Goal: Task Accomplishment & Management: Complete application form

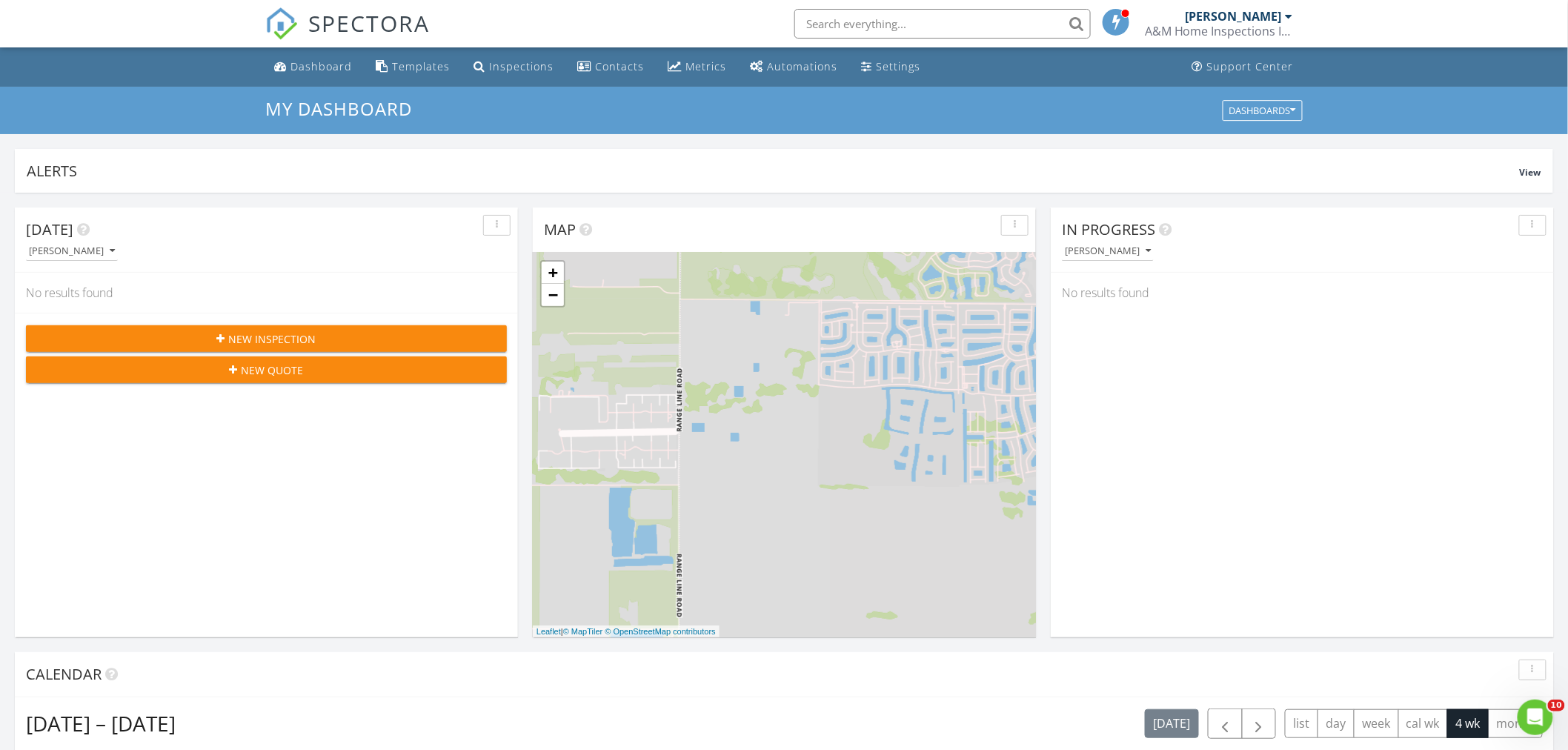
click at [277, 340] on span "New Inspection" at bounding box center [272, 339] width 87 height 16
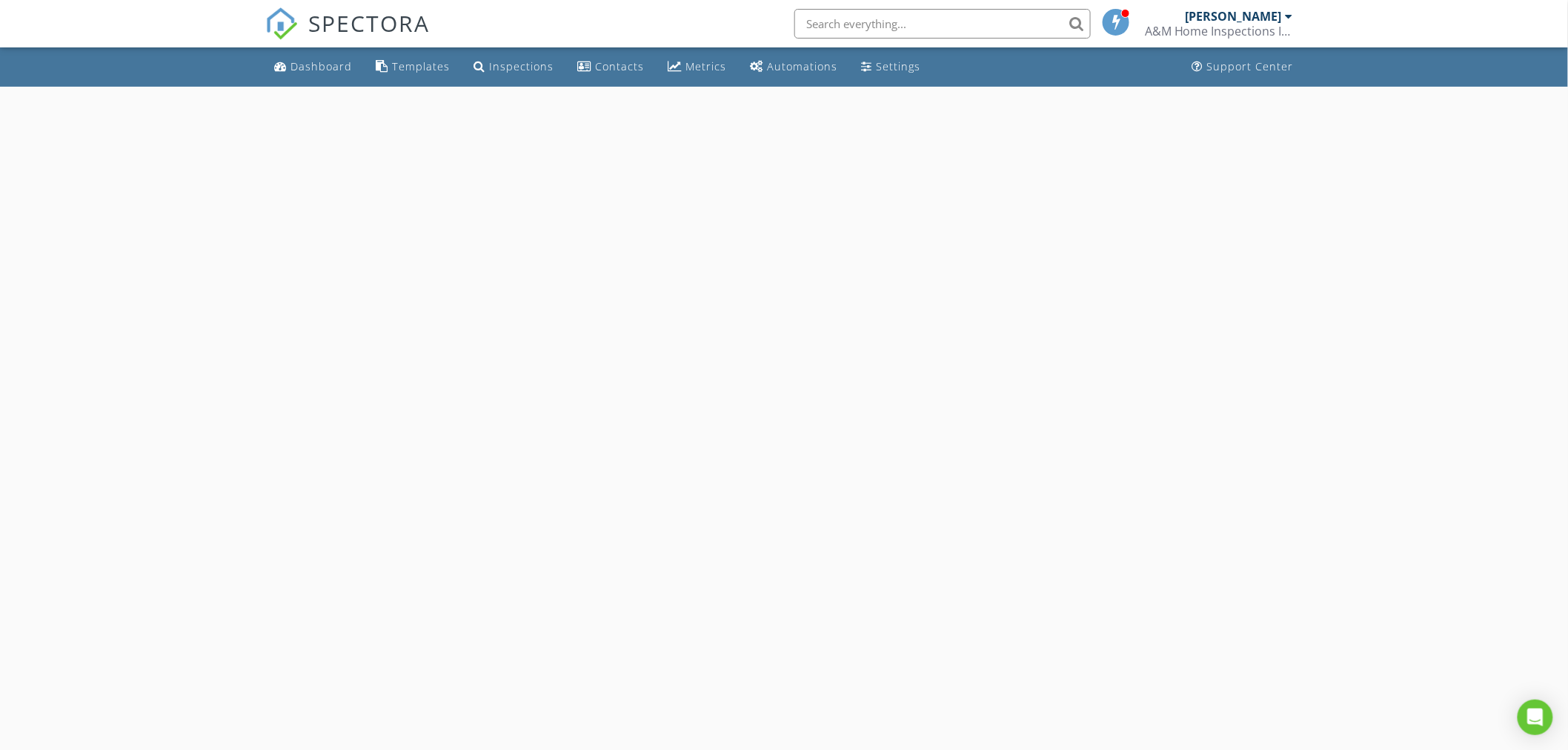
select select "7"
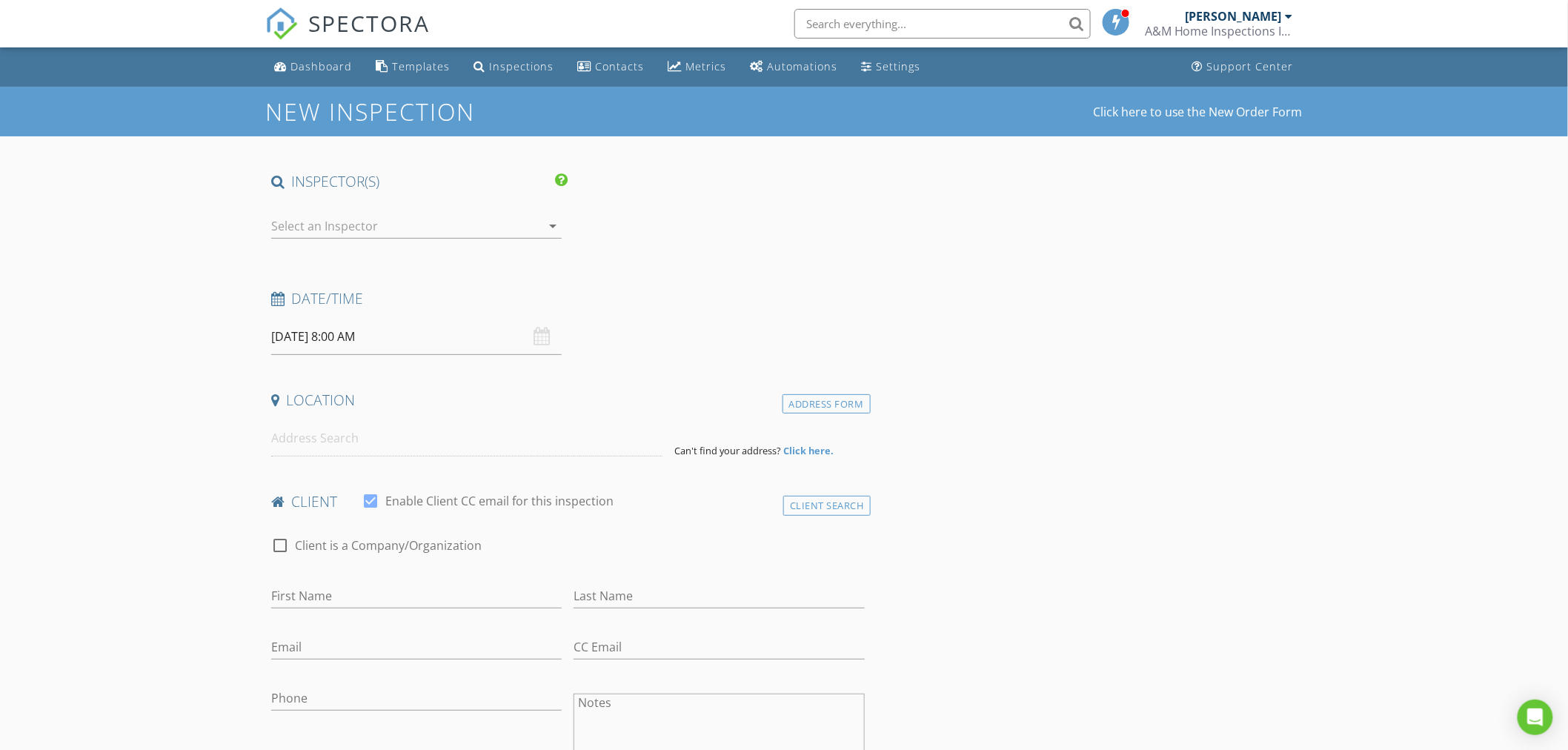
click at [385, 338] on input "08/28/2025 8:00 AM" at bounding box center [416, 337] width 291 height 36
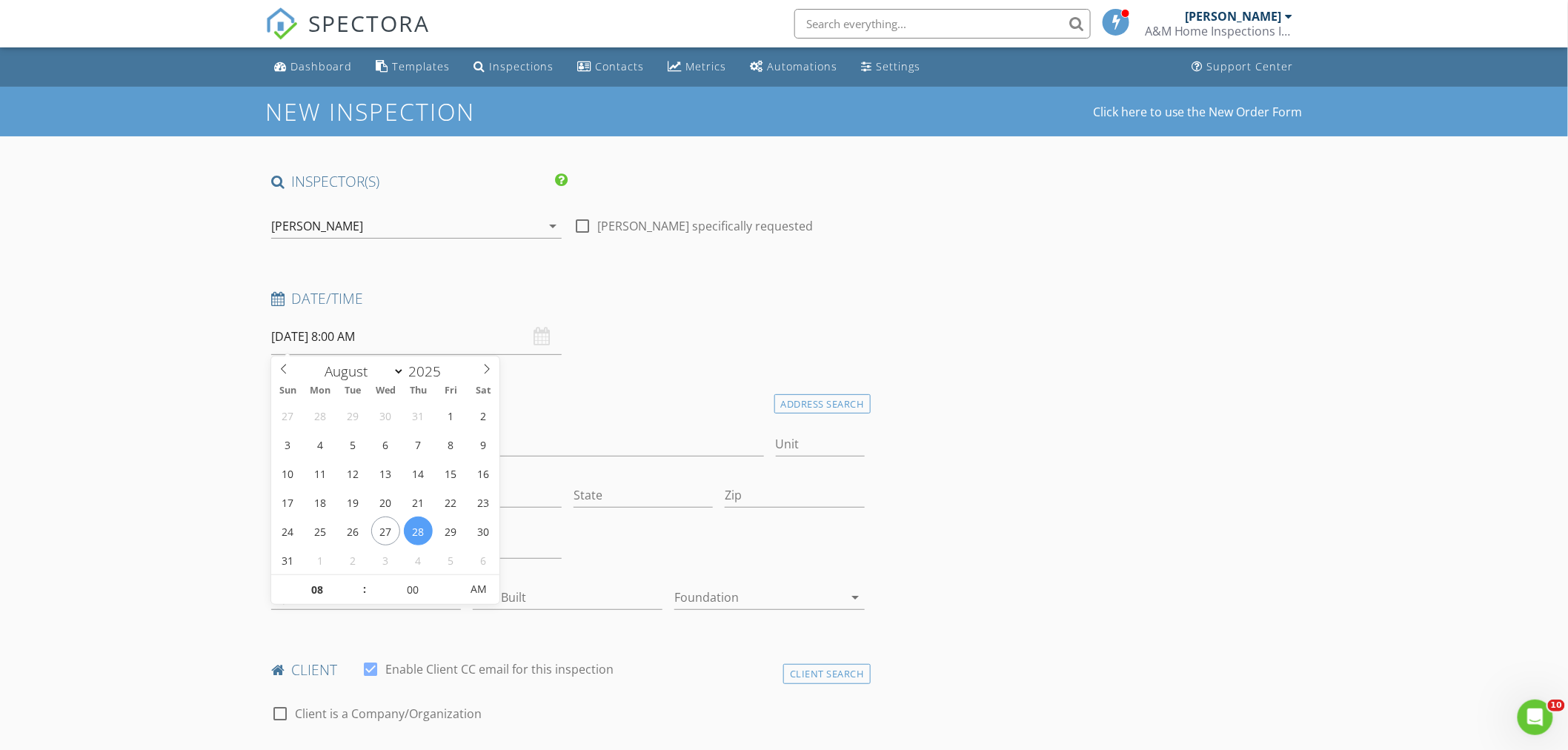
click at [363, 580] on span ":" at bounding box center [365, 588] width 5 height 30
type input "09"
type input "08/28/2025 9:00 AM"
click at [354, 580] on span at bounding box center [357, 582] width 11 height 15
type input "10"
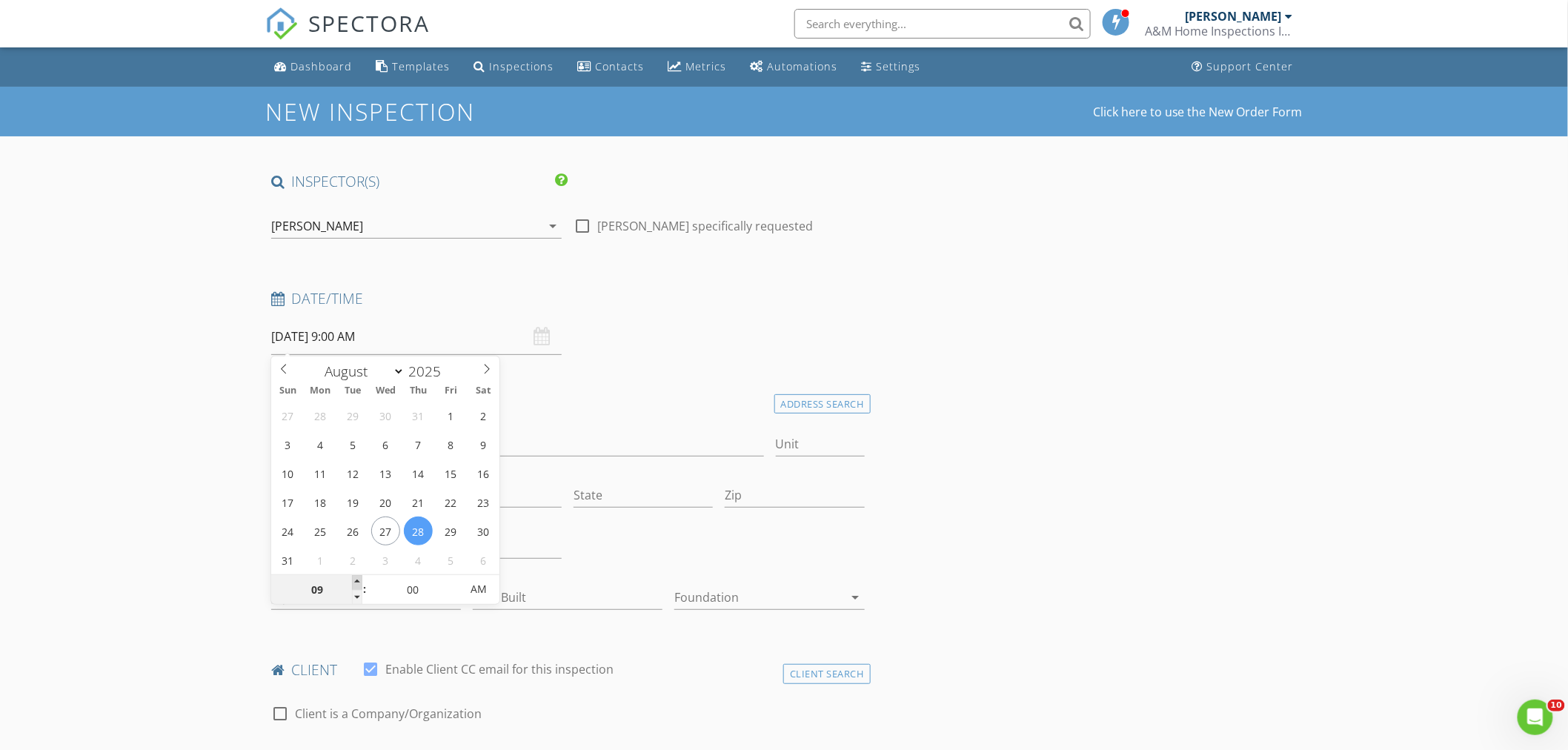
type input "08/28/2025 10:00 AM"
click at [354, 580] on span at bounding box center [357, 582] width 11 height 15
type input "09"
type input "08/28/2025 9:00 AM"
click at [357, 596] on span at bounding box center [357, 598] width 11 height 15
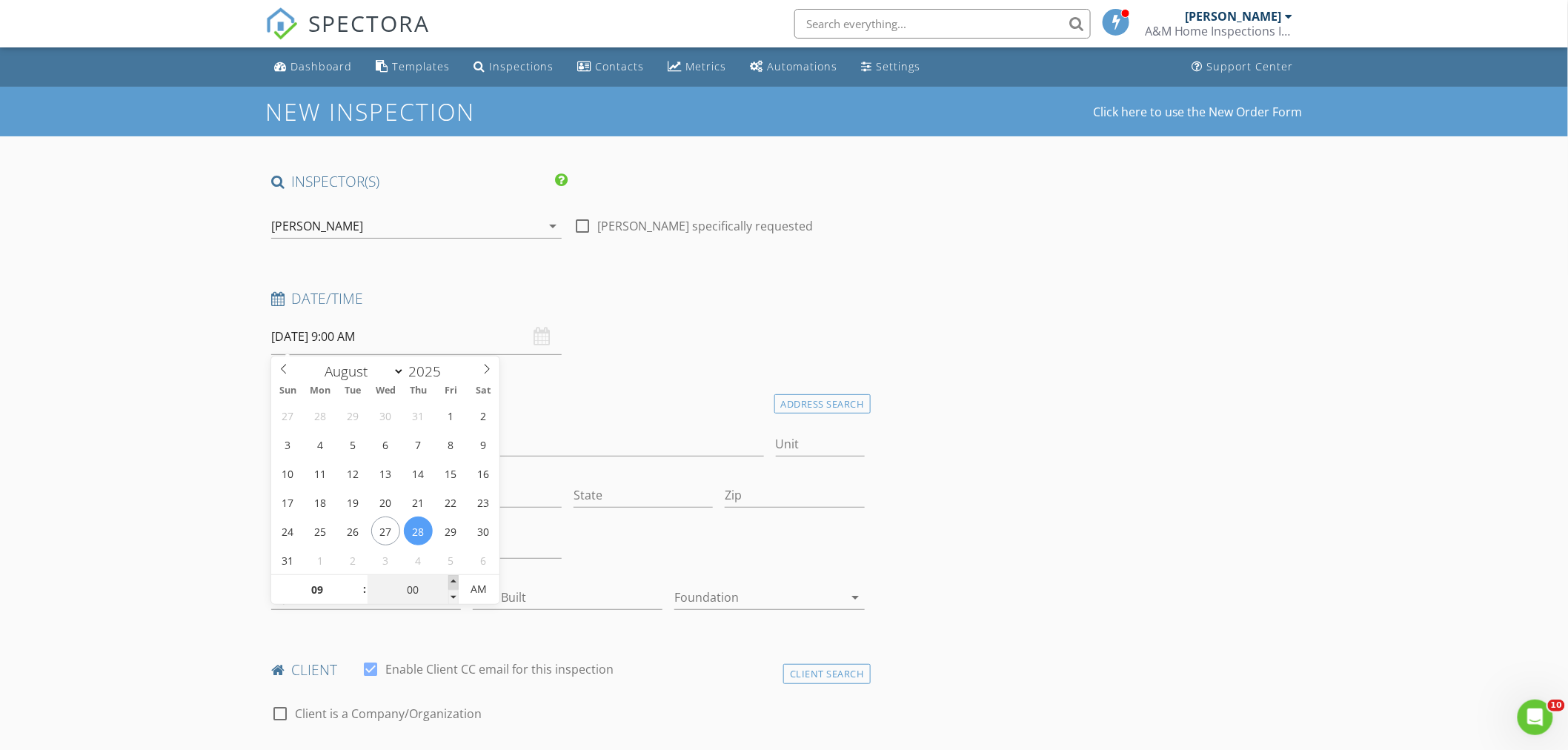
type input "05"
type input "08/28/2025 9:05 AM"
click at [454, 579] on span at bounding box center [454, 582] width 11 height 15
type input "10"
type input "08/28/2025 9:10 AM"
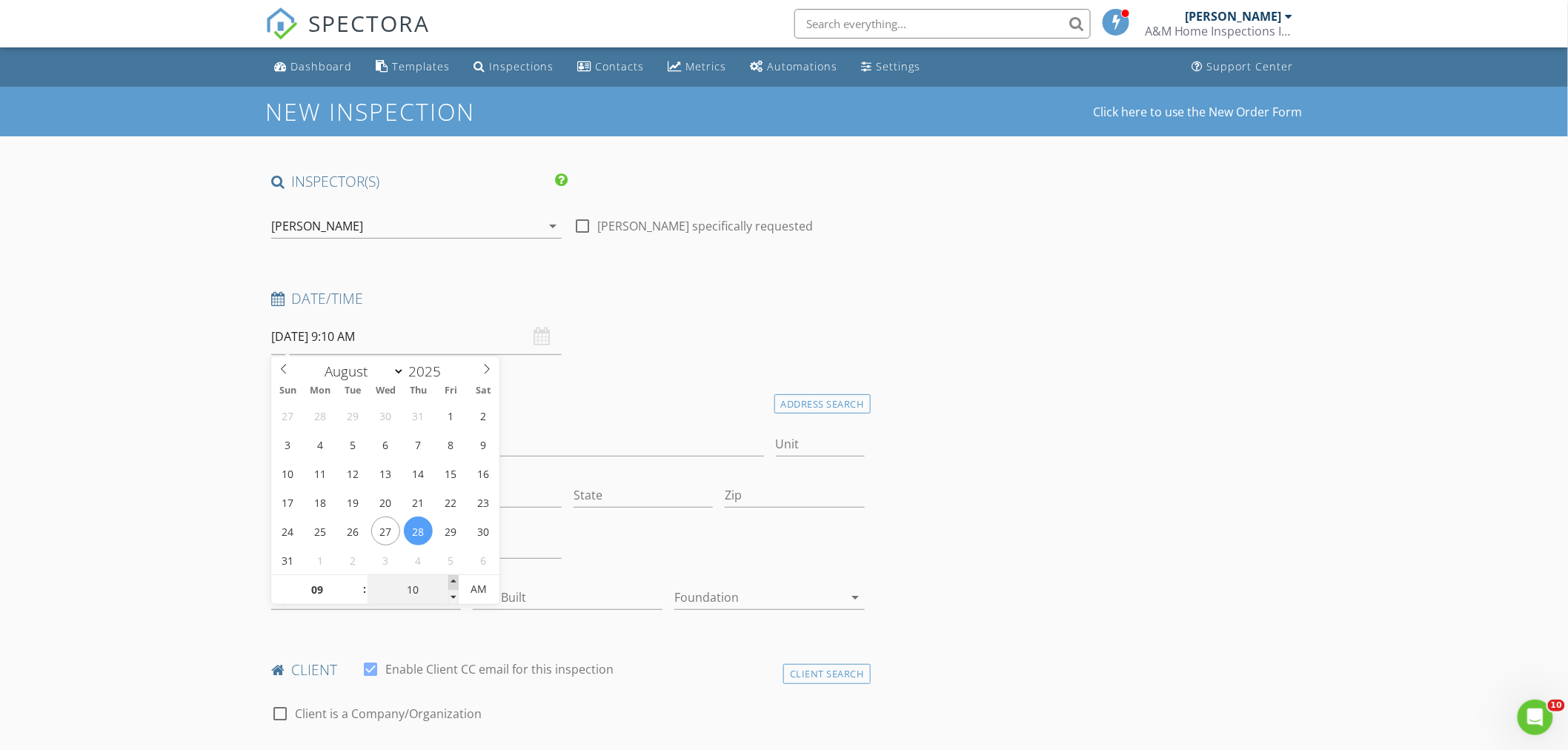
click at [454, 579] on span at bounding box center [454, 582] width 11 height 15
type input "15"
type input "08/28/2025 9:15 AM"
click at [454, 579] on span at bounding box center [454, 582] width 11 height 15
type input "20"
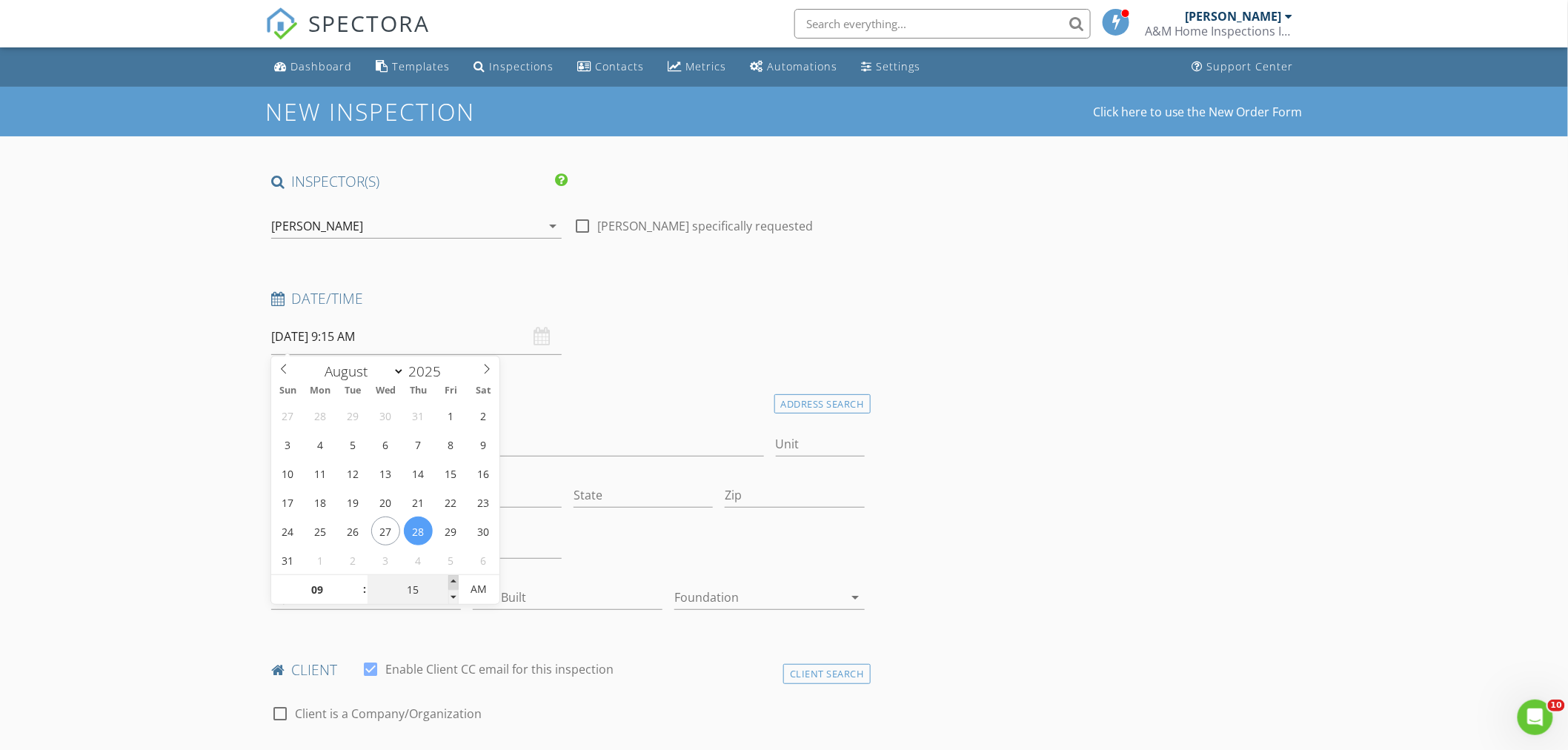
type input "08/28/2025 9:20 AM"
click at [454, 579] on span at bounding box center [454, 582] width 11 height 15
type input "25"
type input "08/28/2025 9:25 AM"
click at [454, 579] on span at bounding box center [454, 582] width 11 height 15
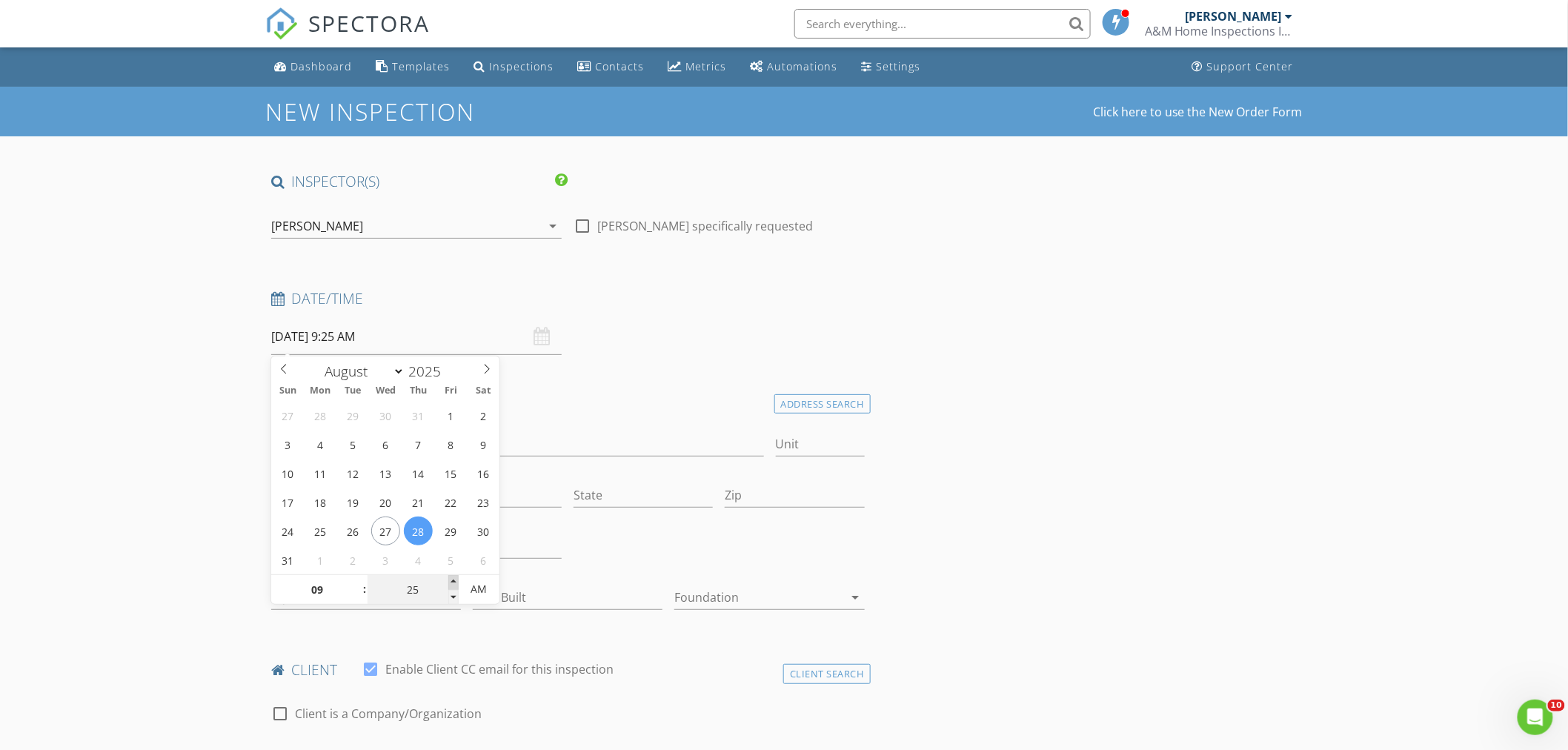
type input "30"
type input "[DATE] 9:30 AM"
click at [454, 579] on span at bounding box center [454, 582] width 11 height 15
click at [401, 441] on input "Address" at bounding box center [518, 444] width 493 height 24
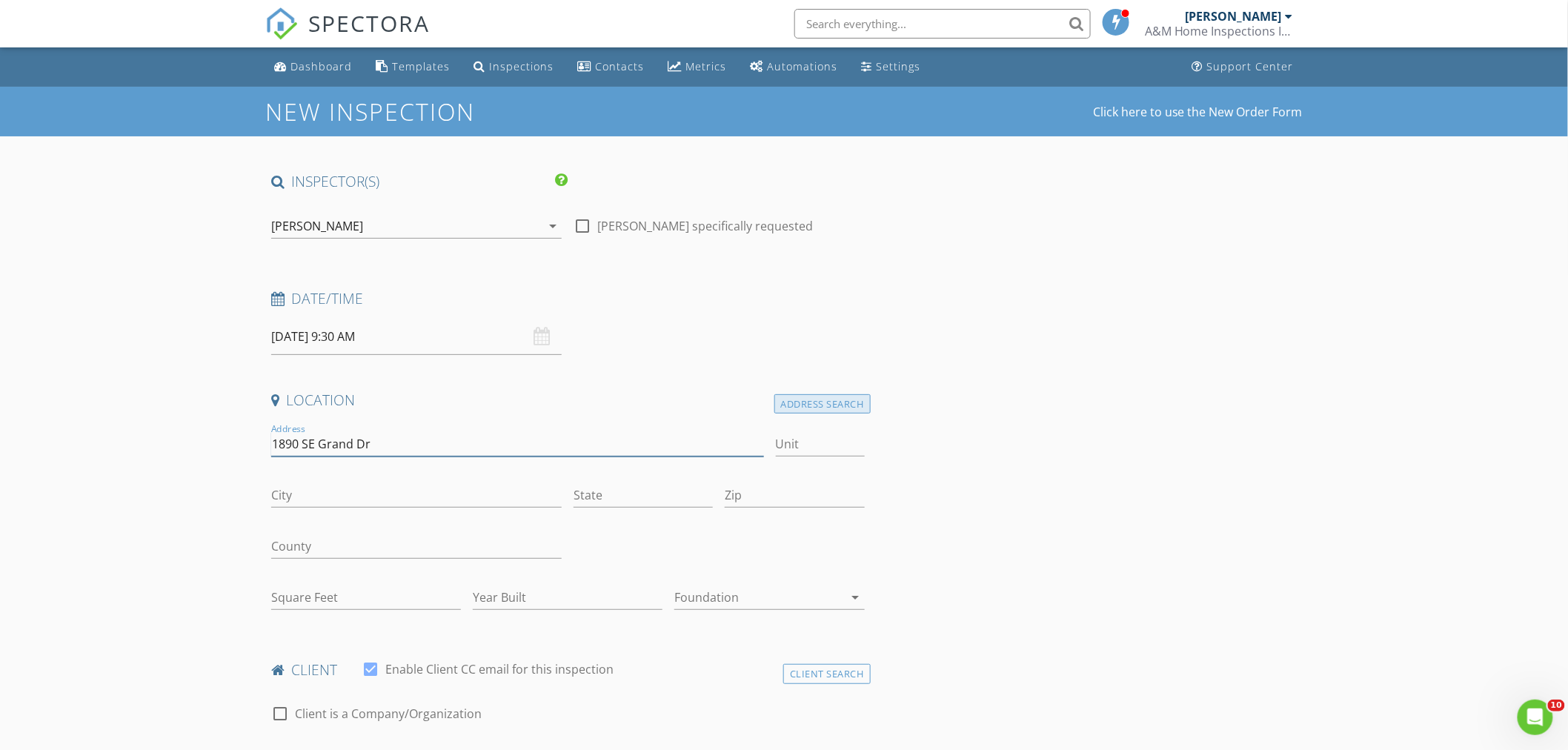
type input "1890 SE Grand Dr"
click at [830, 402] on div "Address Search" at bounding box center [822, 404] width 96 height 20
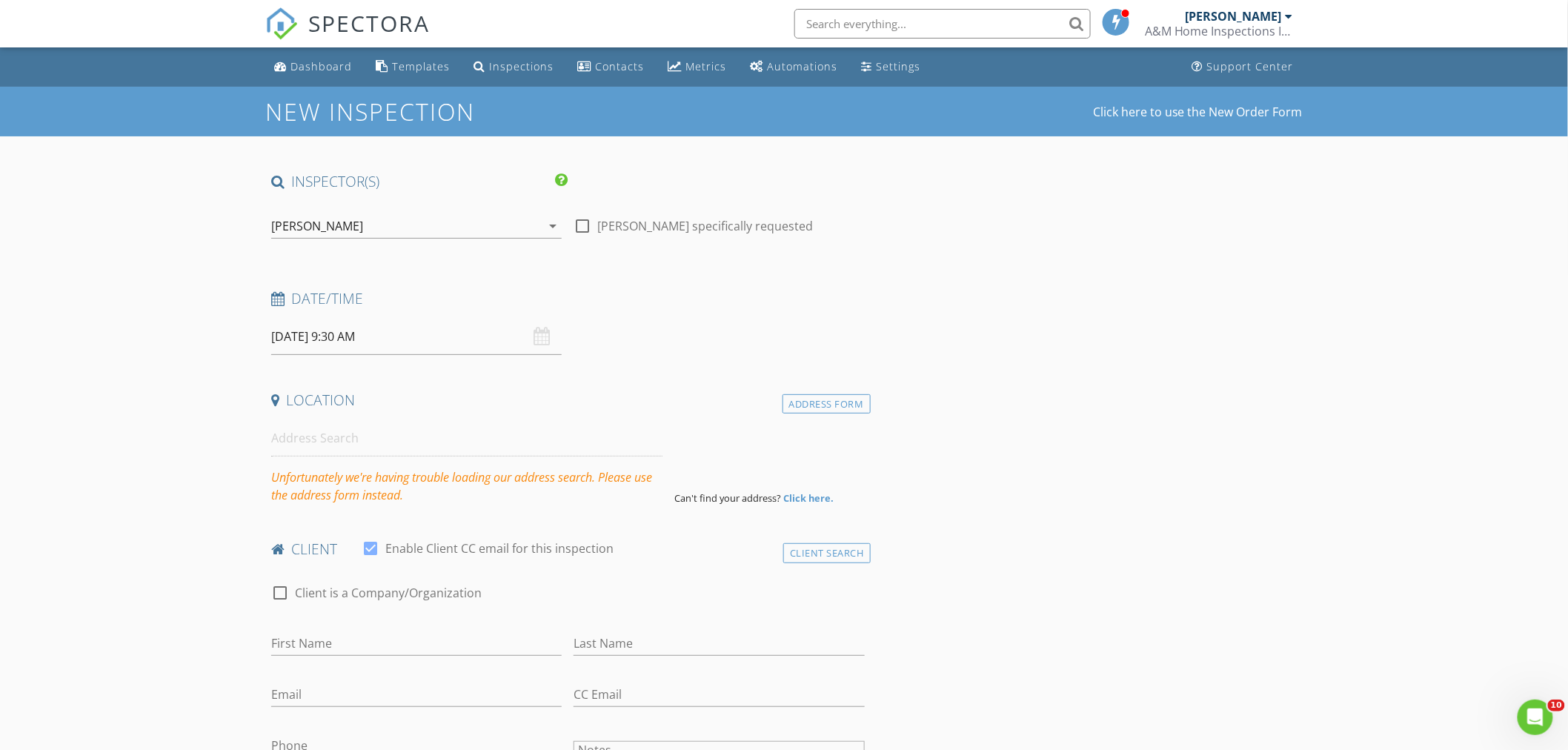
click at [311, 398] on h4 "Location" at bounding box center [568, 400] width 593 height 19
click at [810, 407] on div "Address Form" at bounding box center [827, 404] width 88 height 20
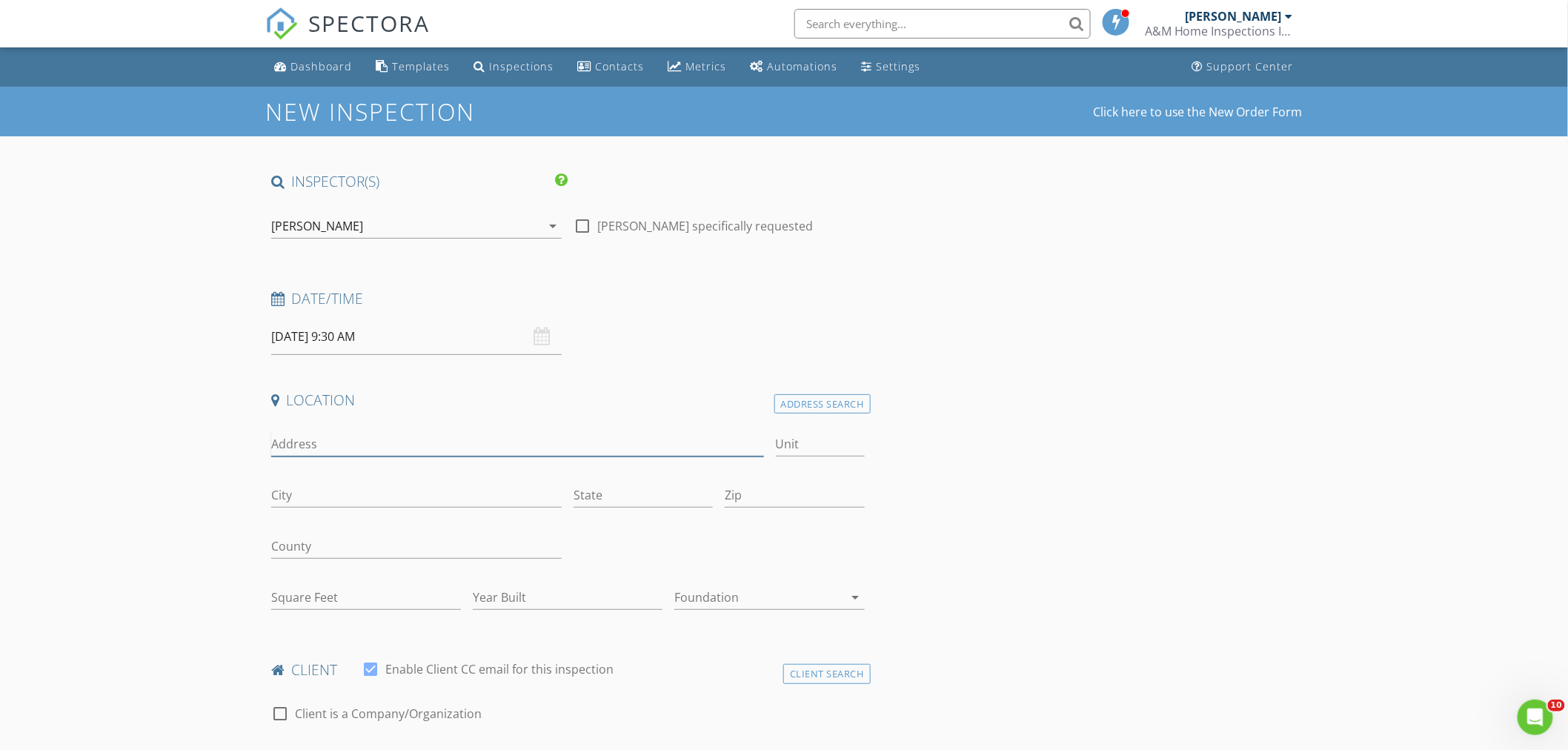
click at [301, 447] on input "Address" at bounding box center [518, 444] width 493 height 24
click at [319, 445] on input "Address" at bounding box center [518, 444] width 493 height 24
paste input "1890 SE Grand Dr, Port Saint Lucie, FL 34952"
type input "1890 SE Grand Dr, Port Saint Lucie, FL 34952"
click at [809, 402] on div "Address Search" at bounding box center [822, 404] width 96 height 20
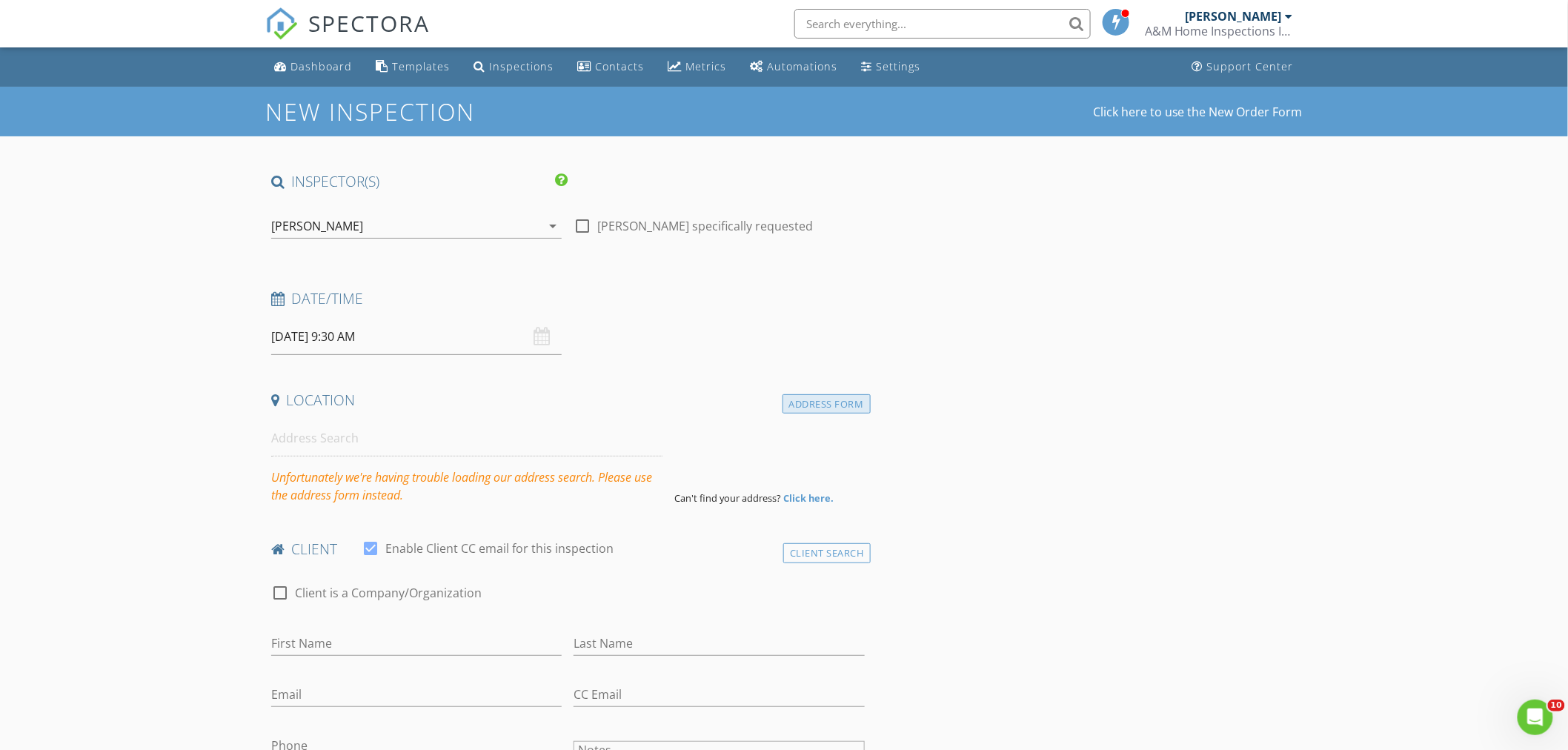
click at [828, 401] on div "Address Form" at bounding box center [827, 404] width 88 height 20
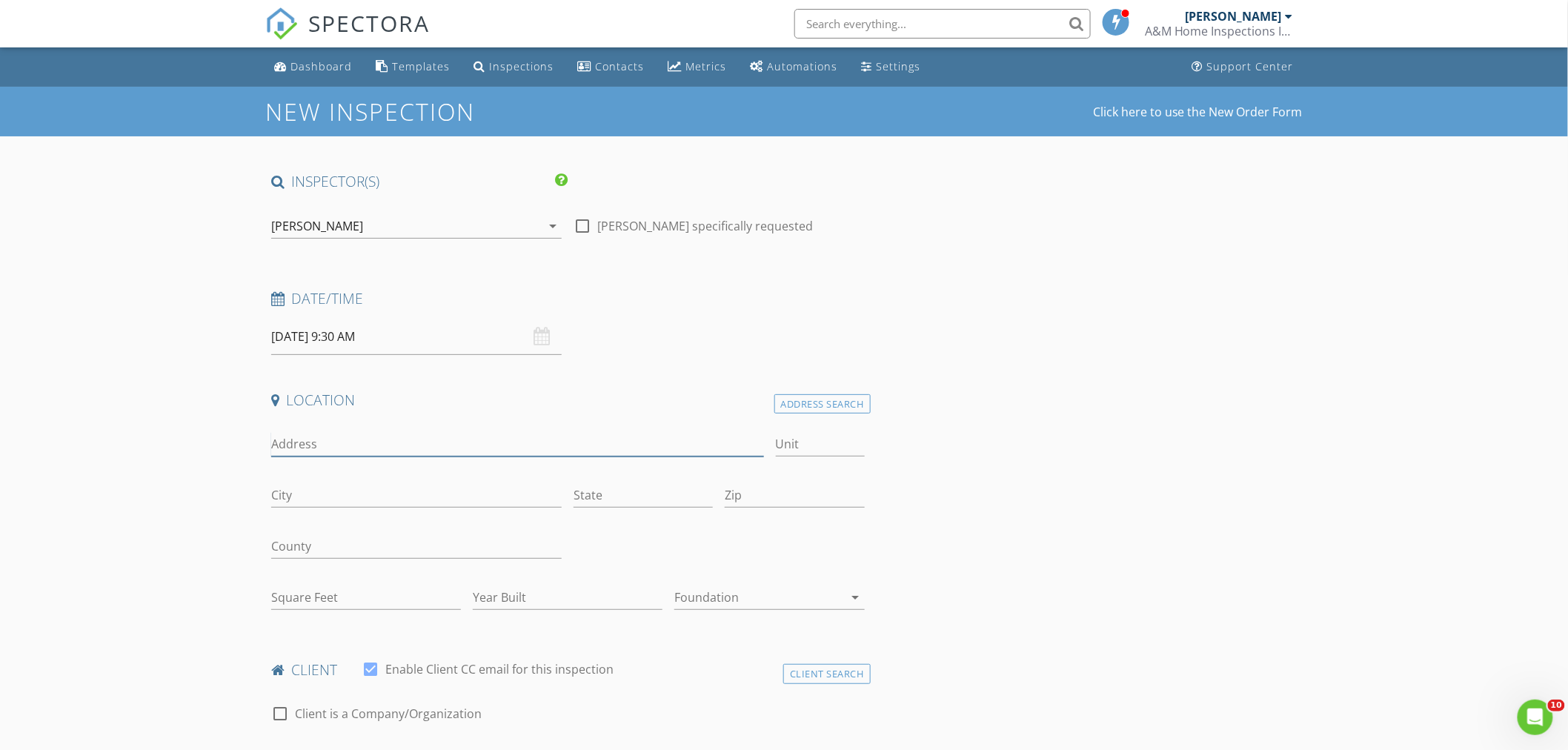
click at [282, 444] on input "Address" at bounding box center [518, 444] width 493 height 24
paste input "1890 SE Grand Dr, Port Saint Lucie, FL 34952"
type input "1890 SE Grand Dr, Port Saint Lucie, FL 34952"
click at [604, 494] on input "State" at bounding box center [643, 495] width 140 height 24
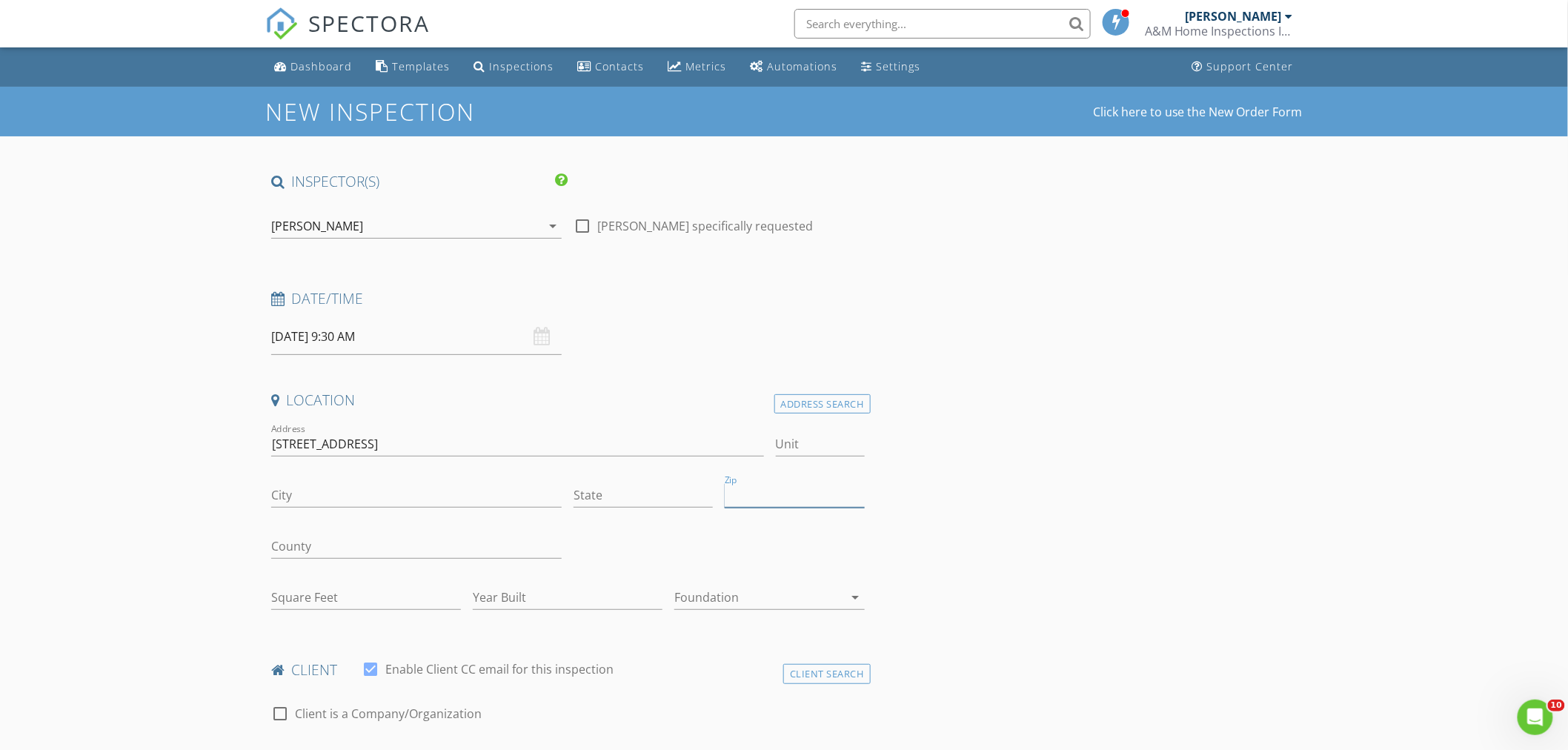
click at [786, 496] on input "Zip" at bounding box center [794, 495] width 140 height 24
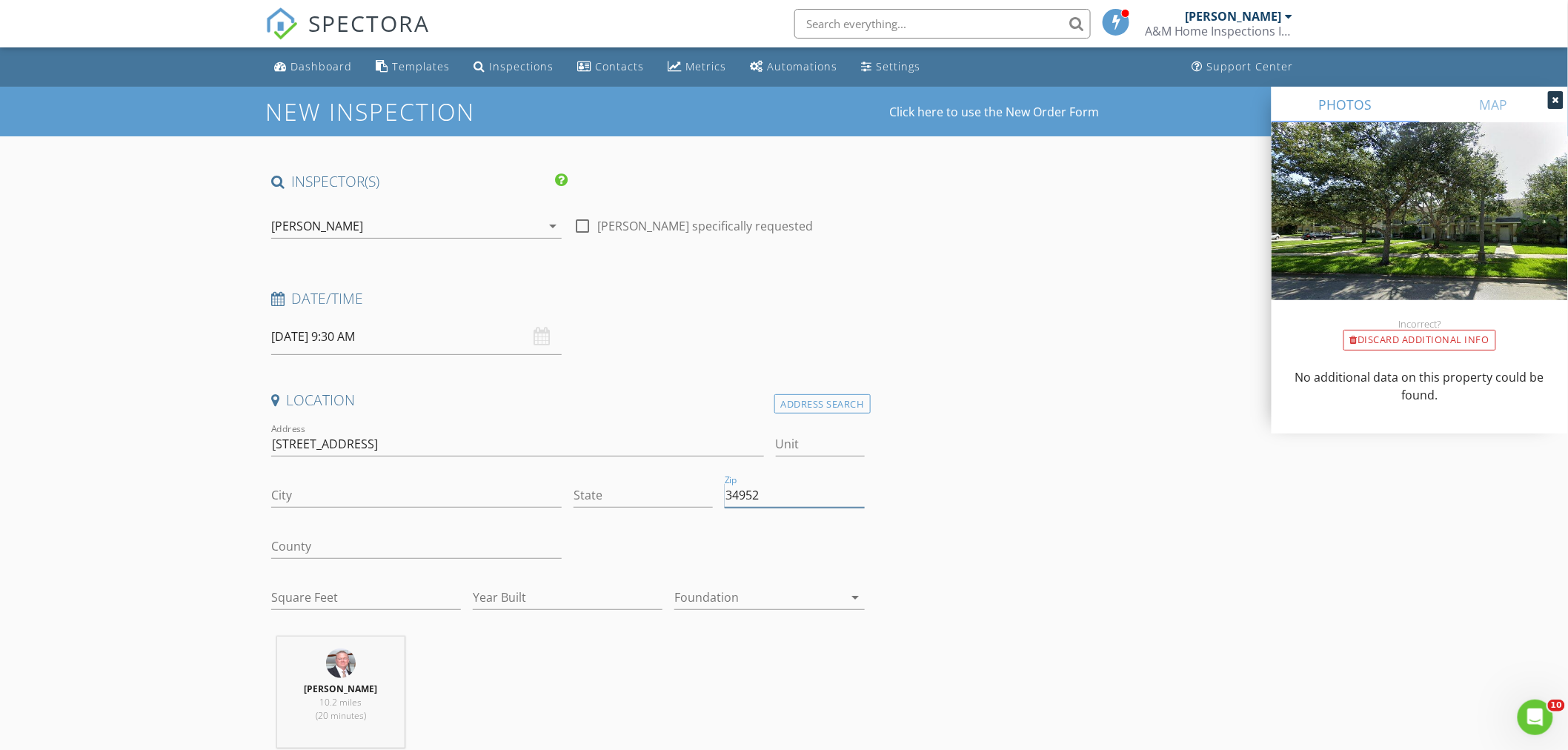
type input "34952"
click at [322, 551] on input "County" at bounding box center [416, 546] width 291 height 24
type input "St. [PERSON_NAME]"
click at [586, 497] on input "State" at bounding box center [643, 495] width 140 height 24
type input "FL"
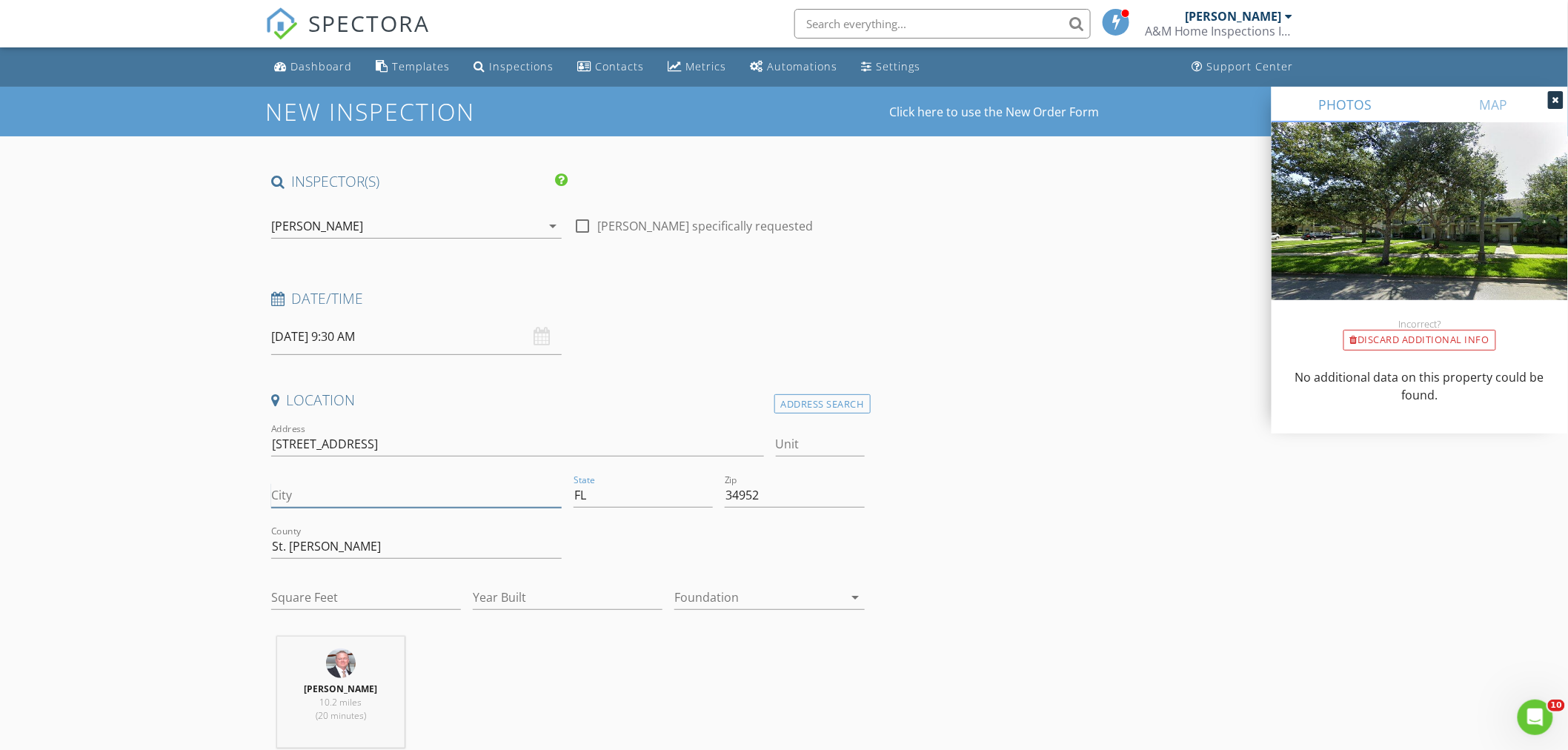
click at [283, 491] on input "City" at bounding box center [416, 495] width 291 height 24
type input "[GEOGRAPHIC_DATA][PERSON_NAME]"
drag, startPoint x: 558, startPoint y: 441, endPoint x: 368, endPoint y: 442, distance: 190.0
click at [368, 442] on input "1890 SE Grand Dr, Port Saint Lucie, FL 34952" at bounding box center [518, 444] width 493 height 24
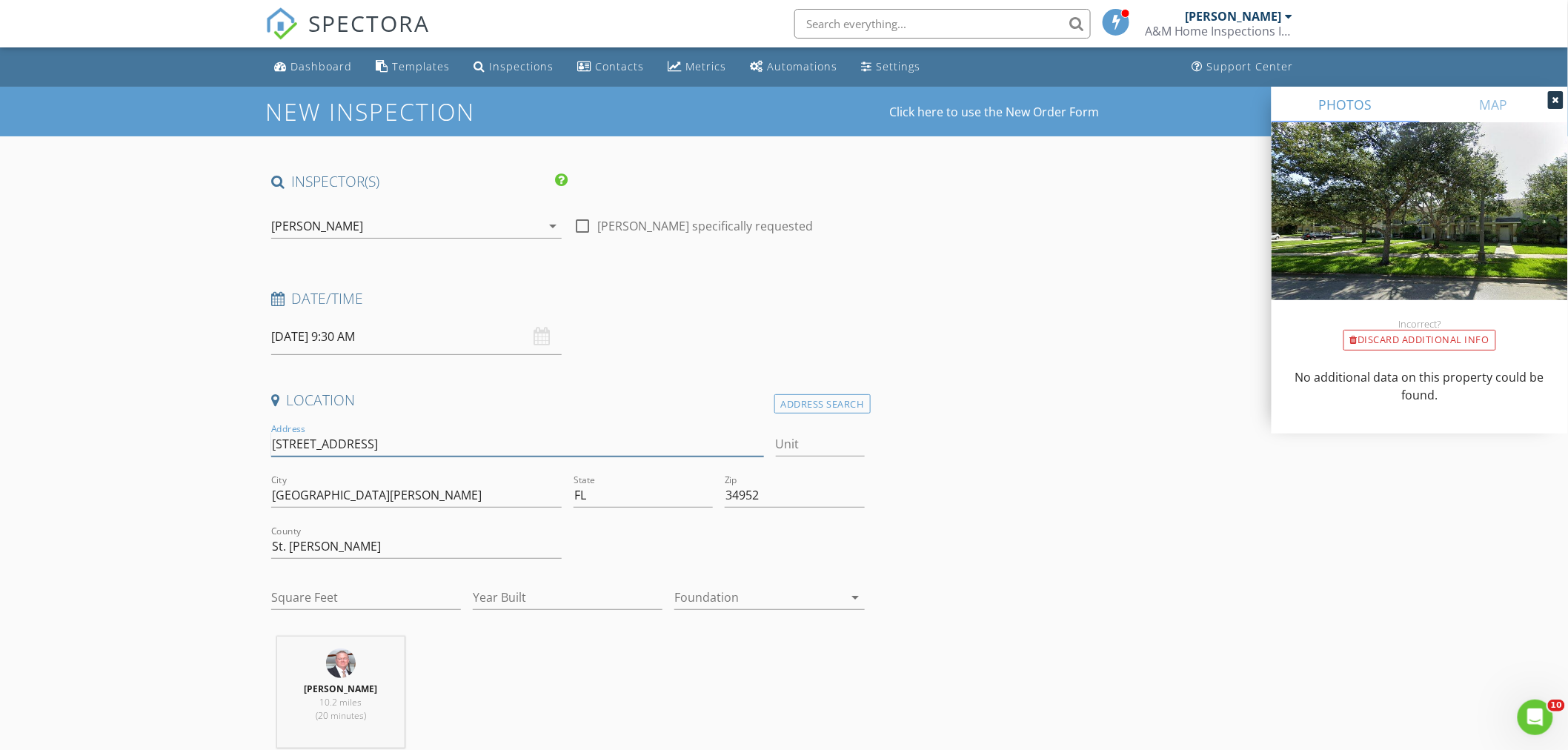
type input "1890 SE Grand Dr"
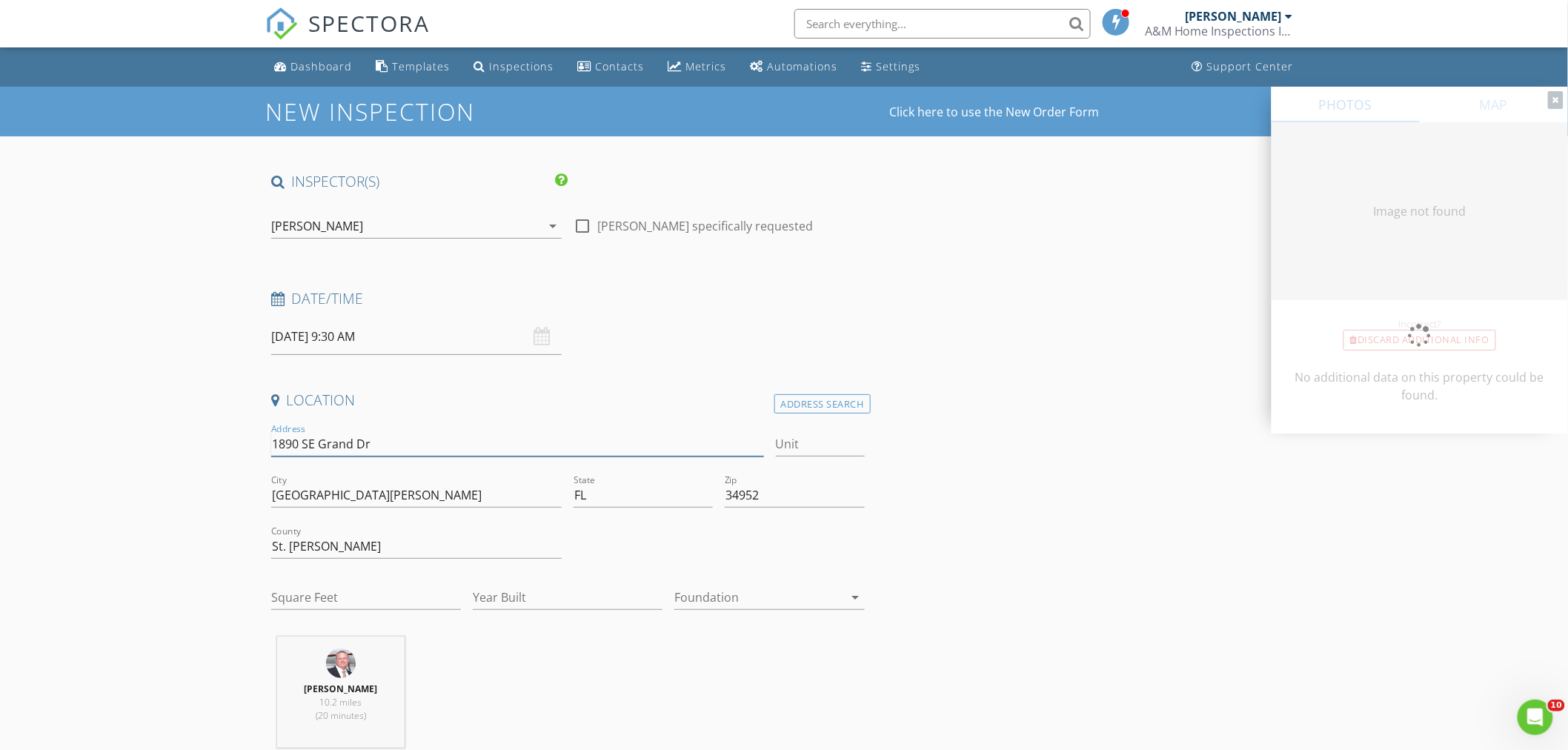
type input "1350"
type input "2006"
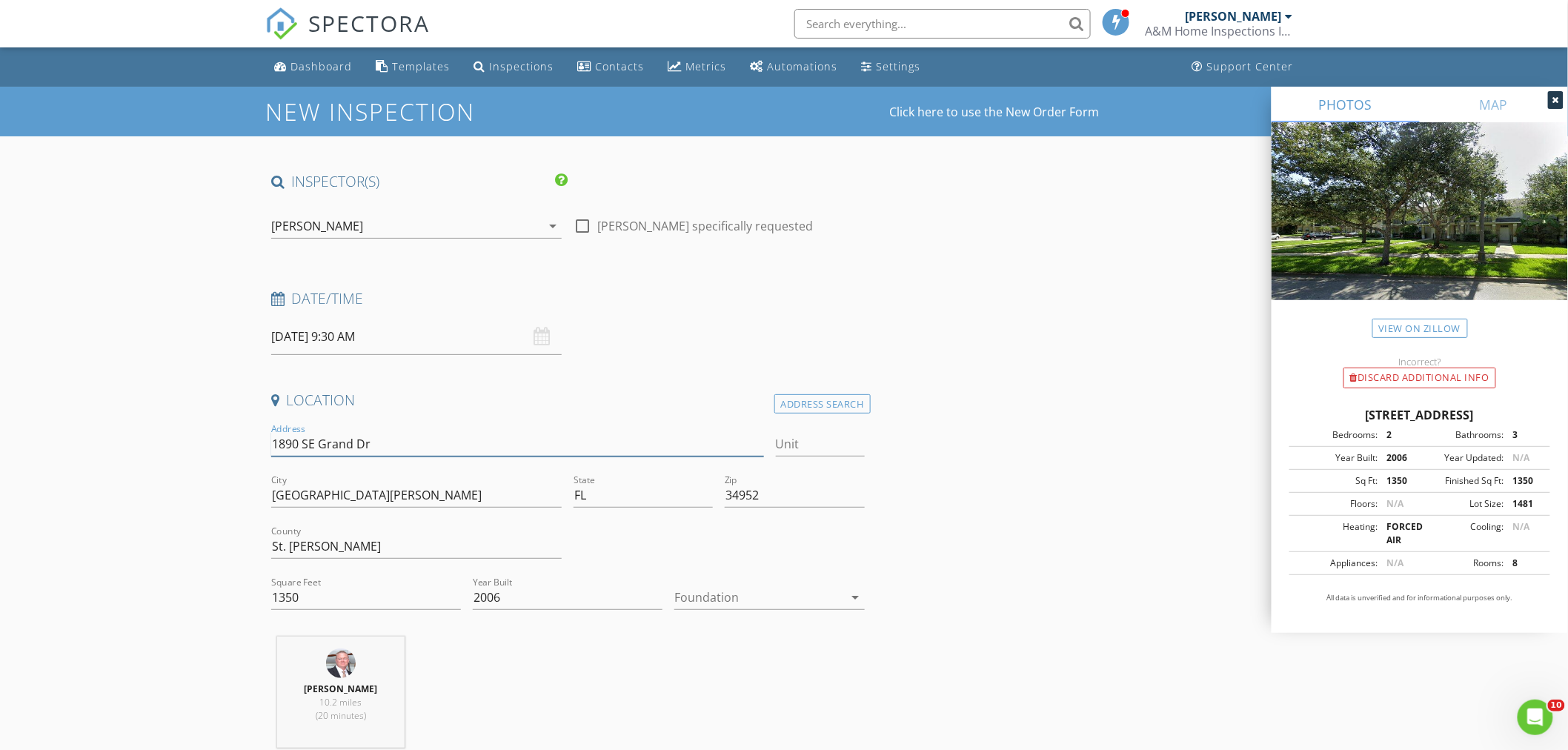
type input "1890 SE Grand Dr"
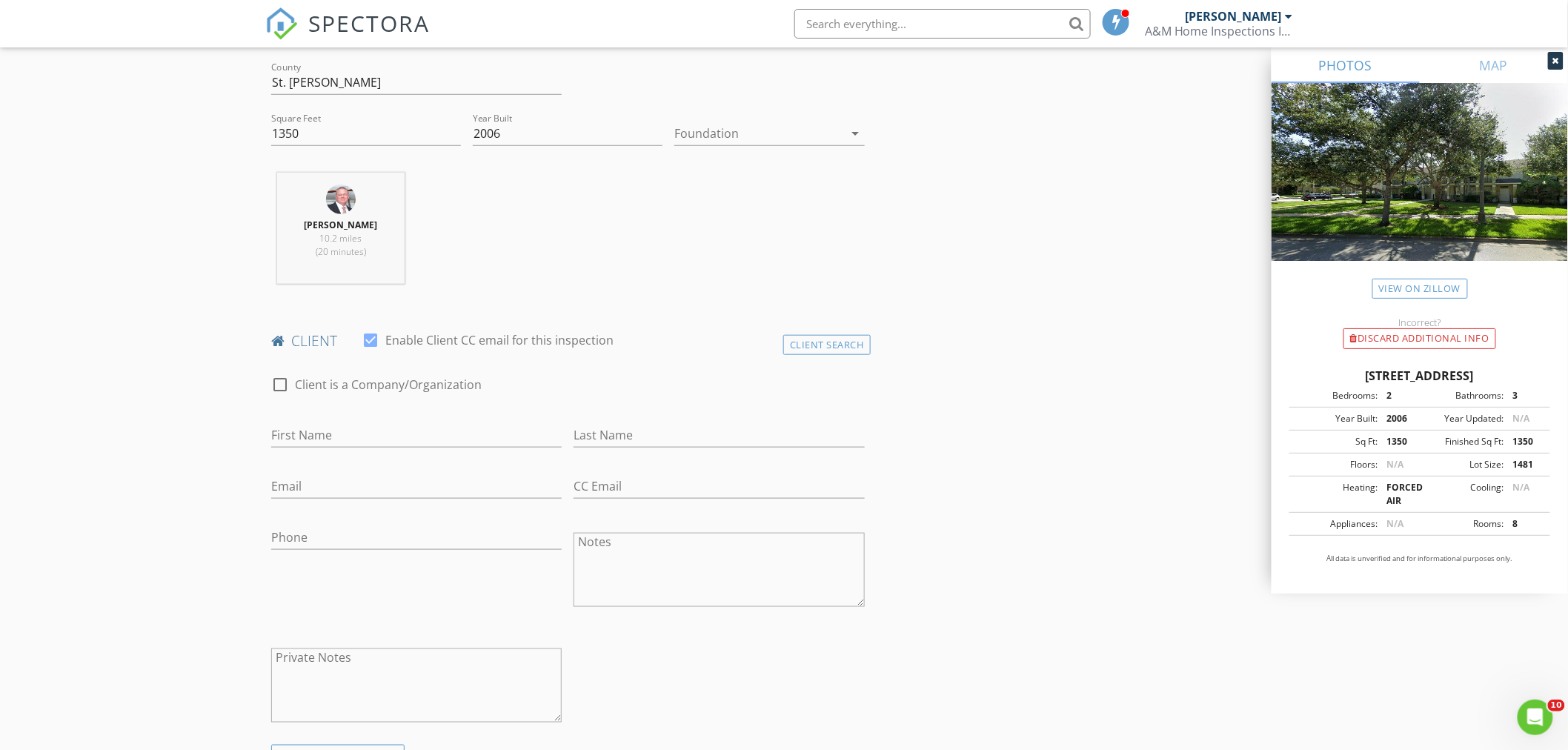
scroll to position [494, 0]
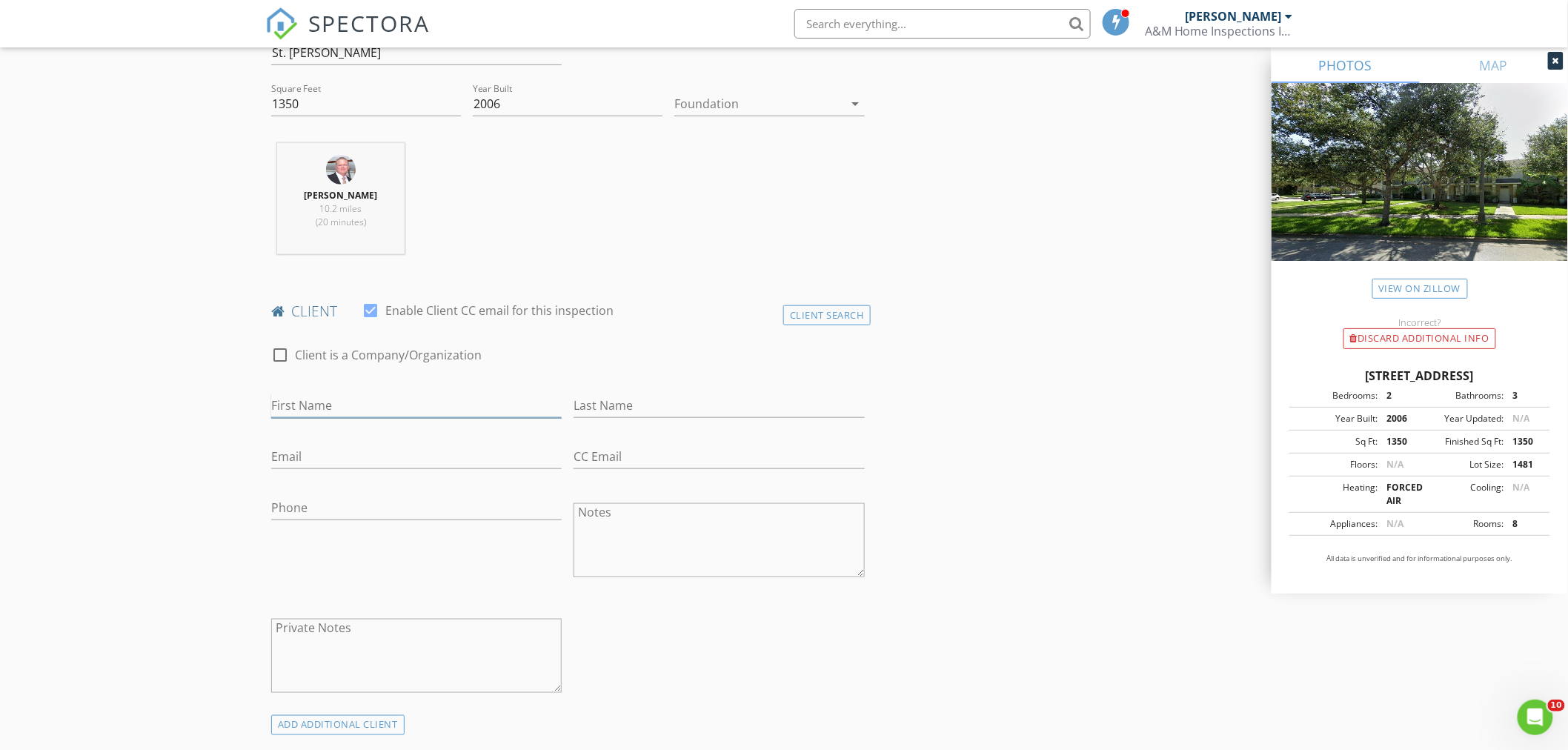
click at [317, 399] on input "First Name" at bounding box center [416, 406] width 291 height 24
type input "Marilyn"
click at [679, 403] on input "Last Name" at bounding box center [718, 406] width 291 height 24
type input "Miranda"
click at [304, 457] on input "Email" at bounding box center [416, 457] width 291 height 24
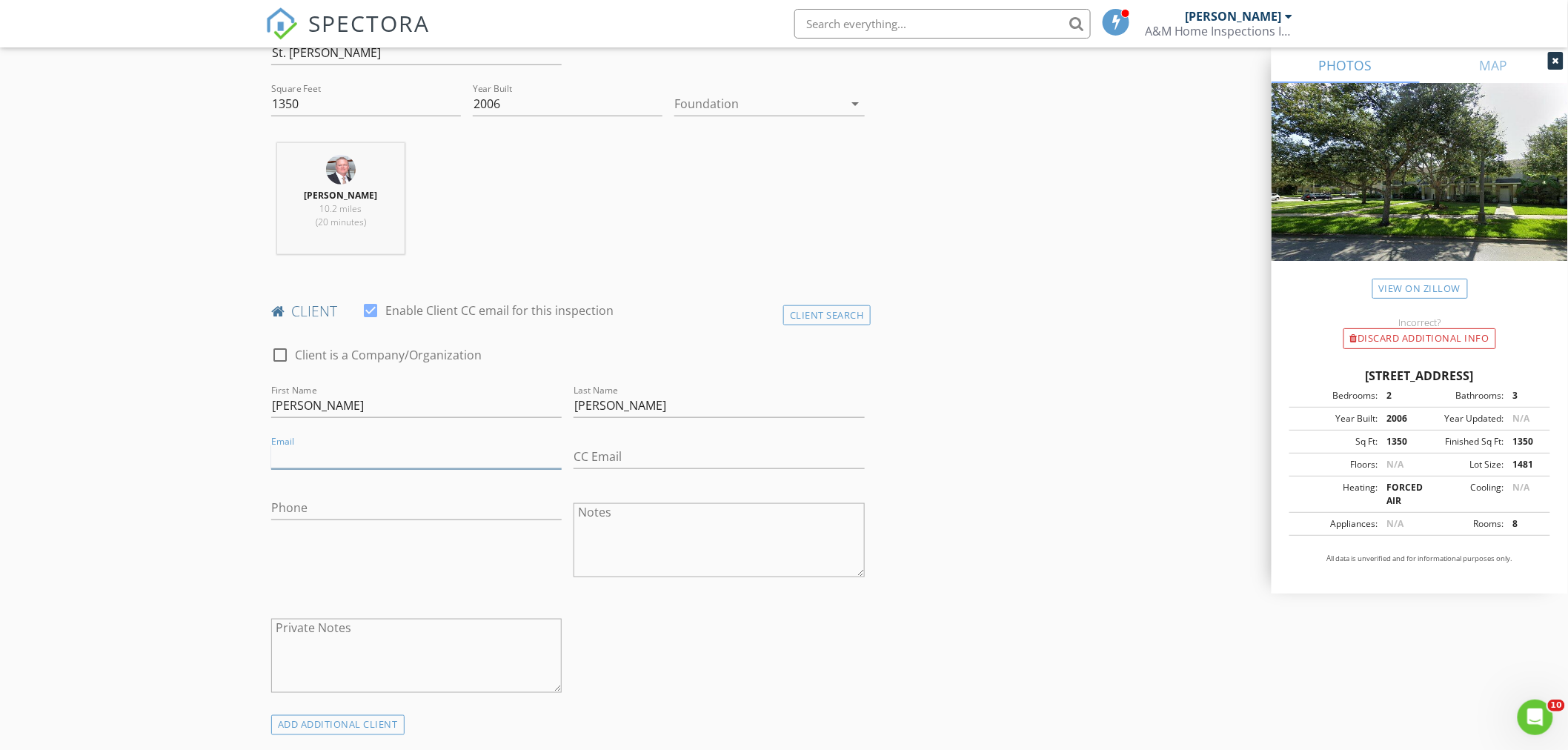
paste input "marilynforgod@icloud.com"
type input "marilynforgod@icloud.com"
click at [322, 504] on input "Phone" at bounding box center [416, 507] width 291 height 24
type input "954-260-5898"
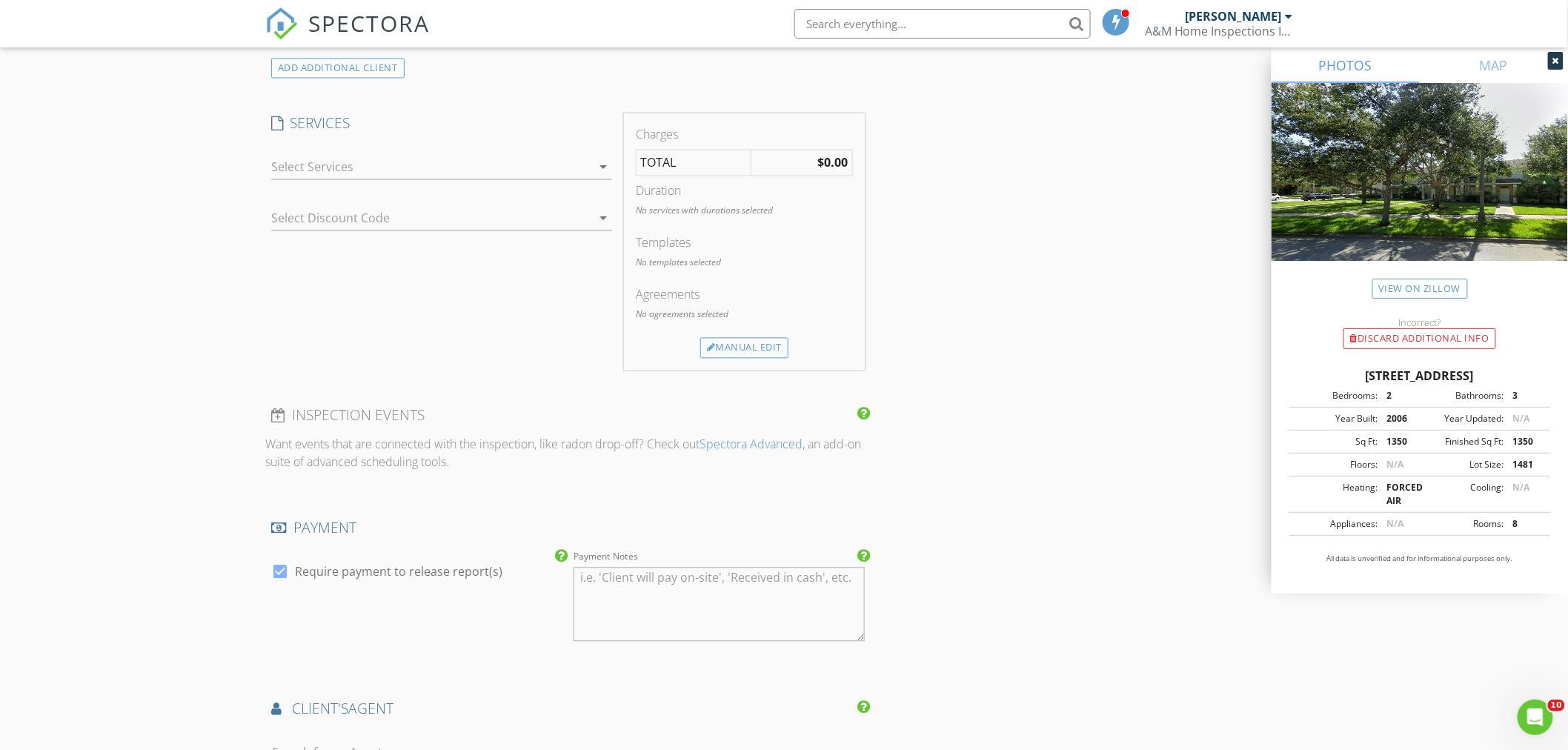
scroll to position [1152, 0]
click at [604, 164] on icon "arrow_drop_down" at bounding box center [602, 165] width 17 height 17
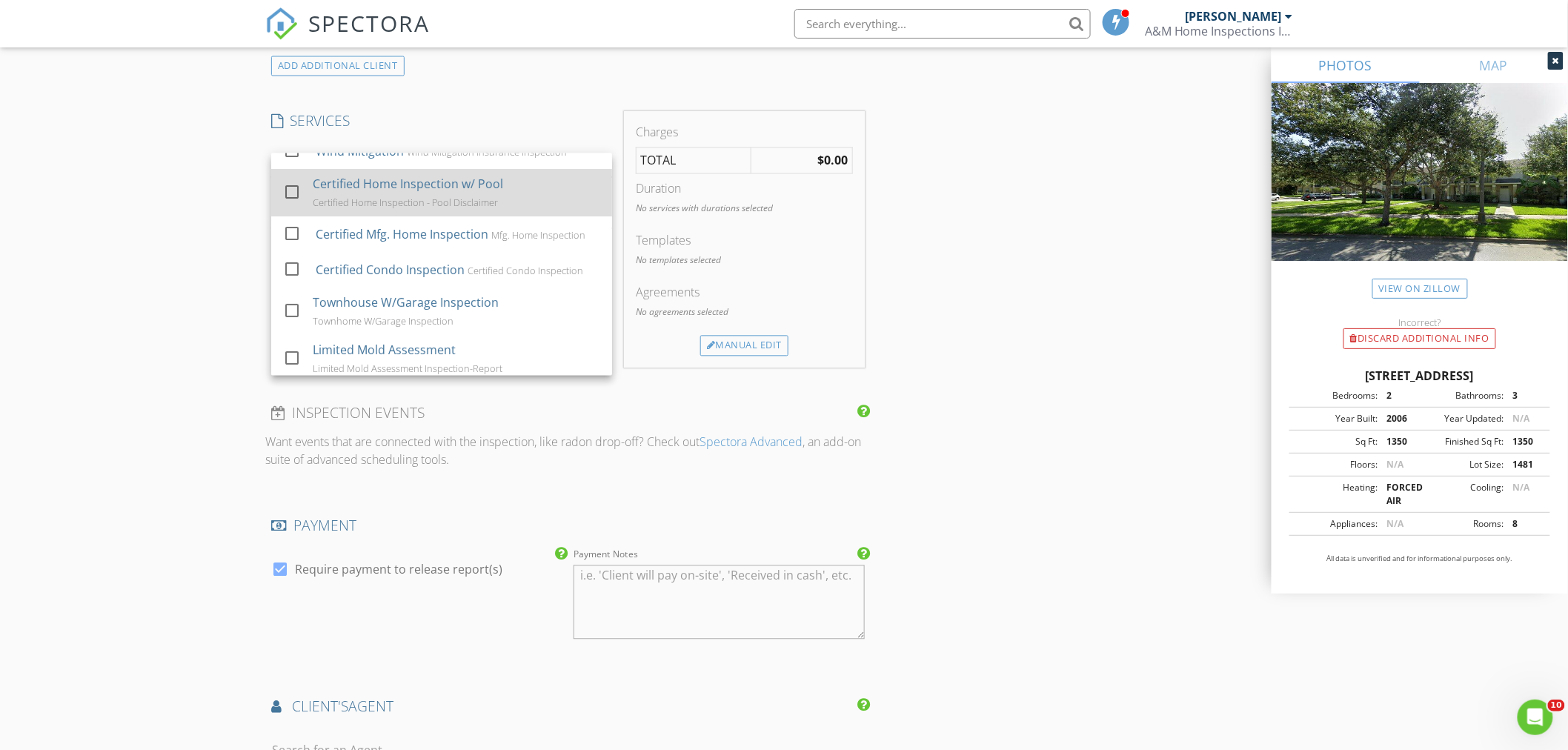
scroll to position [82, 0]
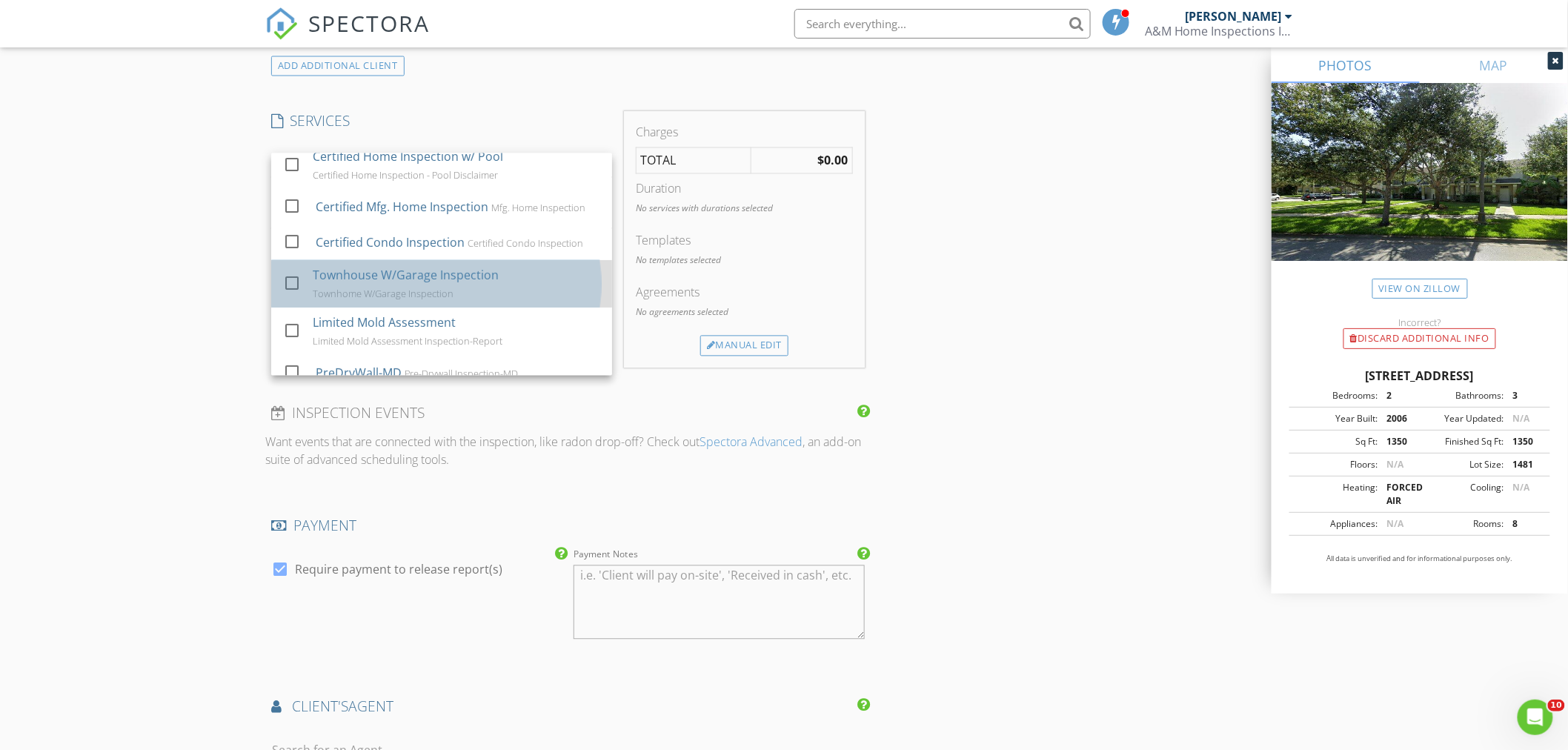
click at [396, 276] on div "Townhouse W/Garage Inspection" at bounding box center [405, 275] width 186 height 17
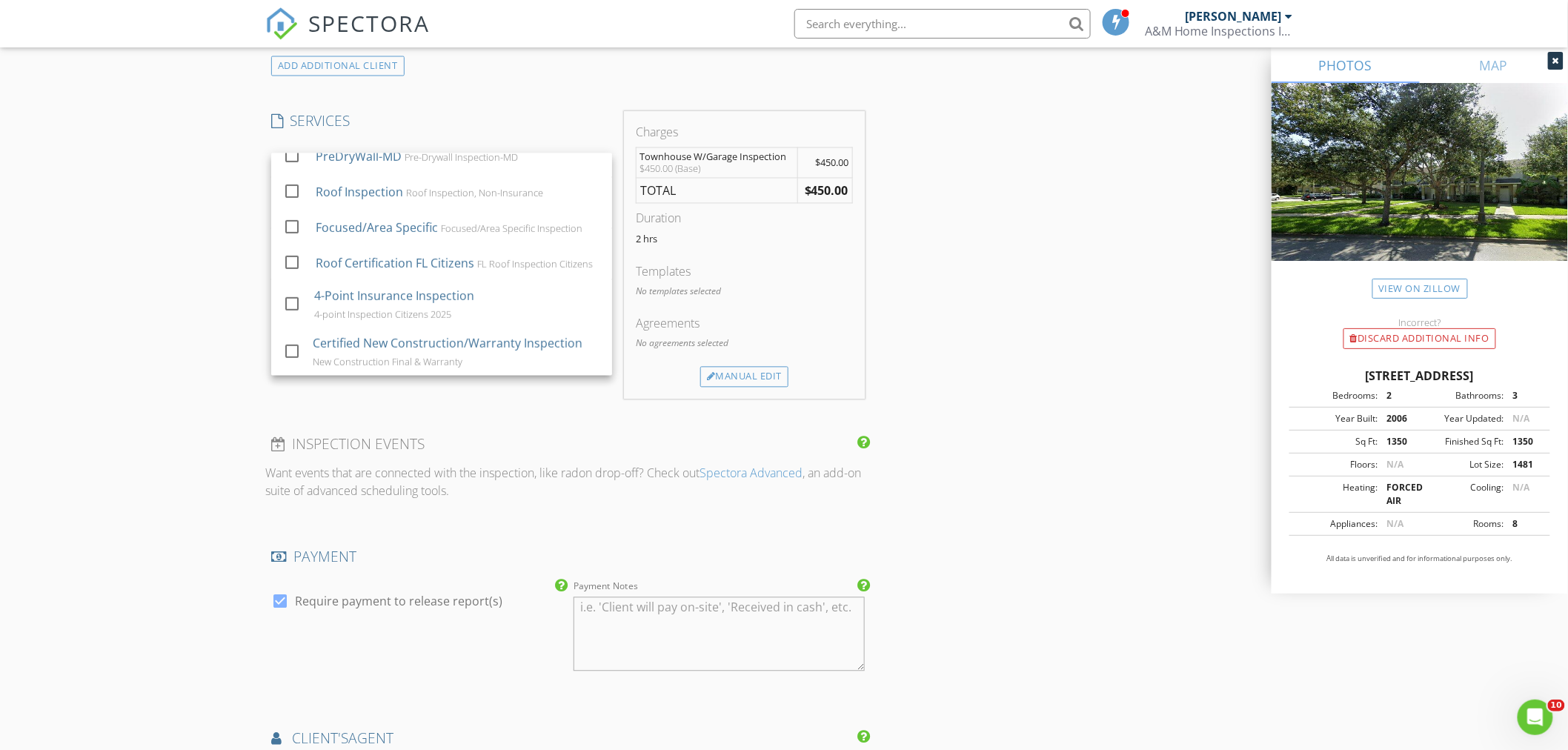
scroll to position [1234, 0]
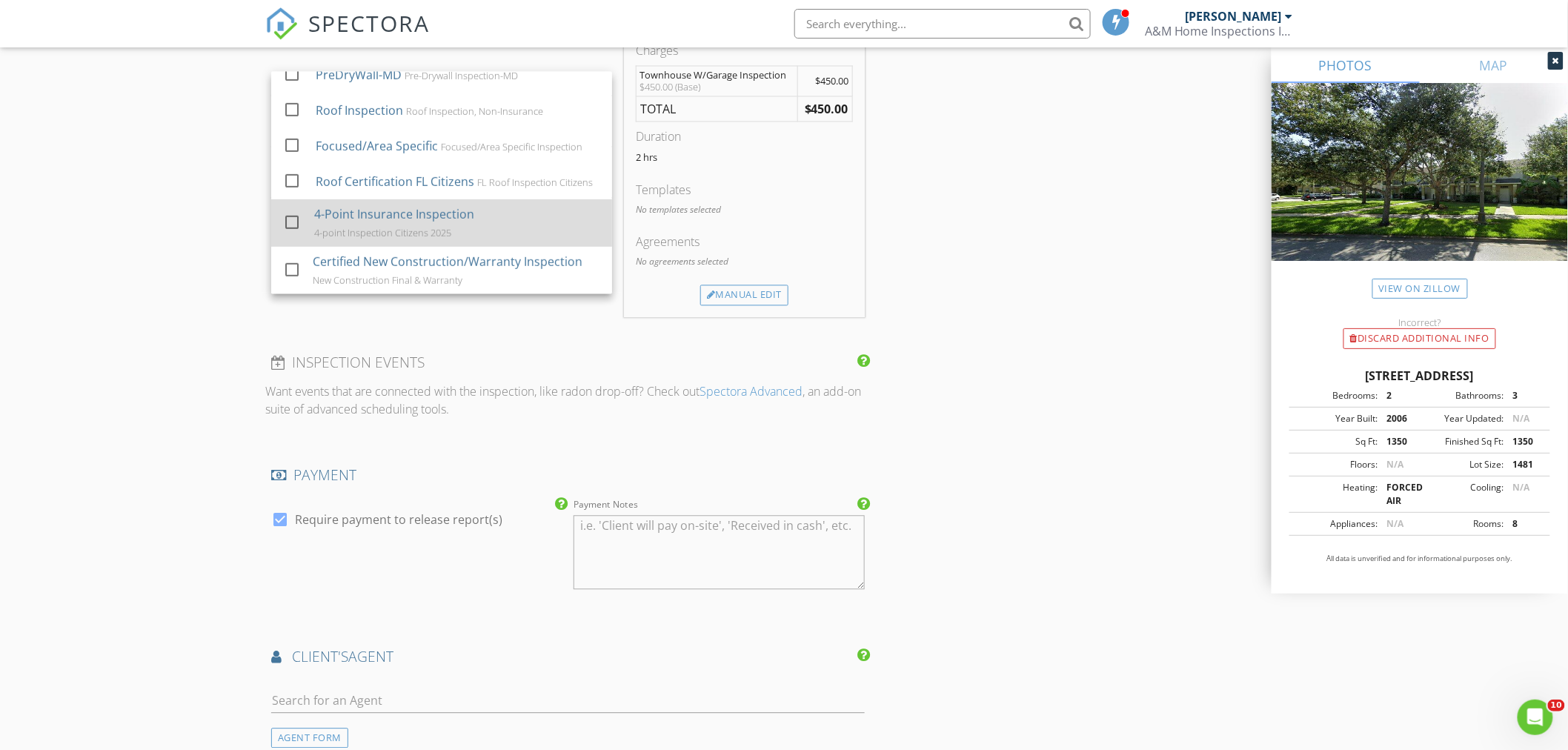
click at [294, 223] on div at bounding box center [291, 221] width 25 height 25
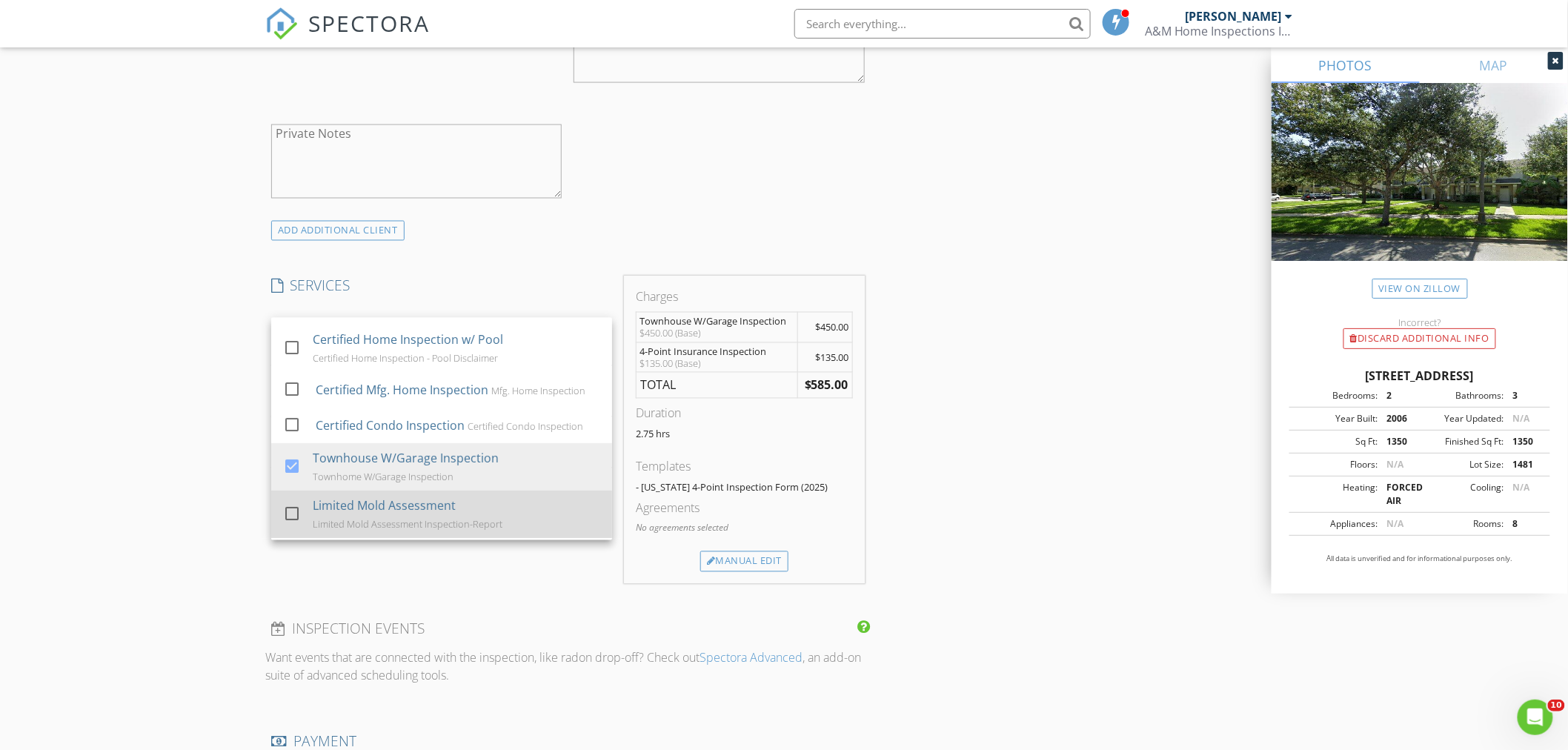
scroll to position [0, 0]
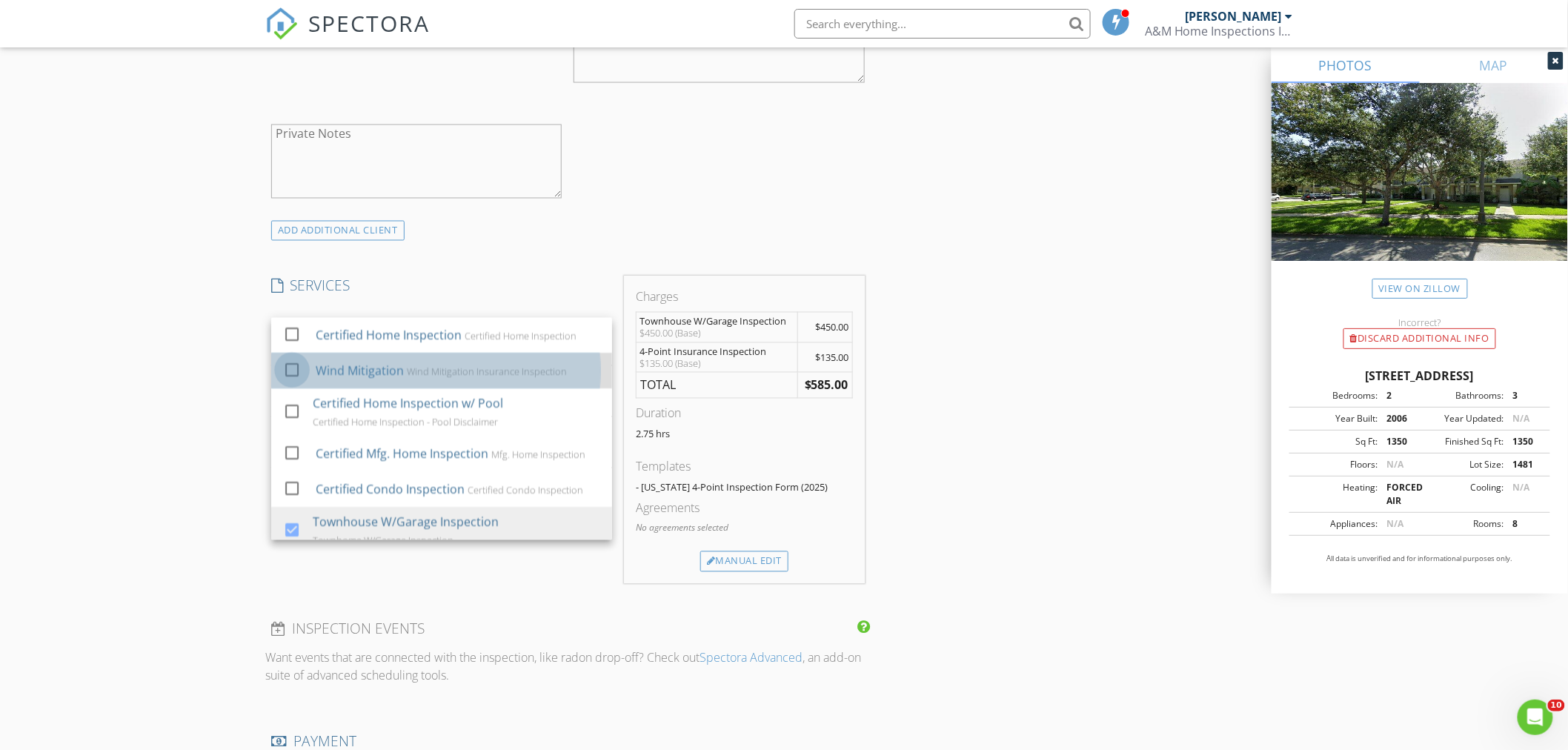
click at [287, 368] on div at bounding box center [291, 370] width 25 height 25
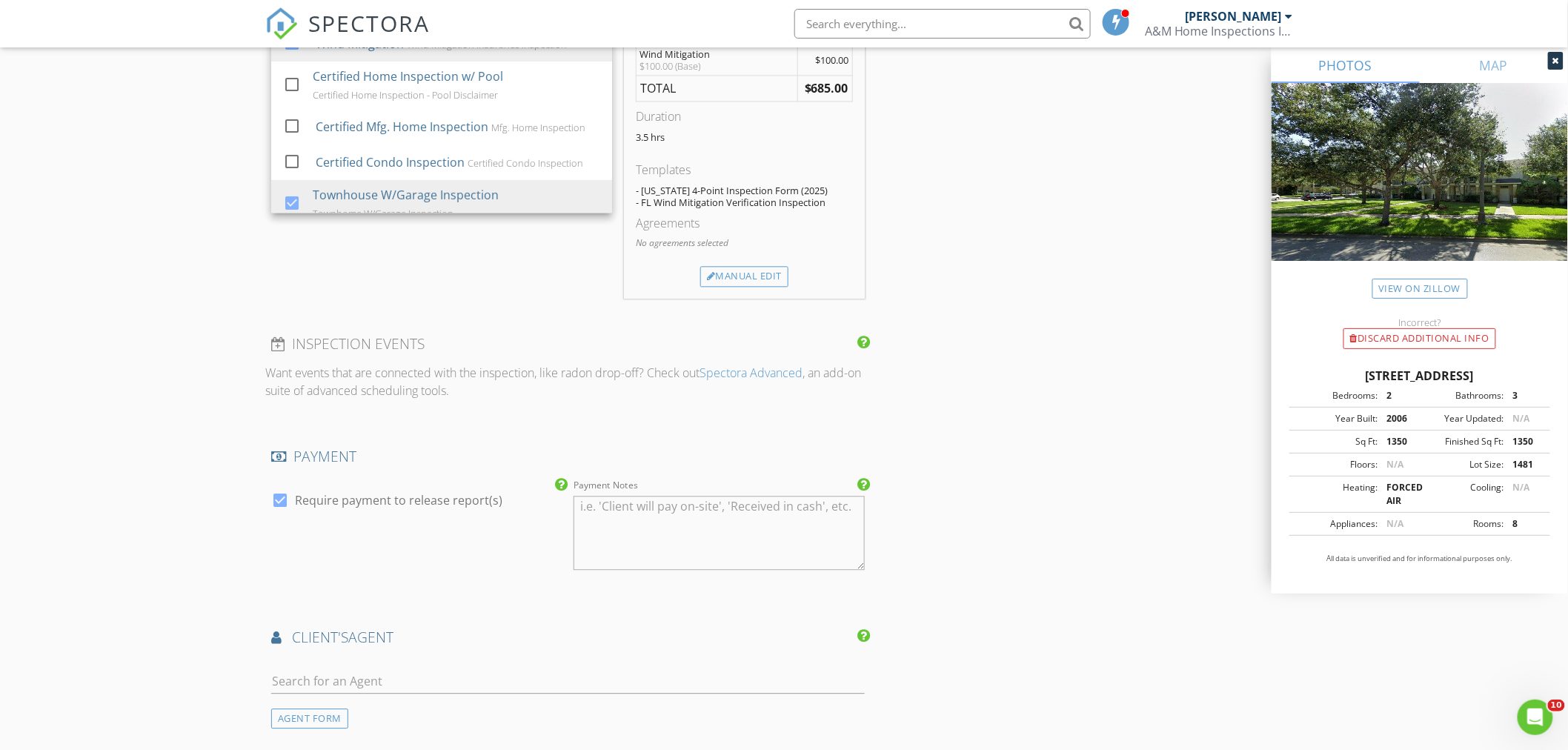
scroll to position [1316, 0]
click at [279, 500] on div at bounding box center [280, 498] width 25 height 25
checkbox input "false"
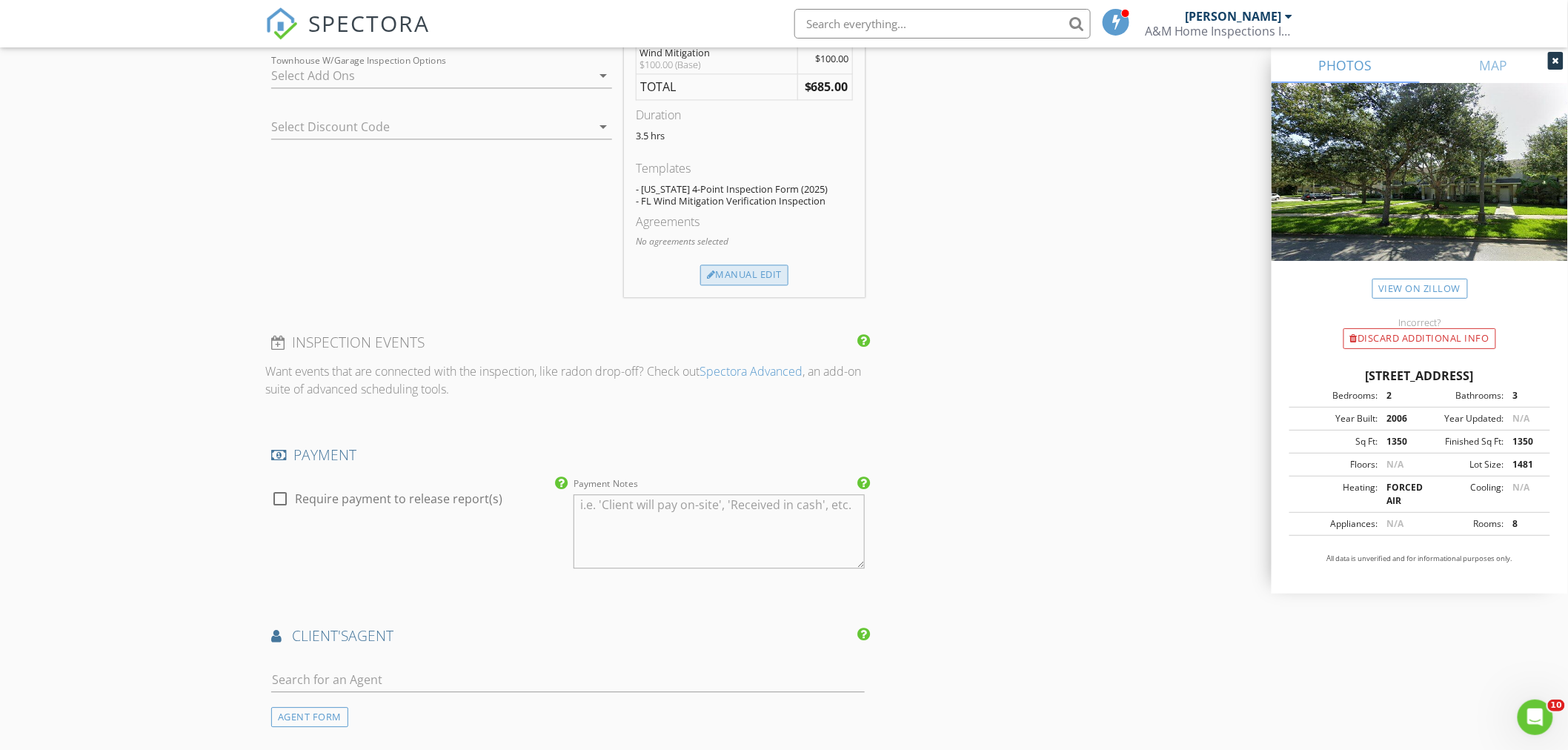
click at [769, 283] on div "Manual Edit" at bounding box center [744, 275] width 88 height 20
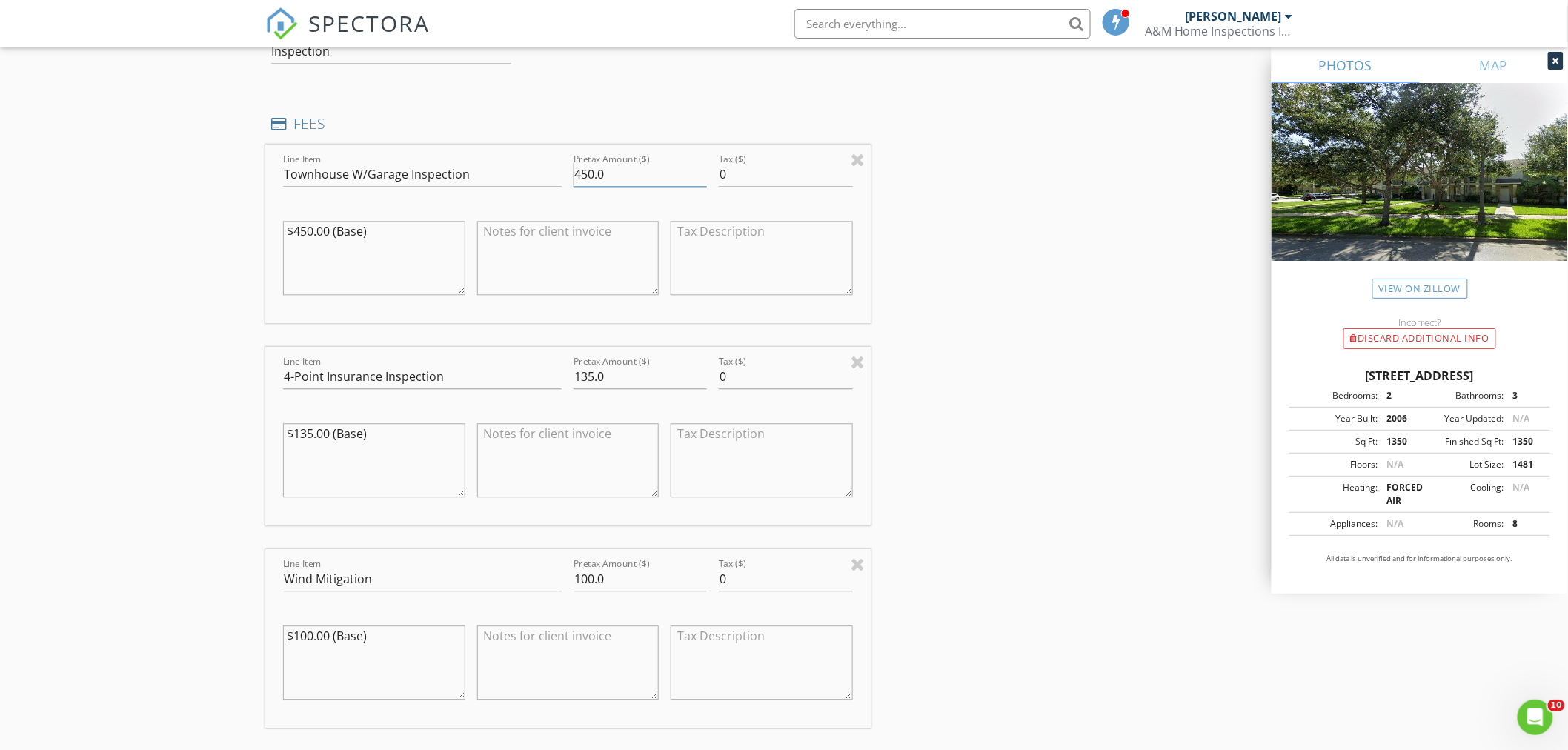
click at [590, 177] on input "450.0" at bounding box center [640, 174] width 134 height 24
type input "400.0"
click at [591, 380] on input "135.0" at bounding box center [640, 377] width 134 height 24
type input "0.0"
click at [589, 579] on input "100.0" at bounding box center [640, 579] width 134 height 24
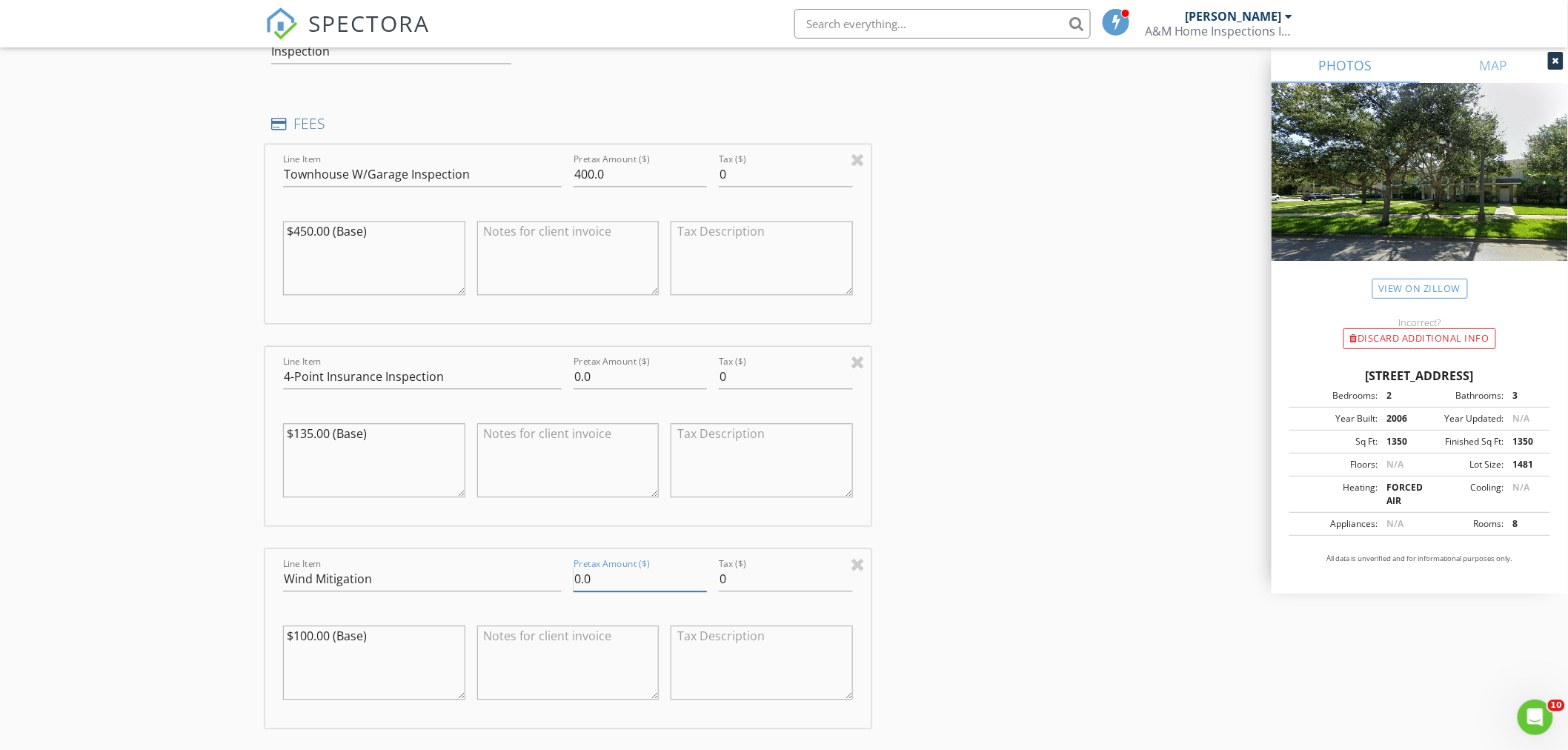
type input "0.0"
click at [553, 242] on textarea at bounding box center [568, 258] width 182 height 74
click at [493, 226] on textarea "w/Inspection Warranty" at bounding box center [568, 258] width 182 height 74
type textarea "w/ Inspection Warranty"
click at [134, 319] on div "New Inspection Click here to use the New Order Form INSPECTOR(S) check_box Mich…" at bounding box center [784, 353] width 1568 height 3166
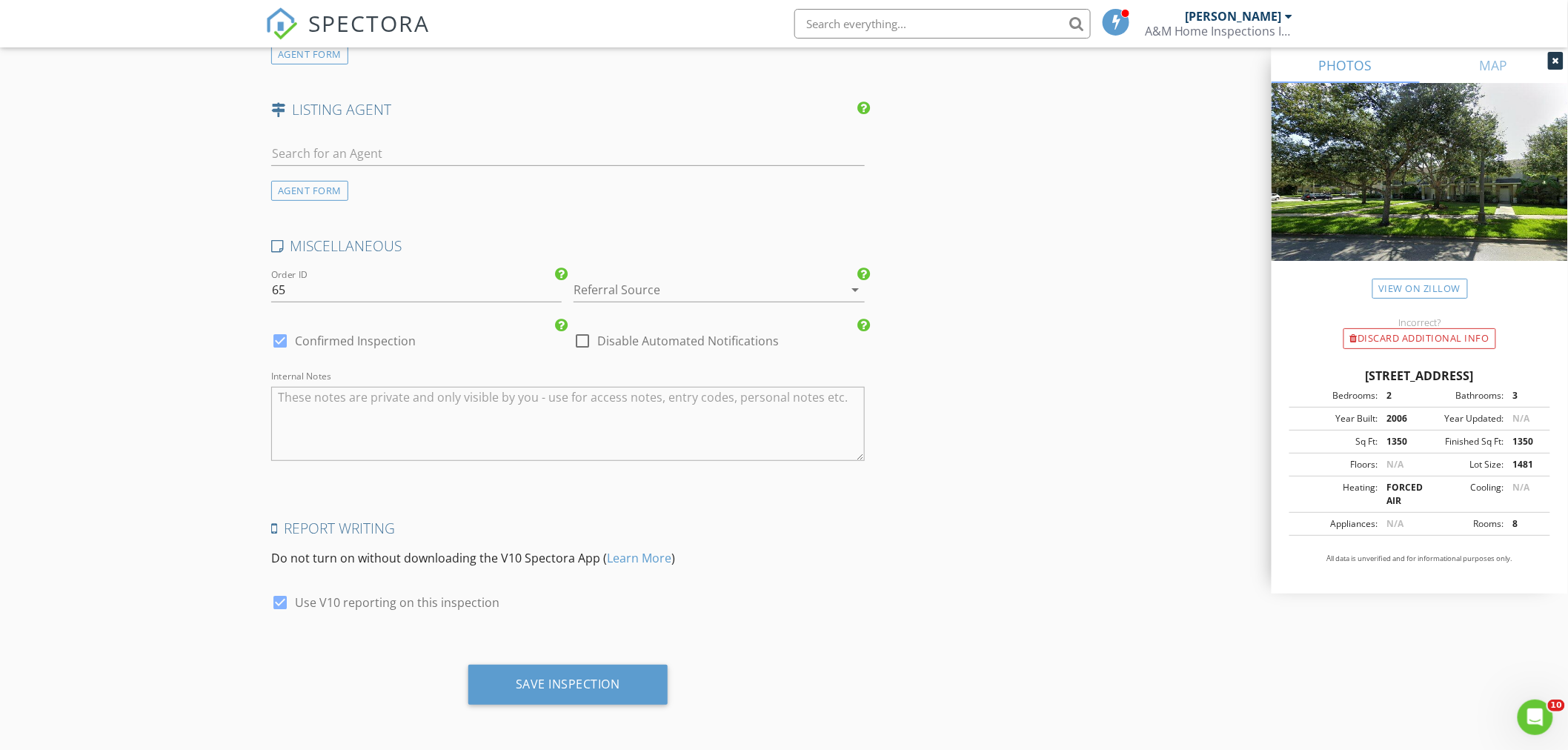
scroll to position [2504, 0]
click at [576, 679] on div "Save Inspection" at bounding box center [568, 683] width 105 height 15
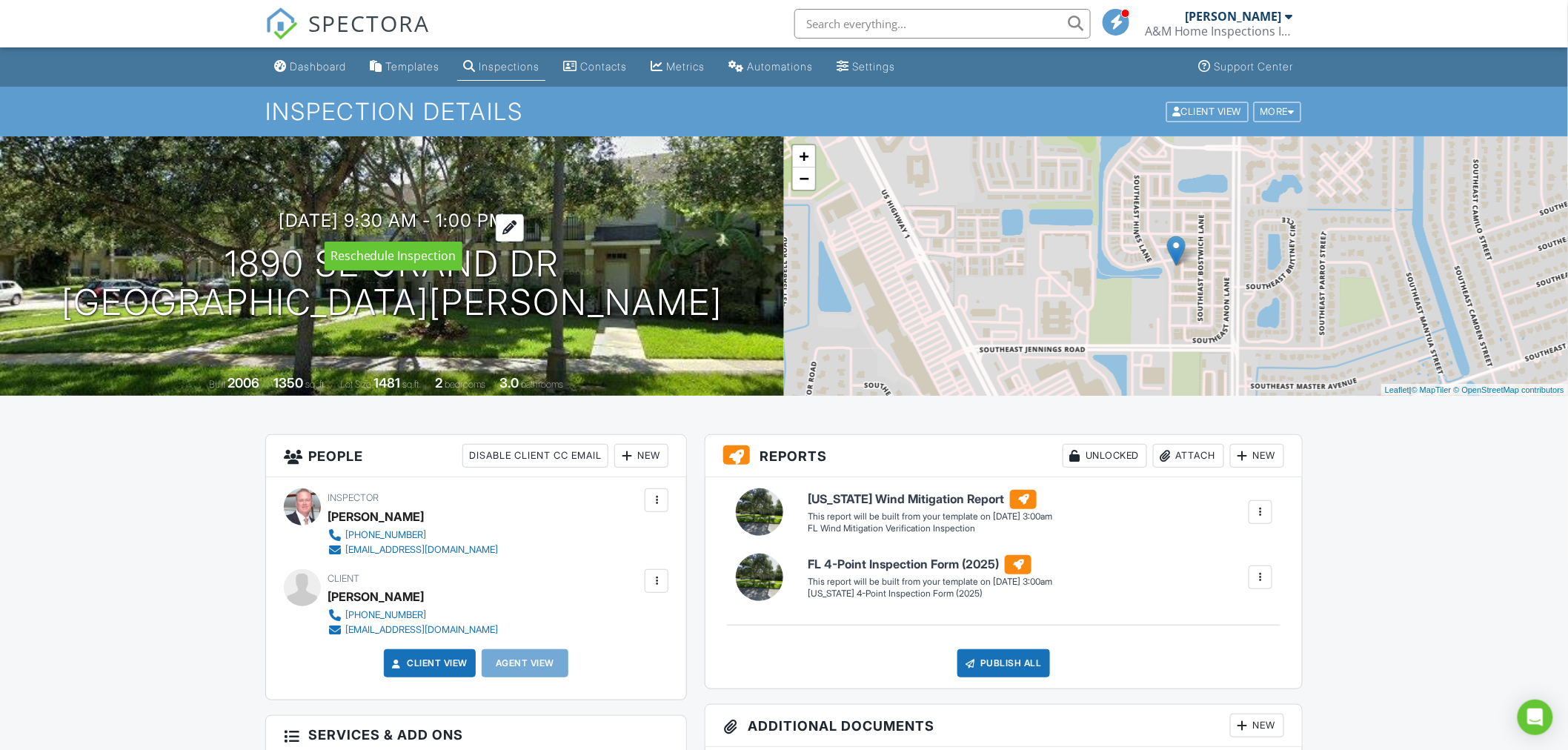
click at [524, 227] on div at bounding box center [509, 228] width 28 height 27
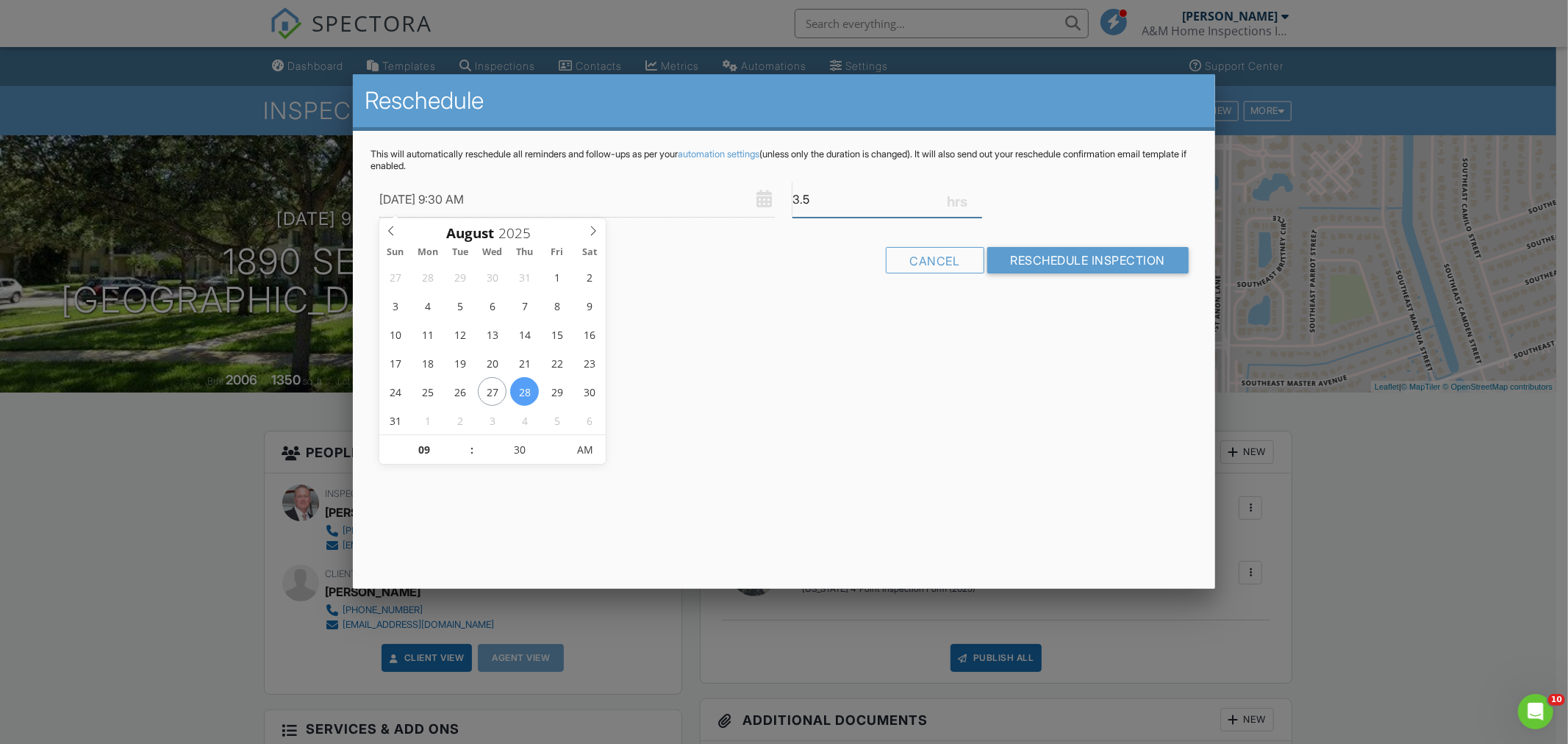
click at [807, 202] on input "3.5" at bounding box center [886, 199] width 189 height 36
type input "3"
type input "2.0"
click at [1079, 258] on input "Reschedule Inspection" at bounding box center [1088, 260] width 202 height 26
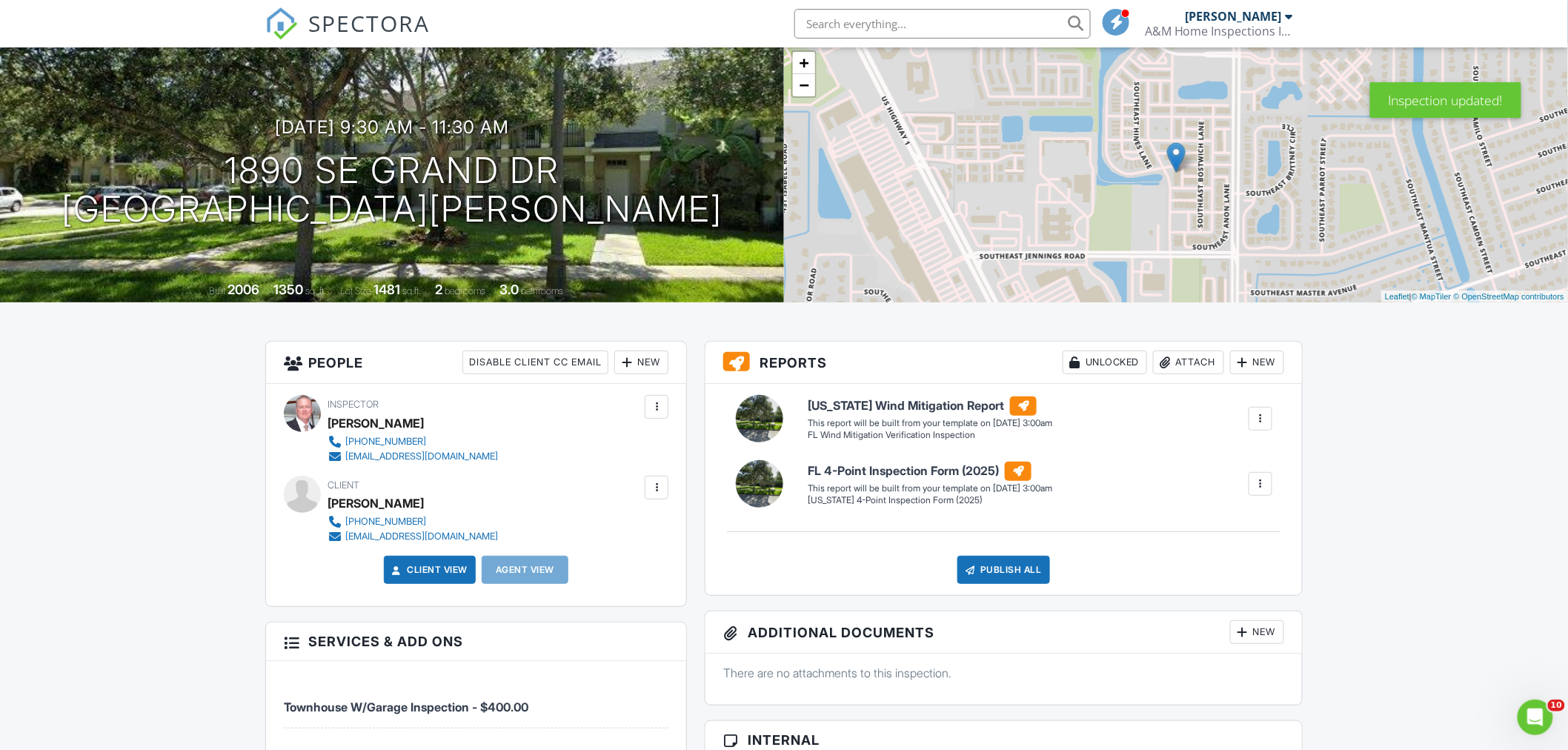
scroll to position [82, 0]
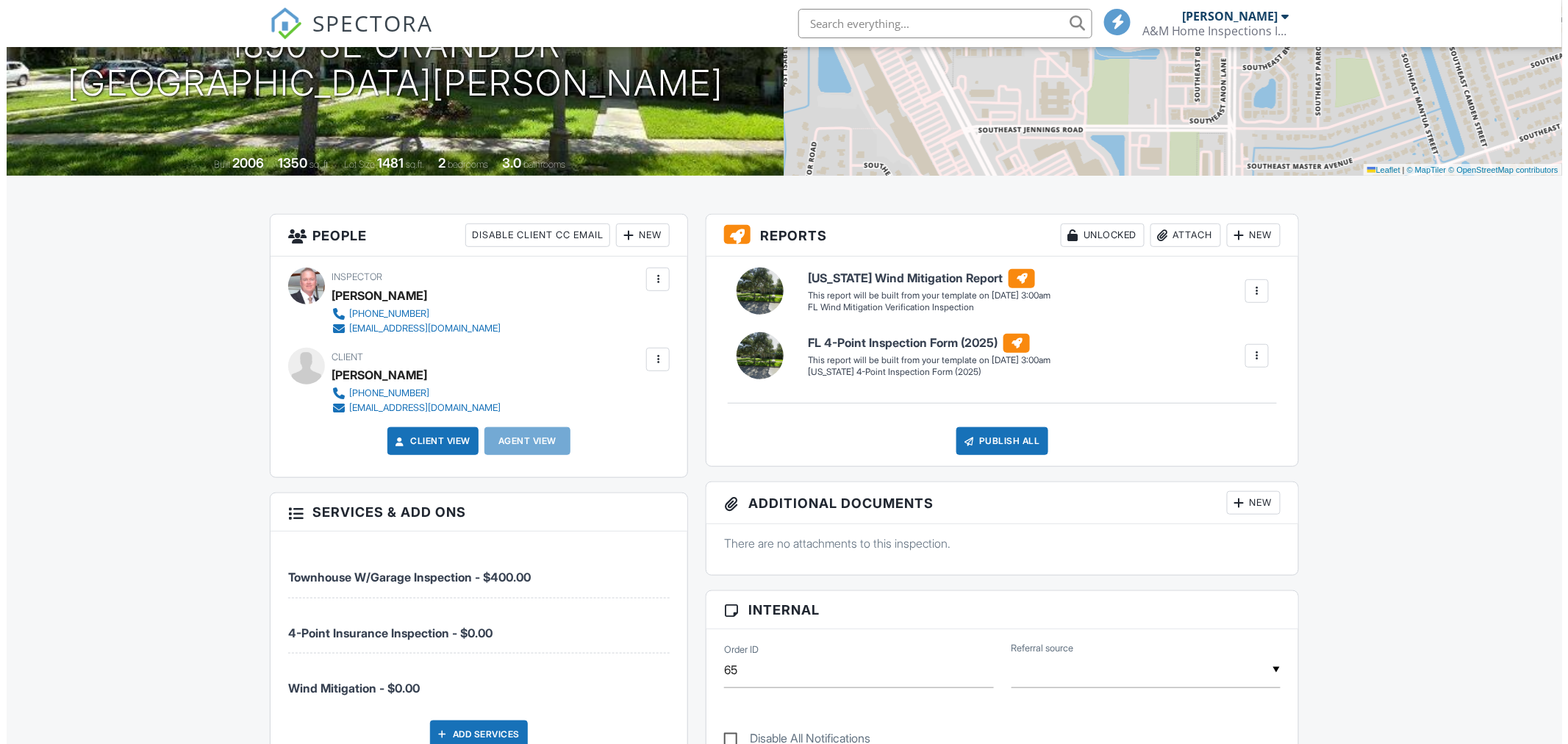
scroll to position [81, 0]
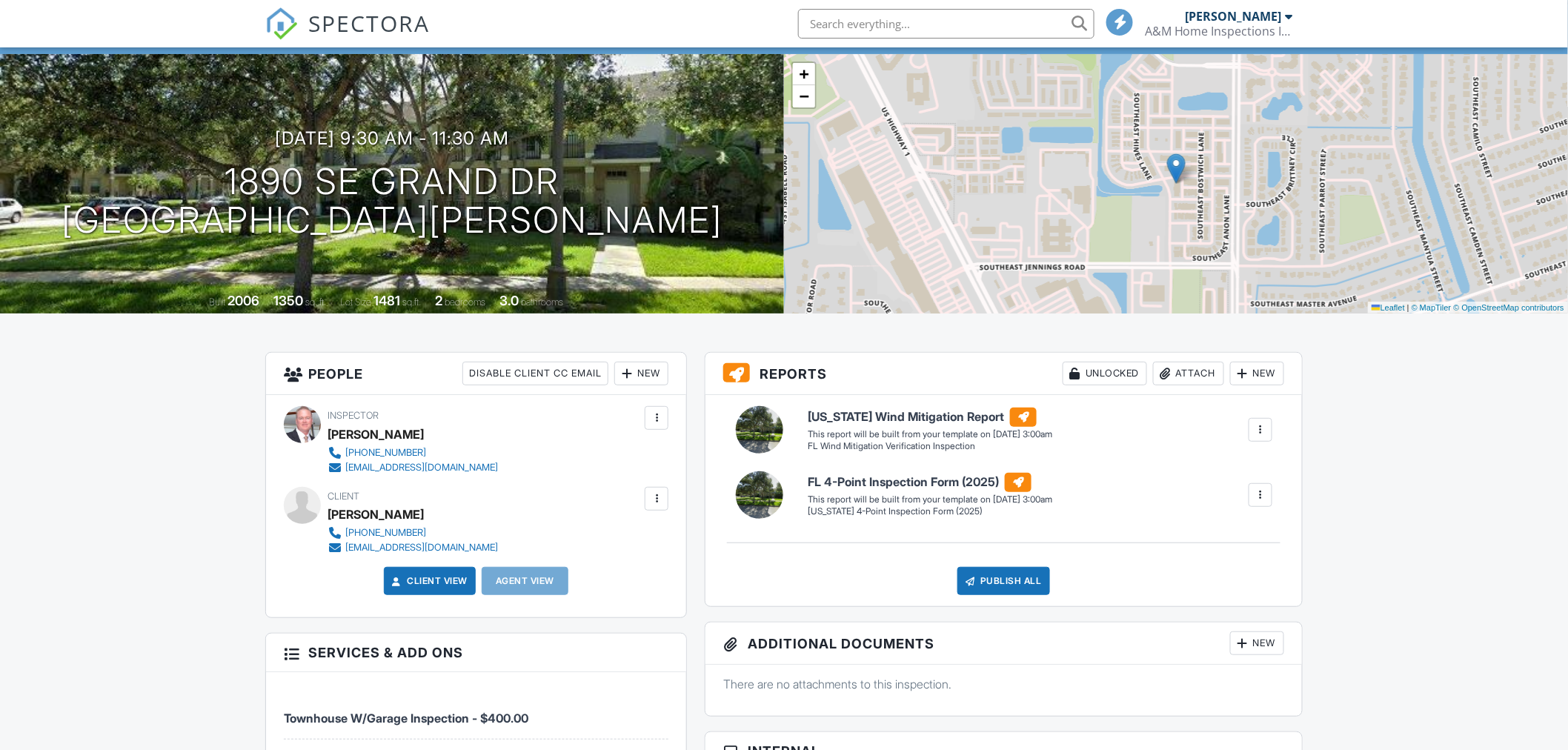
click at [1246, 372] on div at bounding box center [1243, 374] width 15 height 15
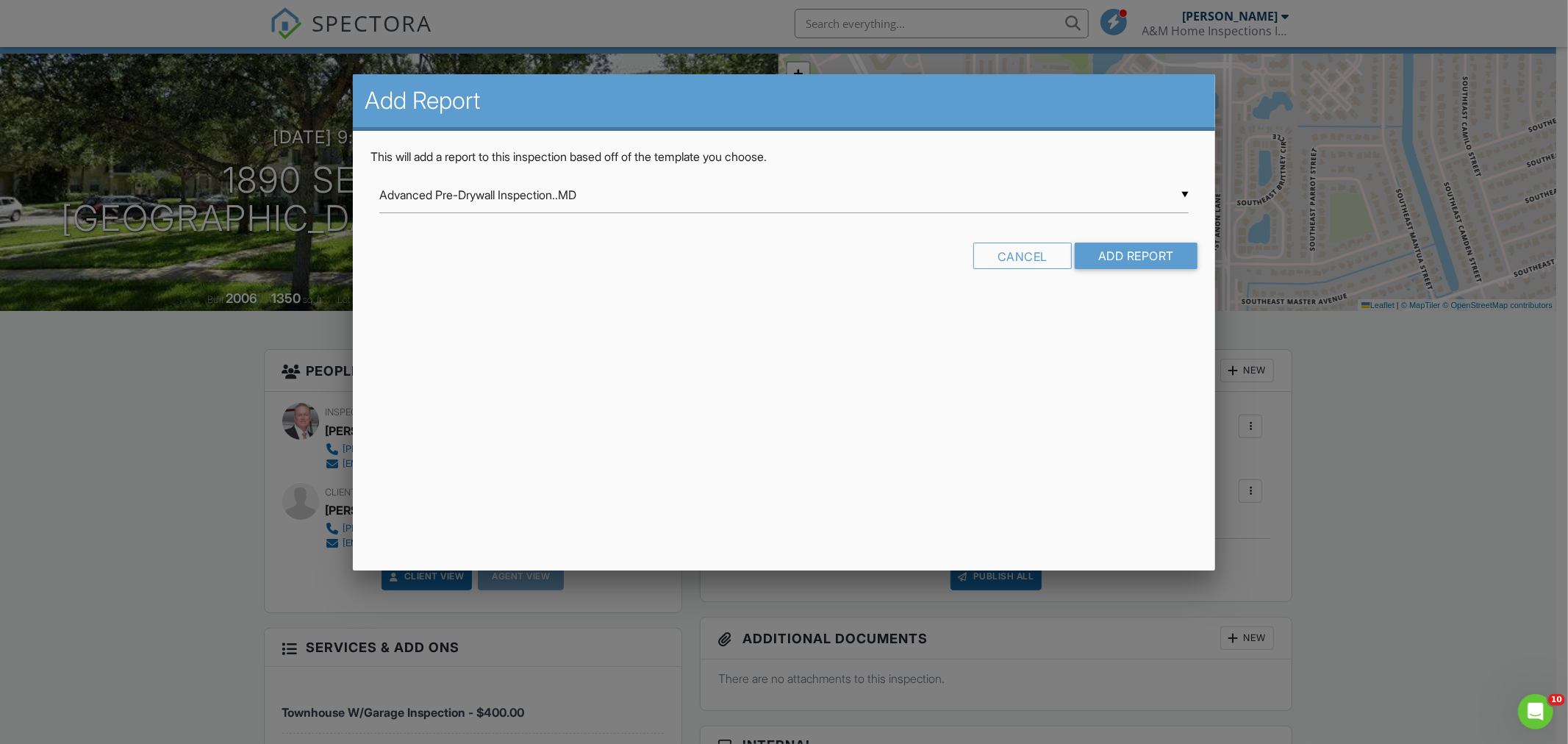
scroll to position [0, 0]
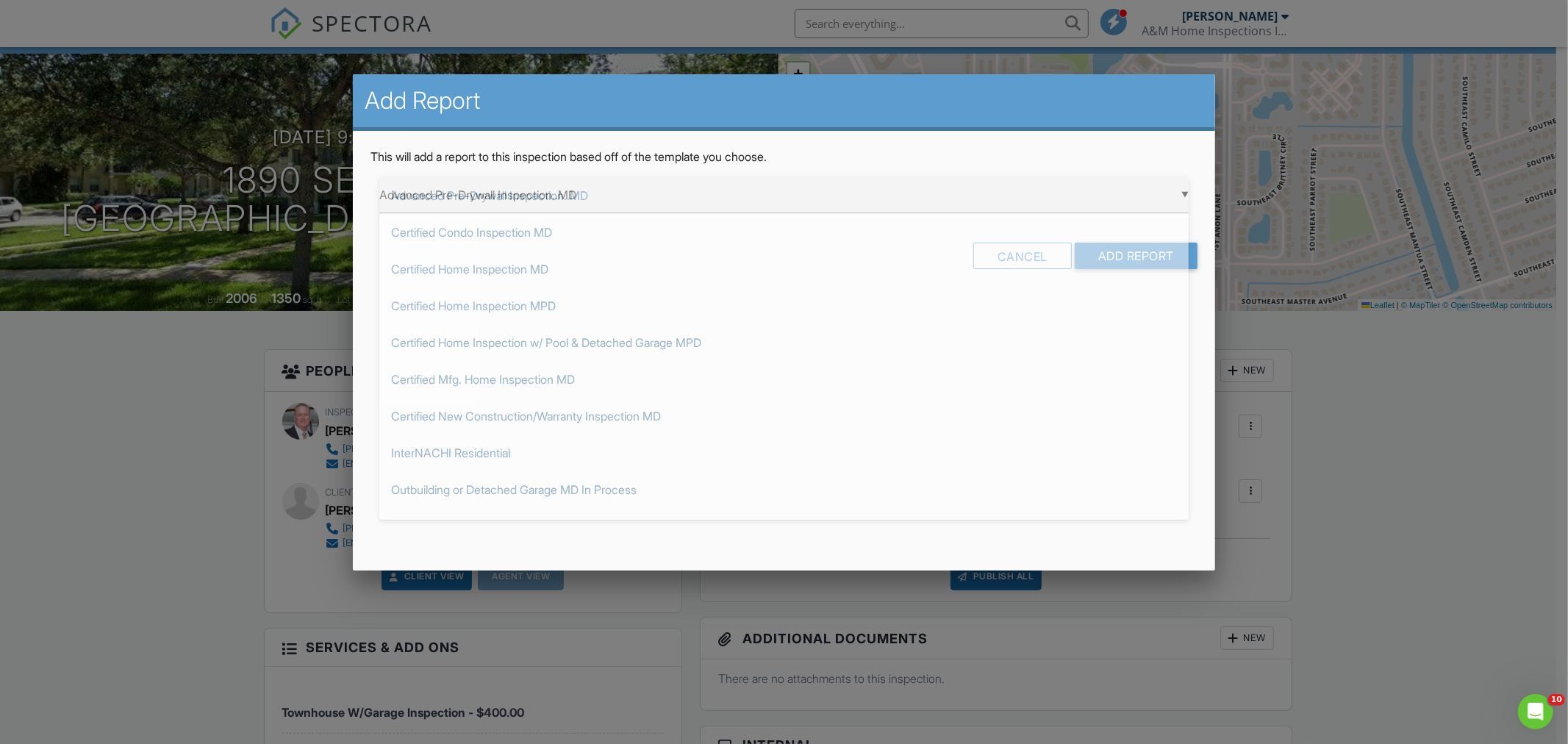
click at [1184, 194] on div "▼ Advanced Pre-Drywall Inspection..MD Advanced Pre-Drywall Inspection..MD Certi…" at bounding box center [783, 195] width 809 height 36
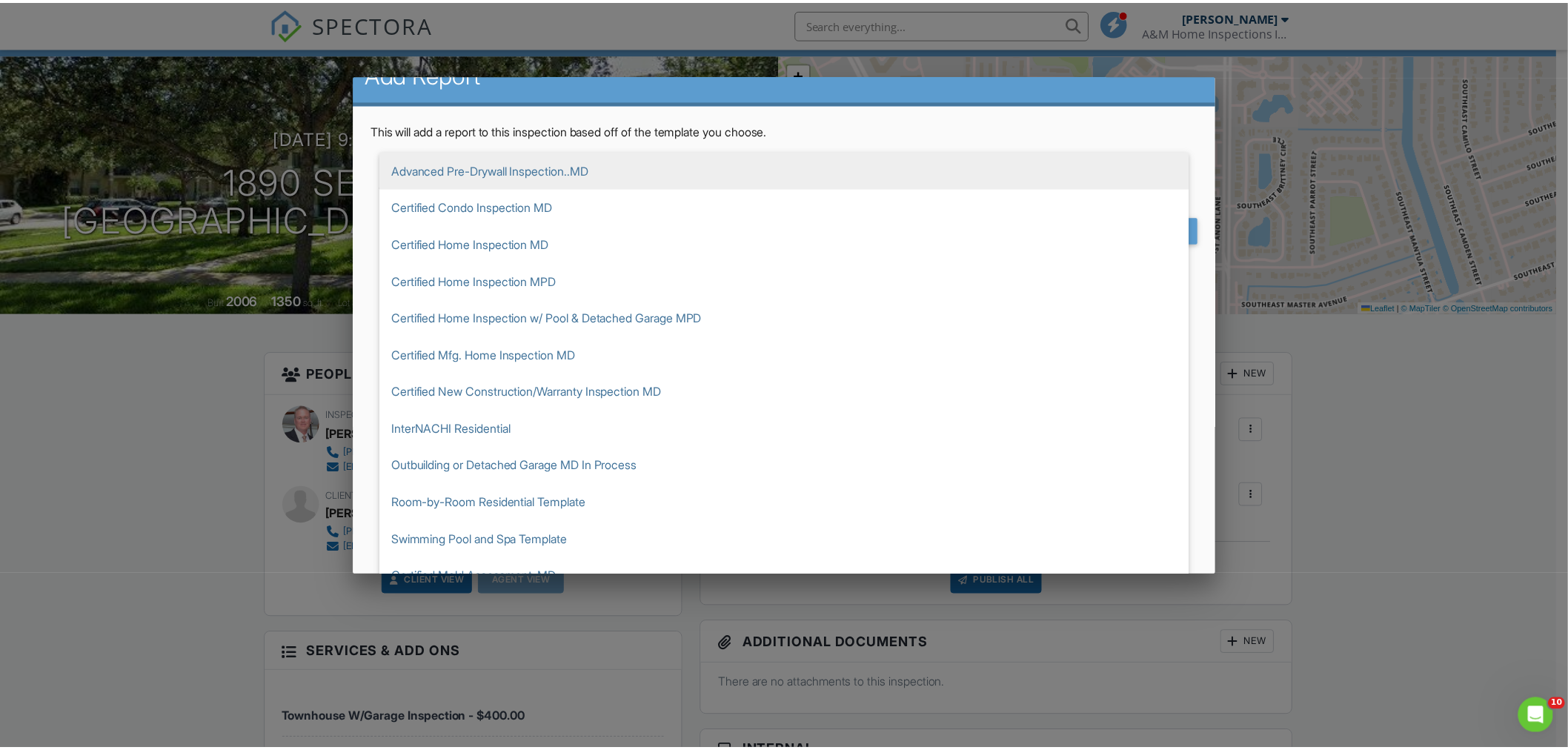
scroll to position [2, 0]
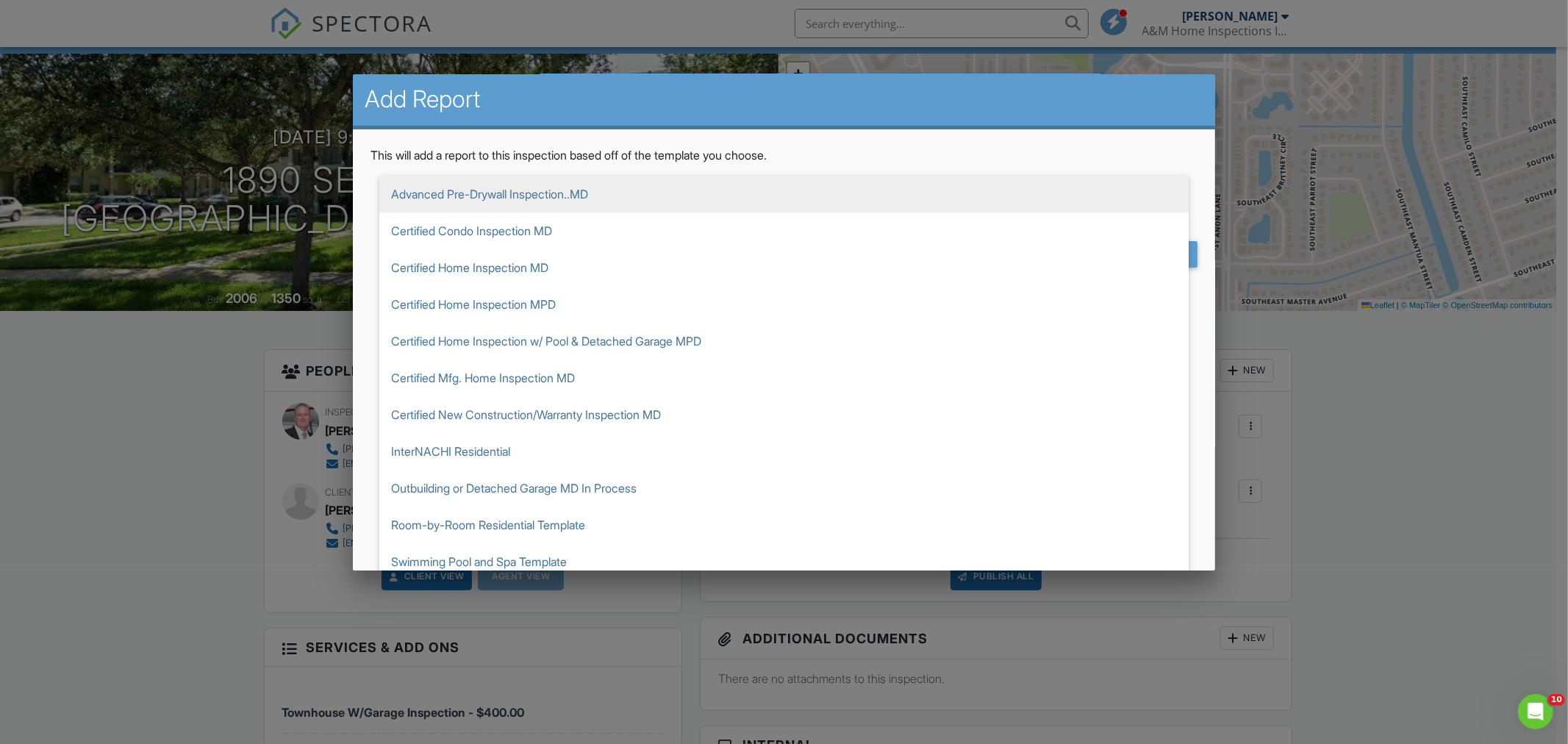
click at [193, 413] on div at bounding box center [784, 391] width 1568 height 930
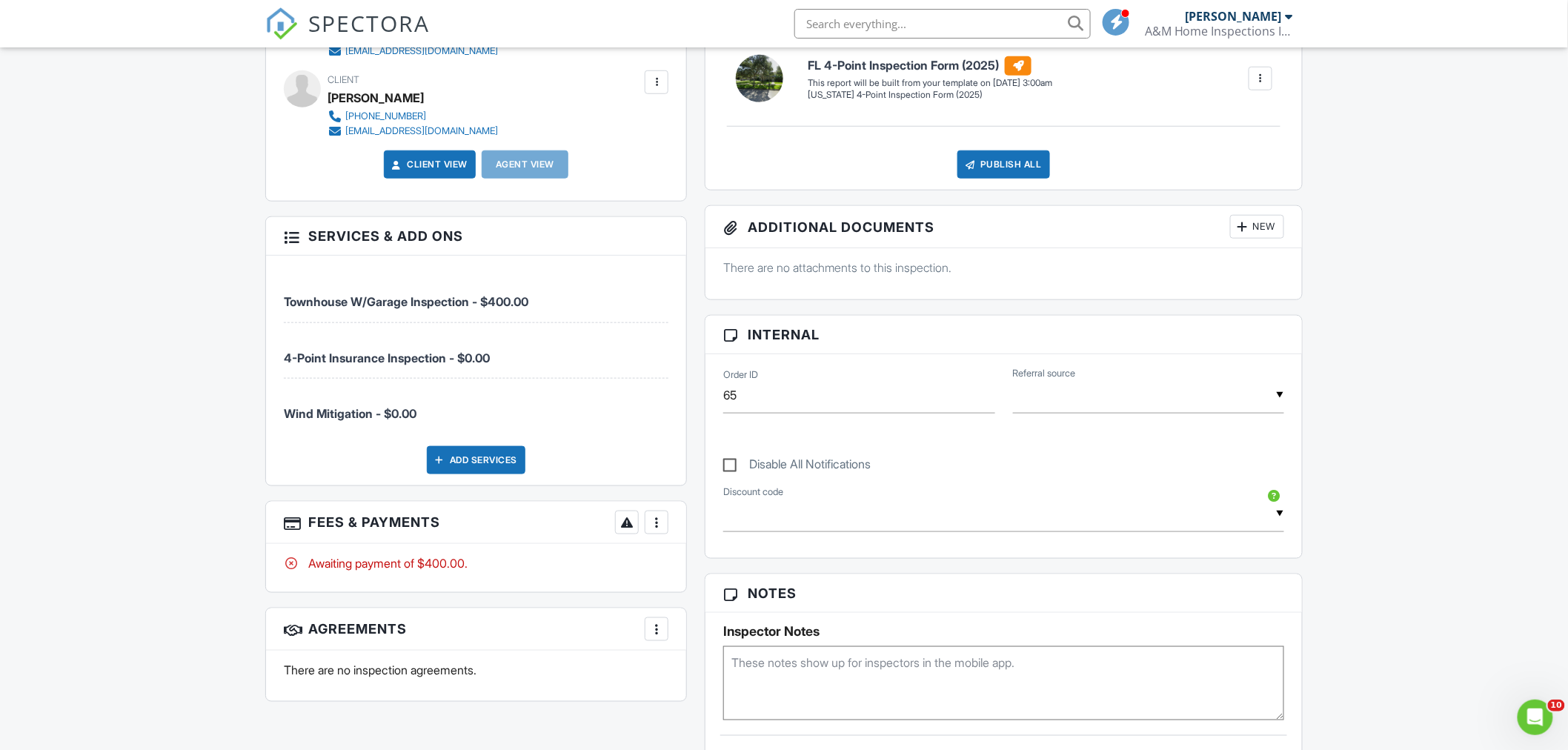
scroll to position [494, 0]
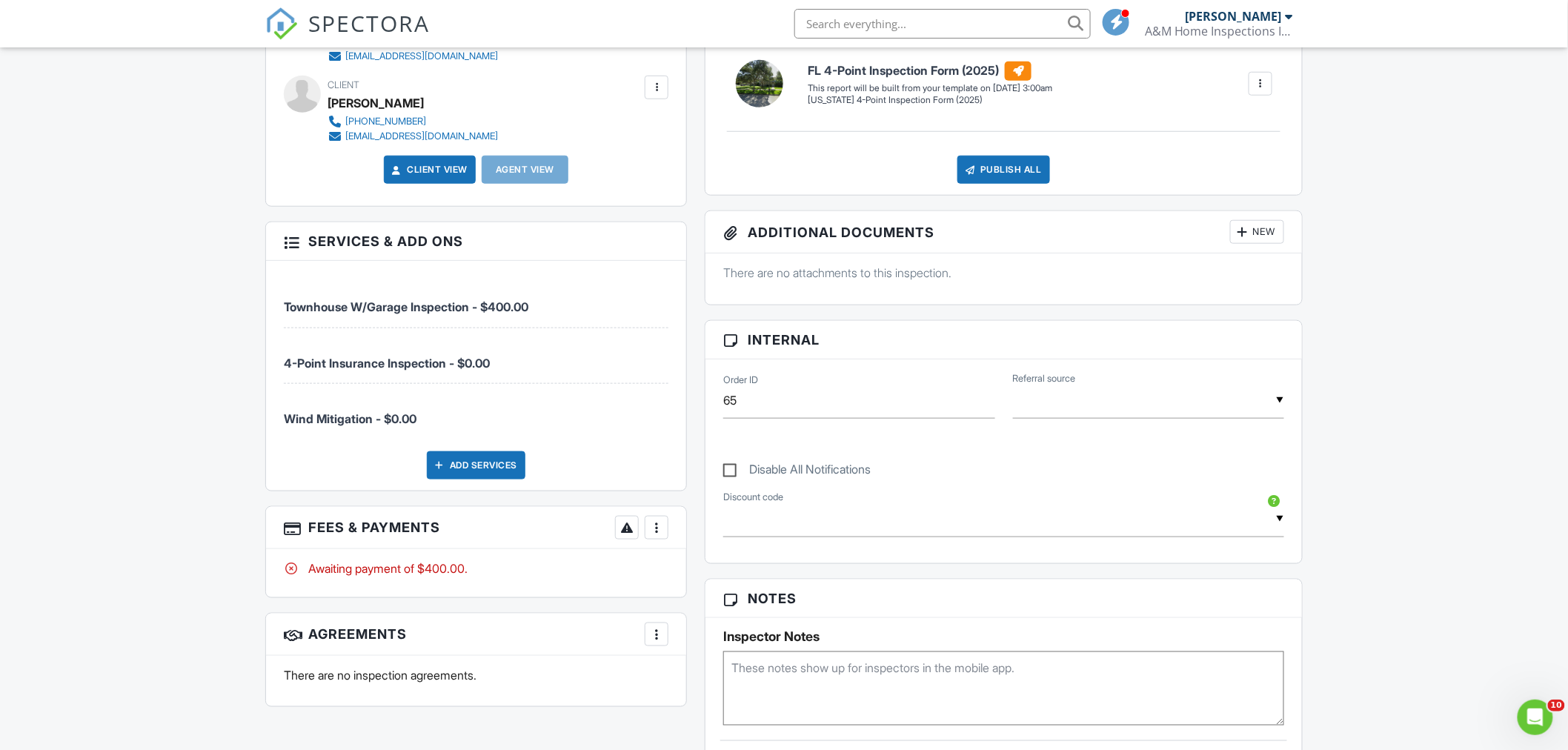
click at [293, 242] on div at bounding box center [291, 241] width 15 height 15
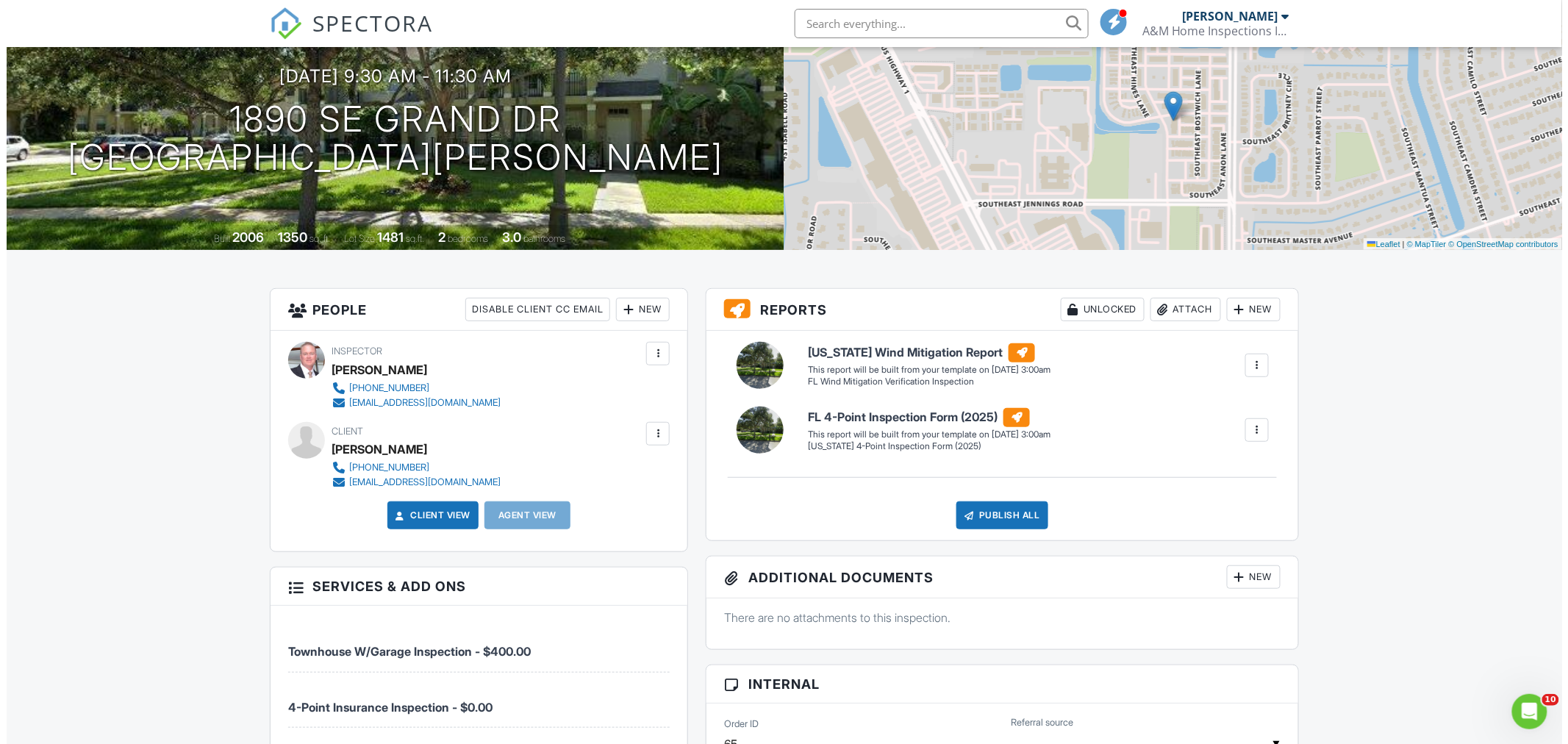
scroll to position [0, 0]
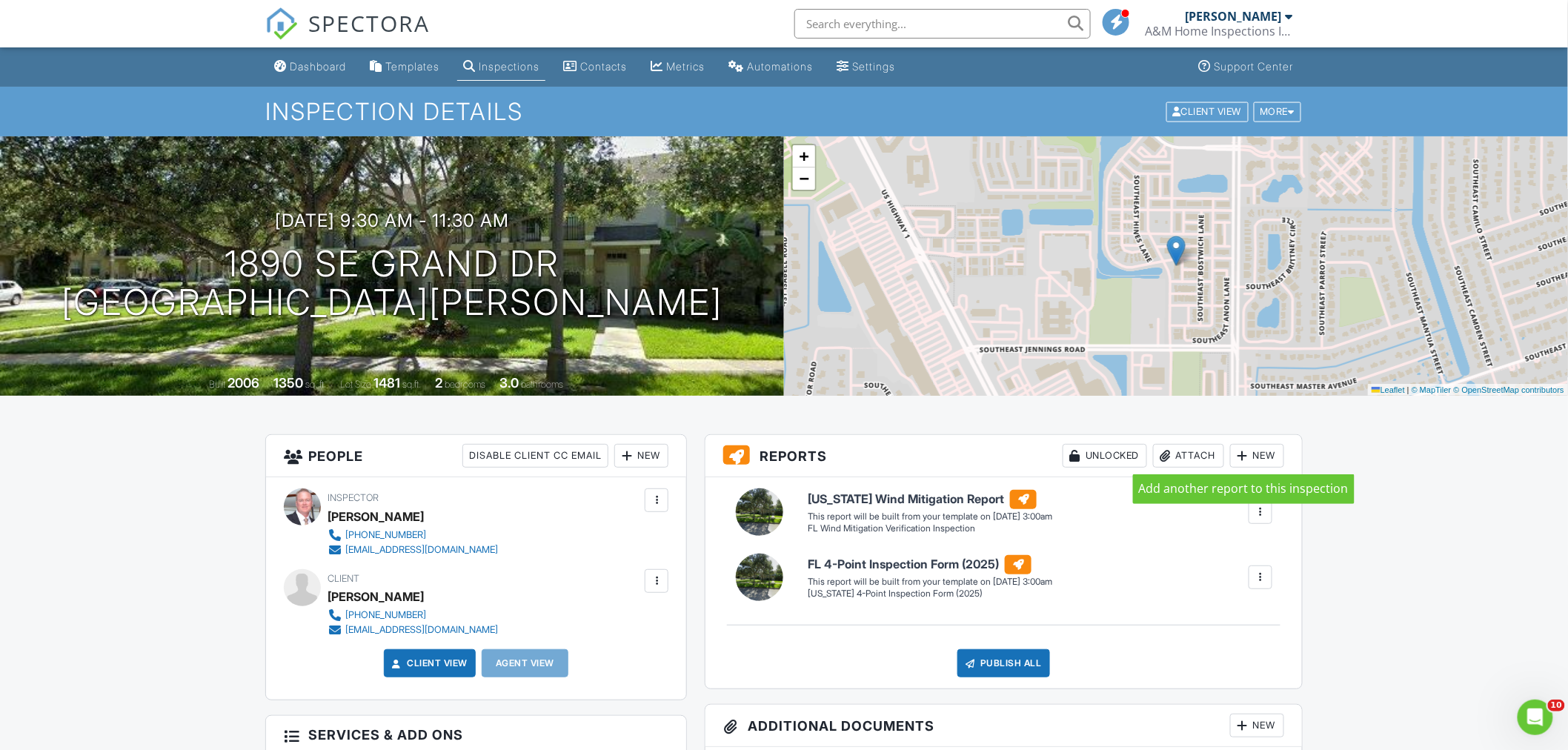
click at [1240, 455] on div at bounding box center [1243, 456] width 15 height 15
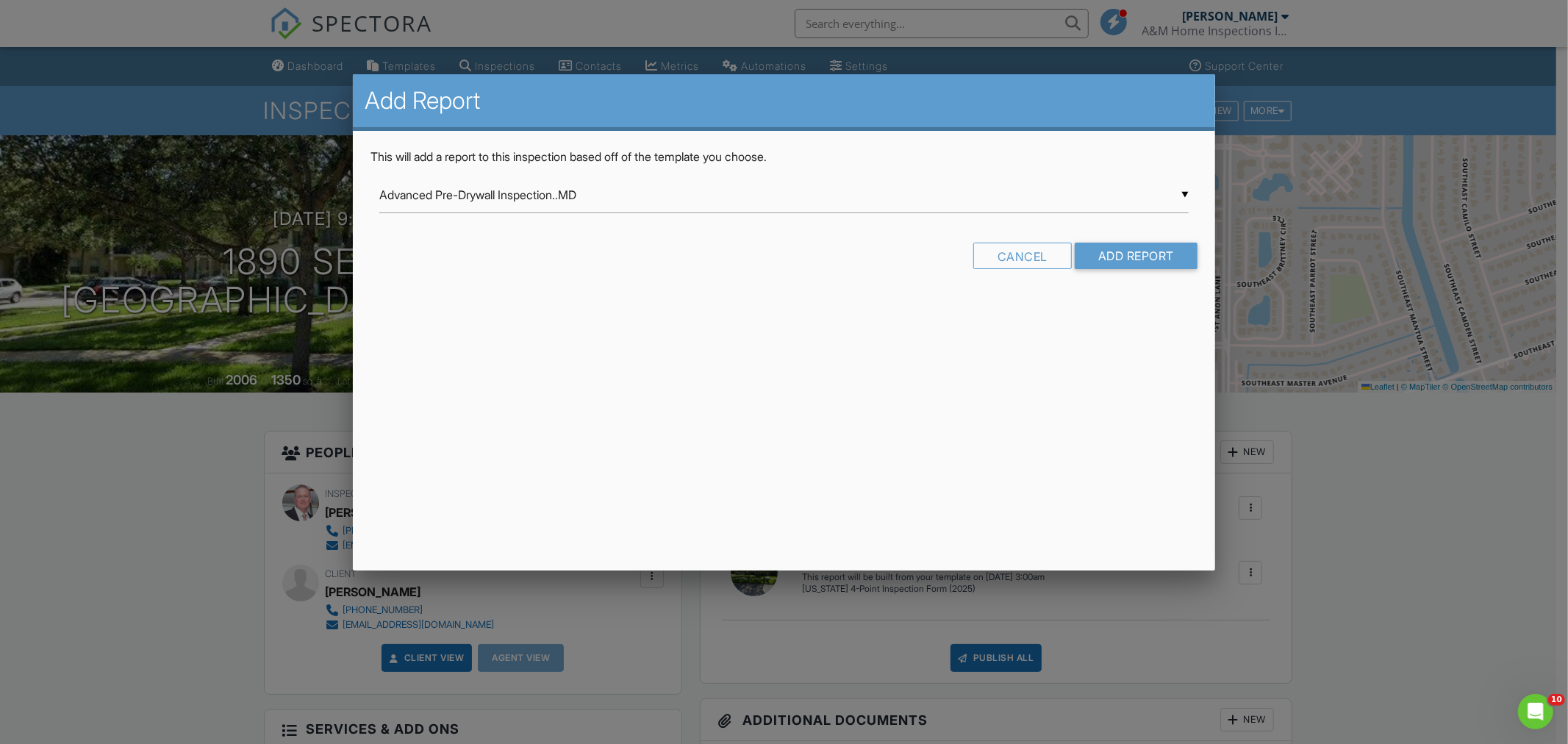
click at [1185, 192] on div "▼ Advanced Pre-Drywall Inspection..MD Advanced Pre-Drywall Inspection..MD Certi…" at bounding box center [783, 195] width 809 height 36
click at [542, 299] on span "Certified Home Inspection MPD" at bounding box center [783, 305] width 809 height 37
type input "Certified Home Inspection MPD"
click at [1136, 258] on input "Add Report" at bounding box center [1135, 255] width 123 height 26
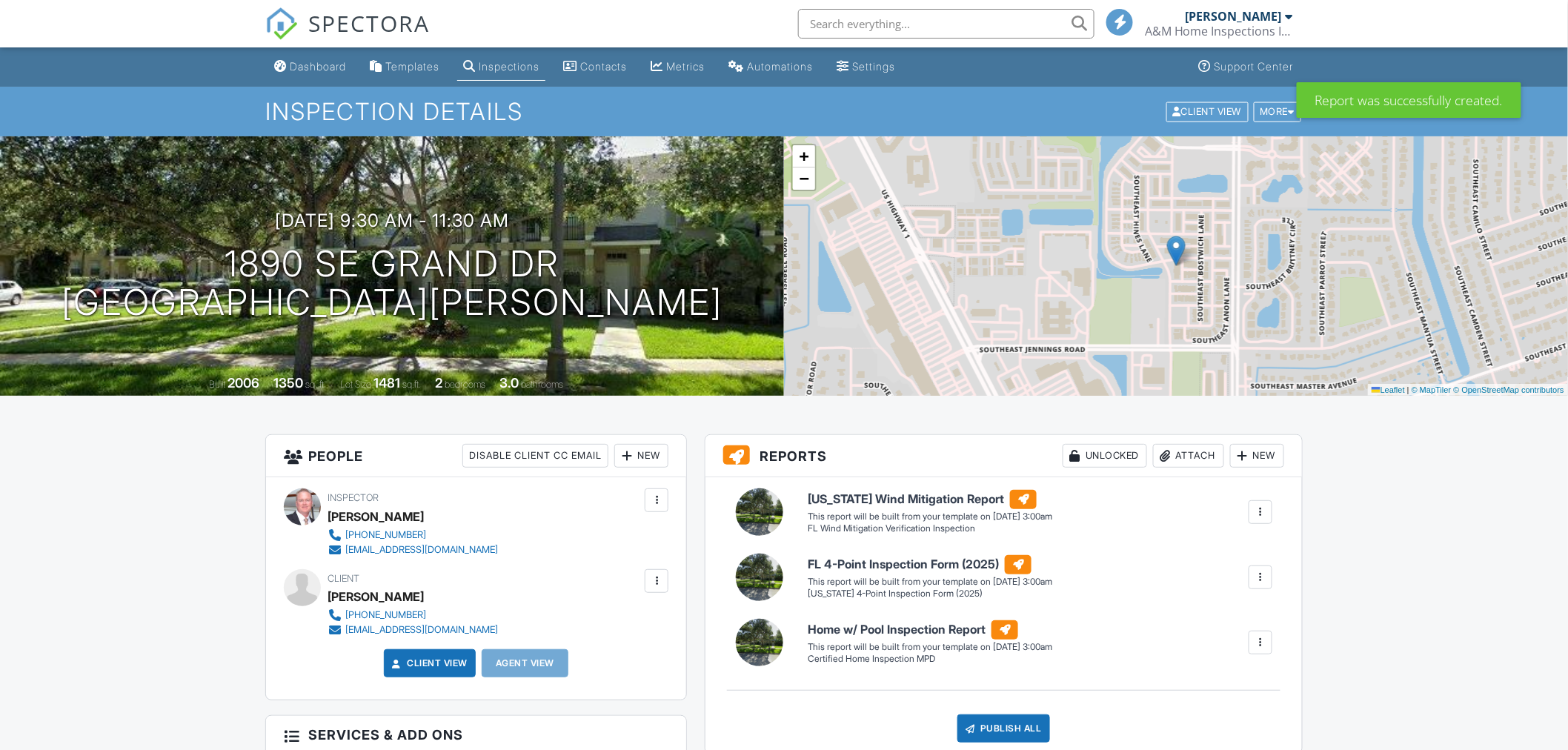
click at [1263, 640] on div at bounding box center [1261, 642] width 15 height 15
click at [1243, 723] on div "Delete" at bounding box center [1233, 721] width 31 height 16
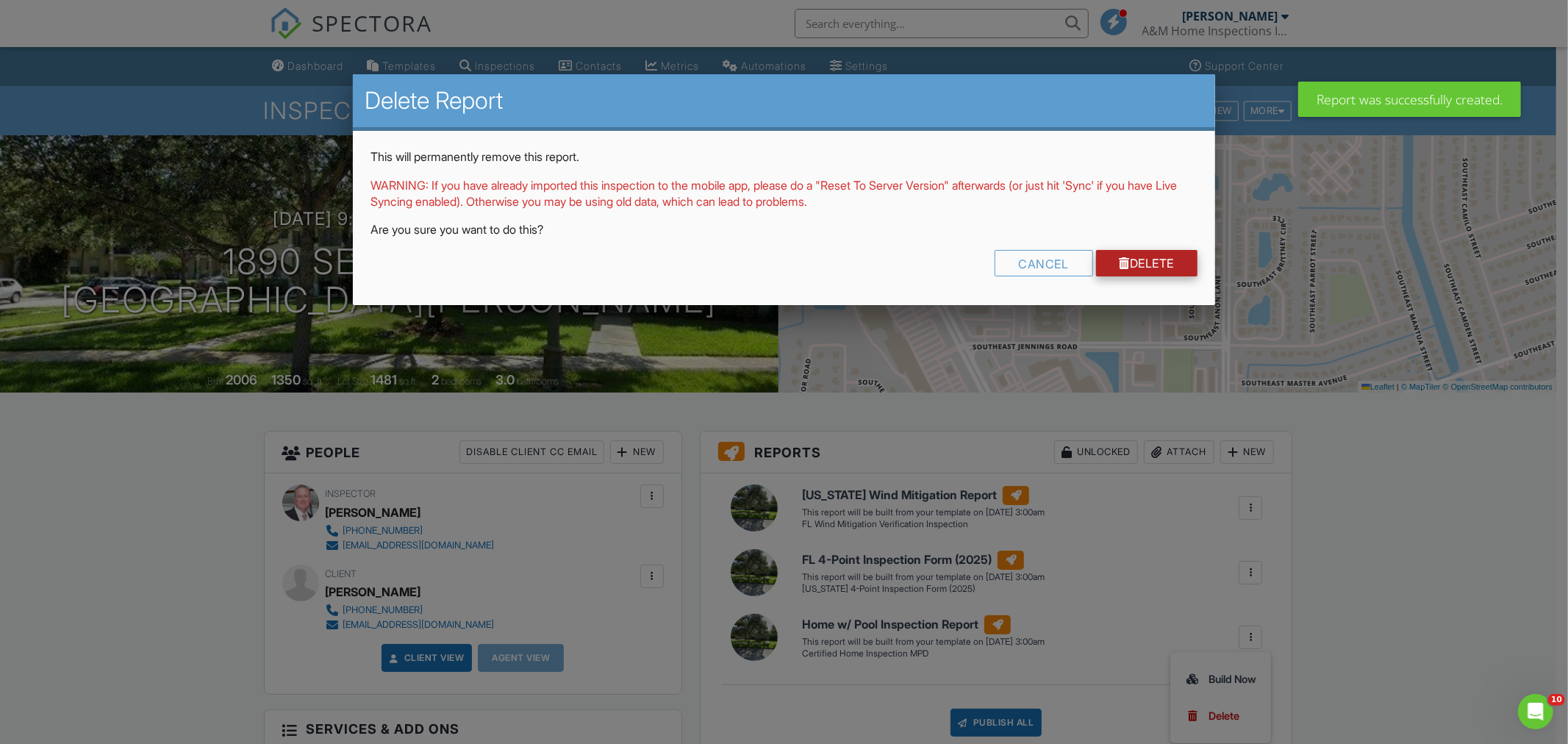
click at [1111, 252] on link "Delete" at bounding box center [1147, 263] width 102 height 26
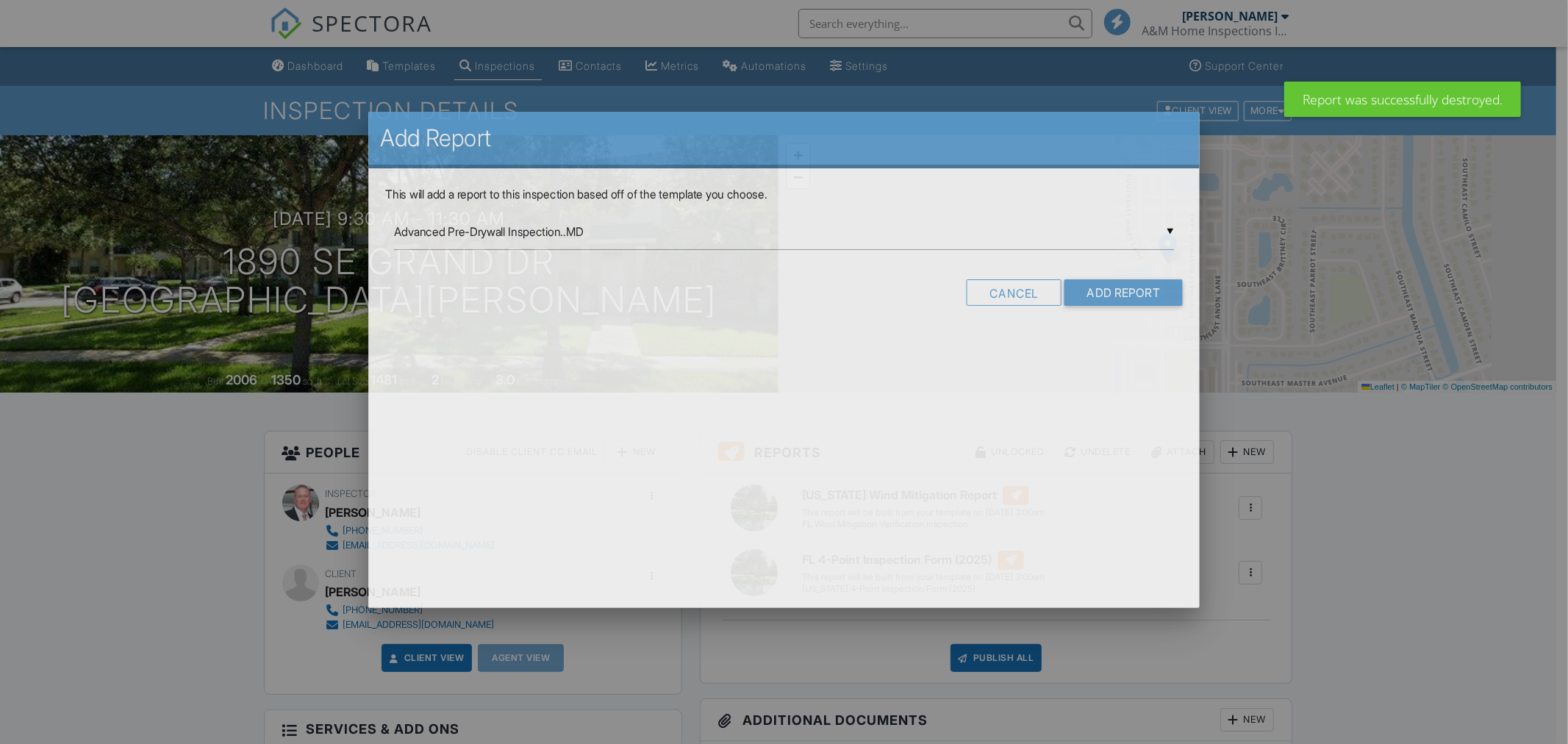
click at [1007, 214] on input "Advanced Pre-Drywall Inspection..MD" at bounding box center [784, 232] width 779 height 36
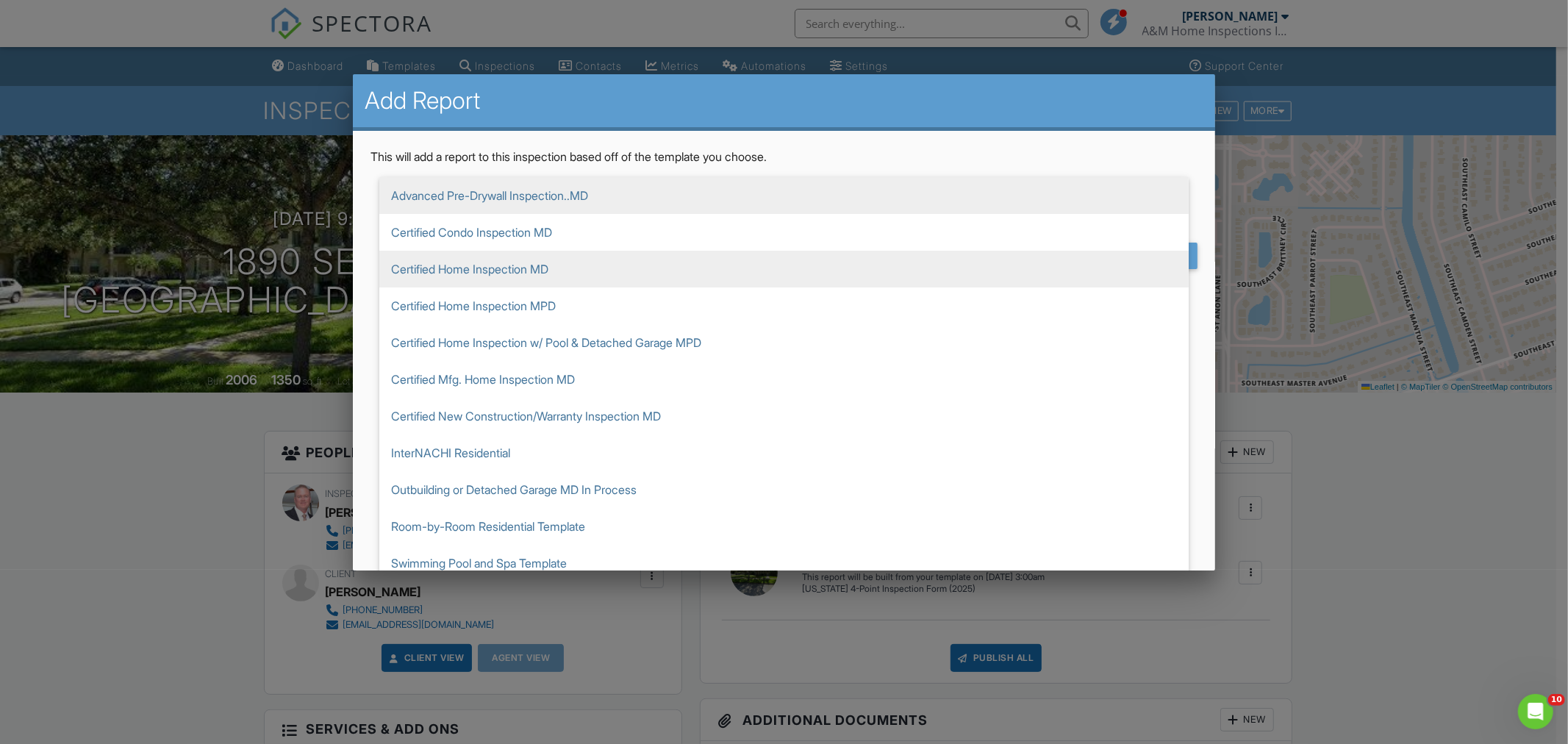
click at [466, 263] on span "Certified Home Inspection MD" at bounding box center [783, 269] width 809 height 37
type input "Certified Home Inspection MD"
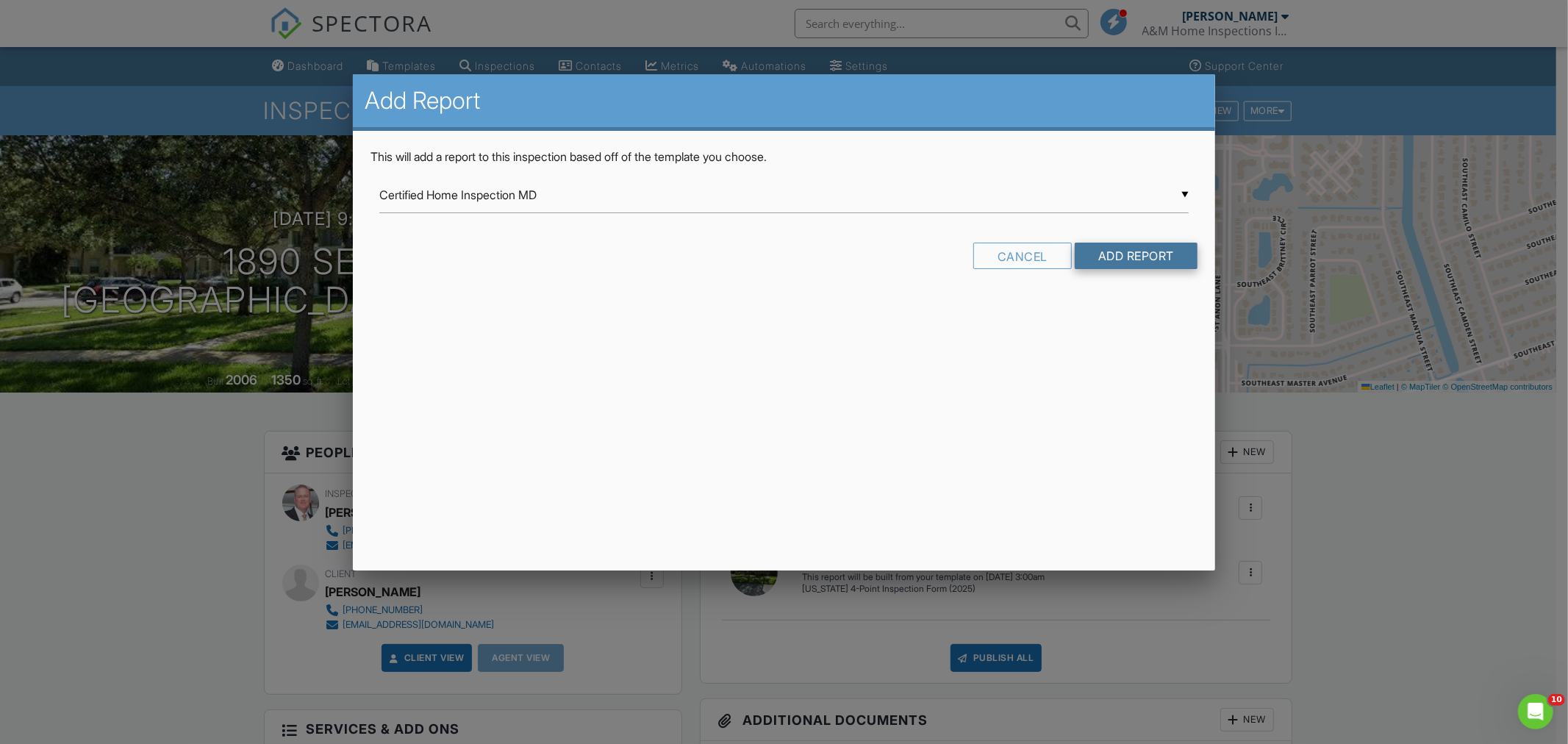
click at [1108, 259] on input "Add Report" at bounding box center [1135, 255] width 123 height 26
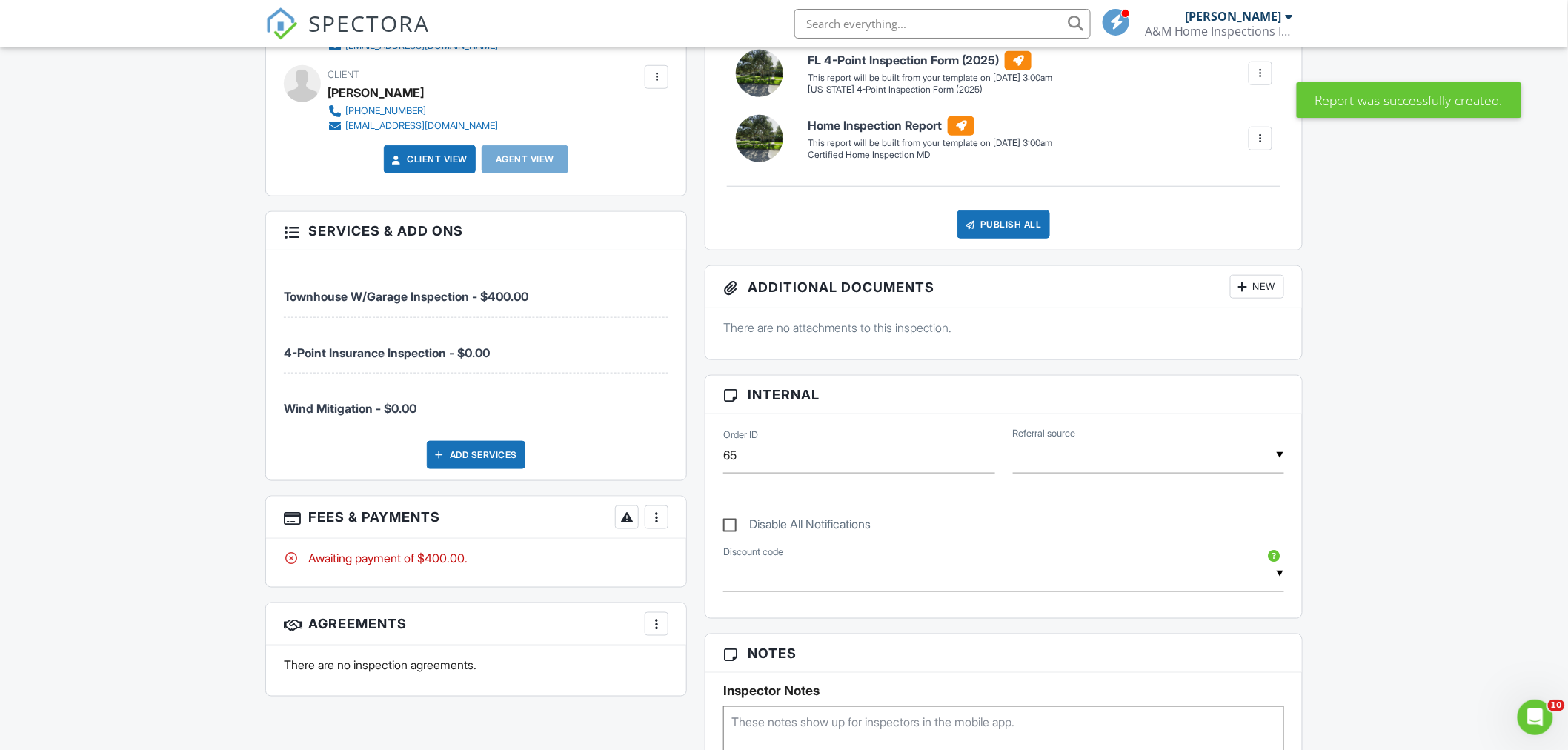
scroll to position [576, 0]
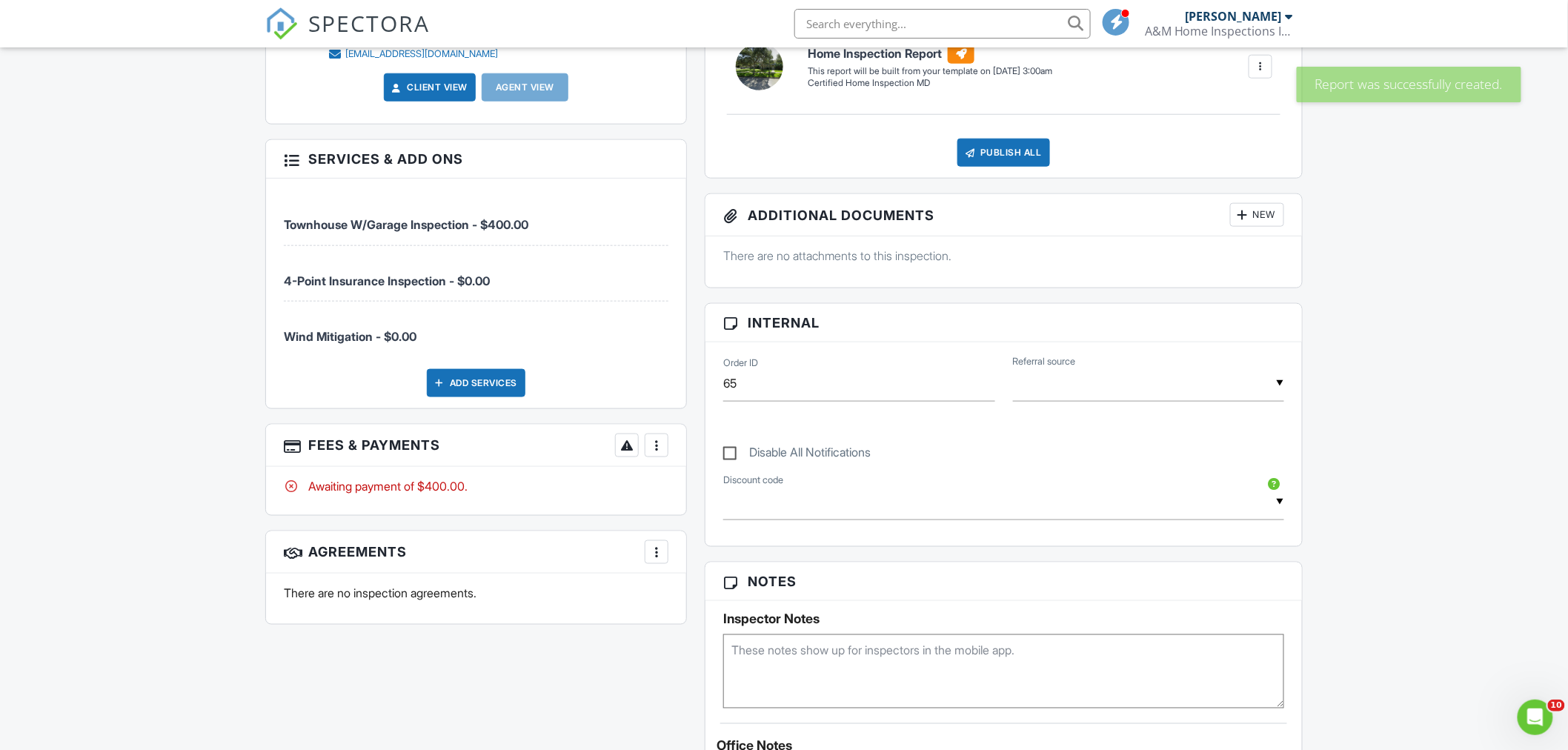
click at [661, 439] on div at bounding box center [657, 445] width 15 height 15
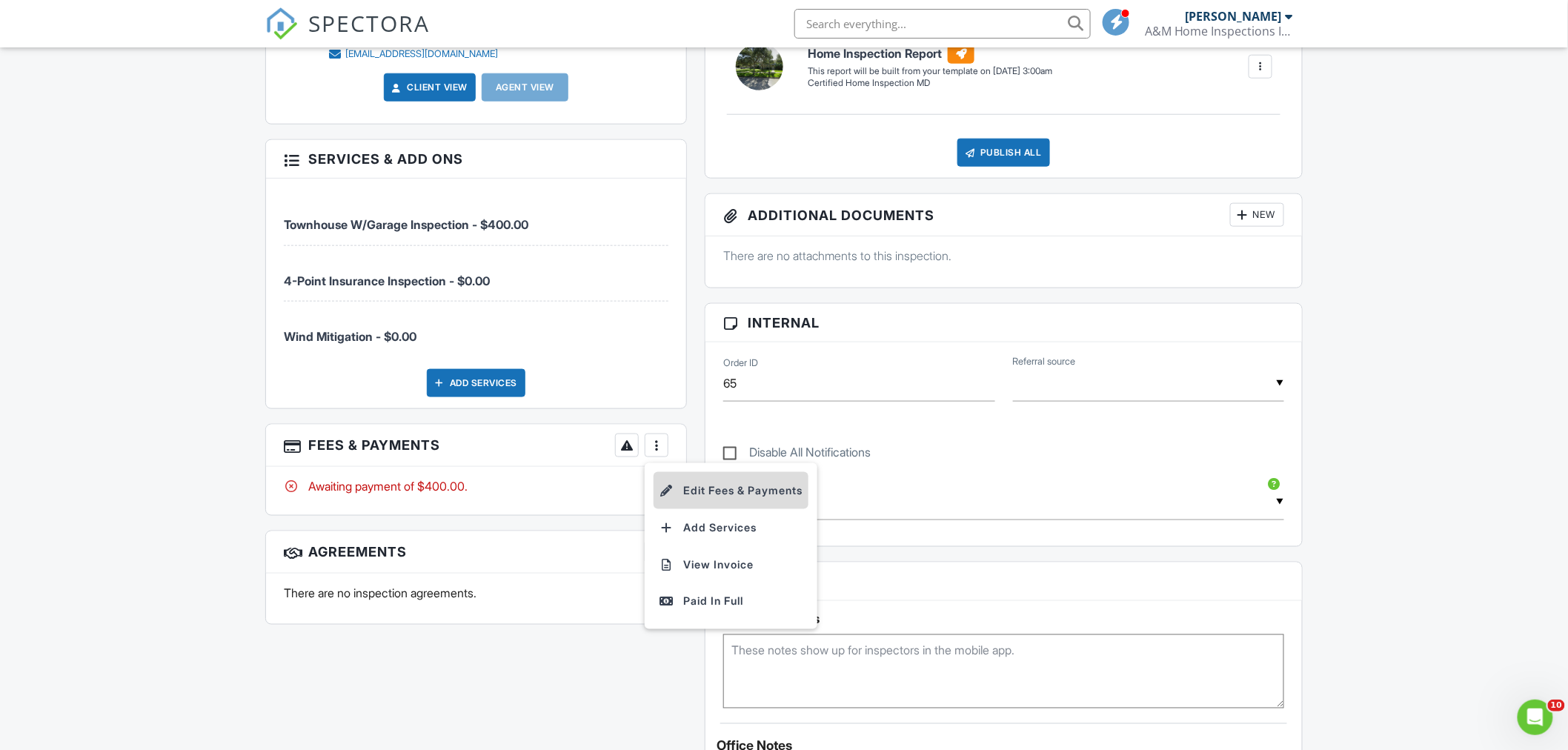
click at [724, 483] on li "Edit Fees & Payments" at bounding box center [731, 490] width 155 height 37
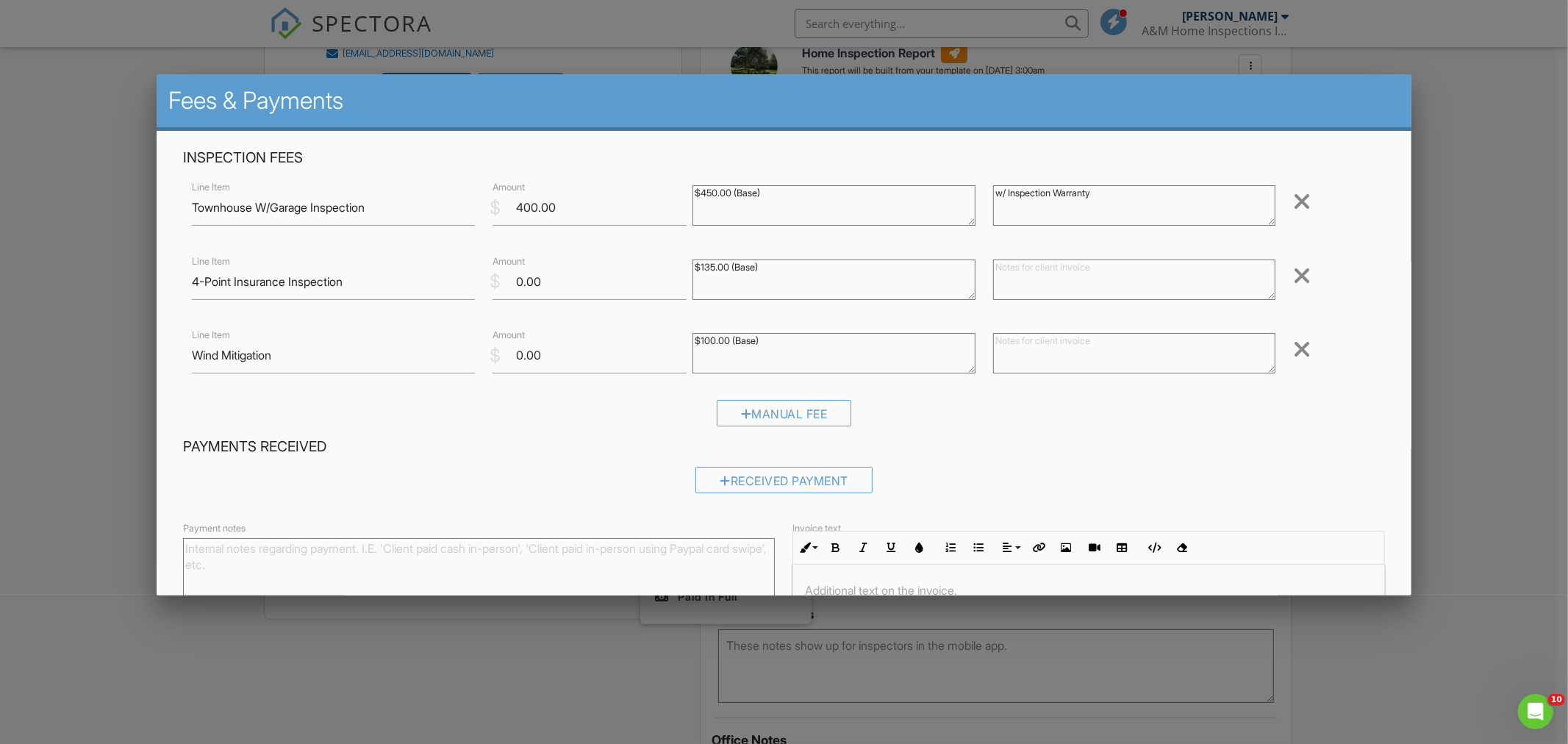
click at [102, 322] on div at bounding box center [784, 391] width 1568 height 930
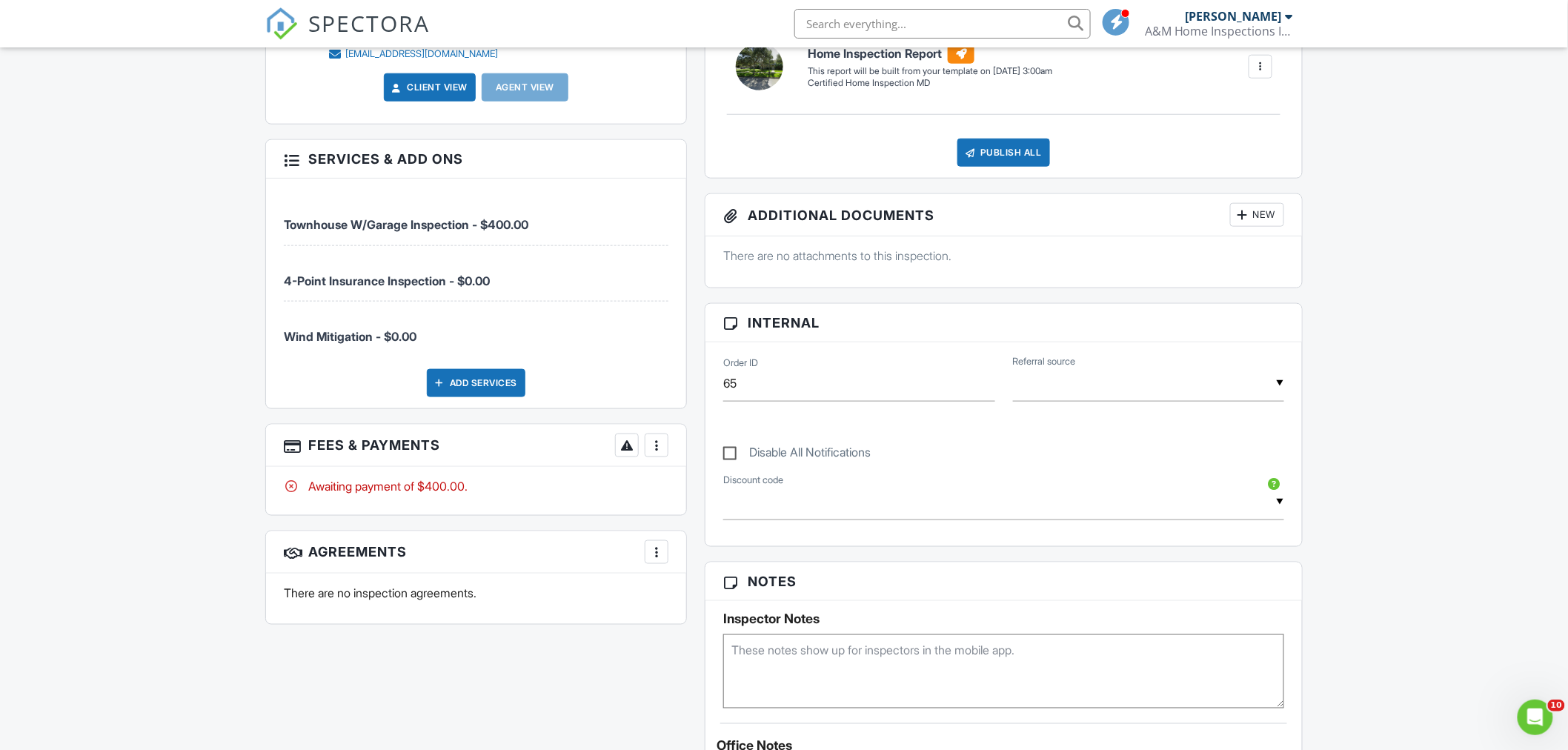
click at [656, 445] on div at bounding box center [657, 445] width 15 height 15
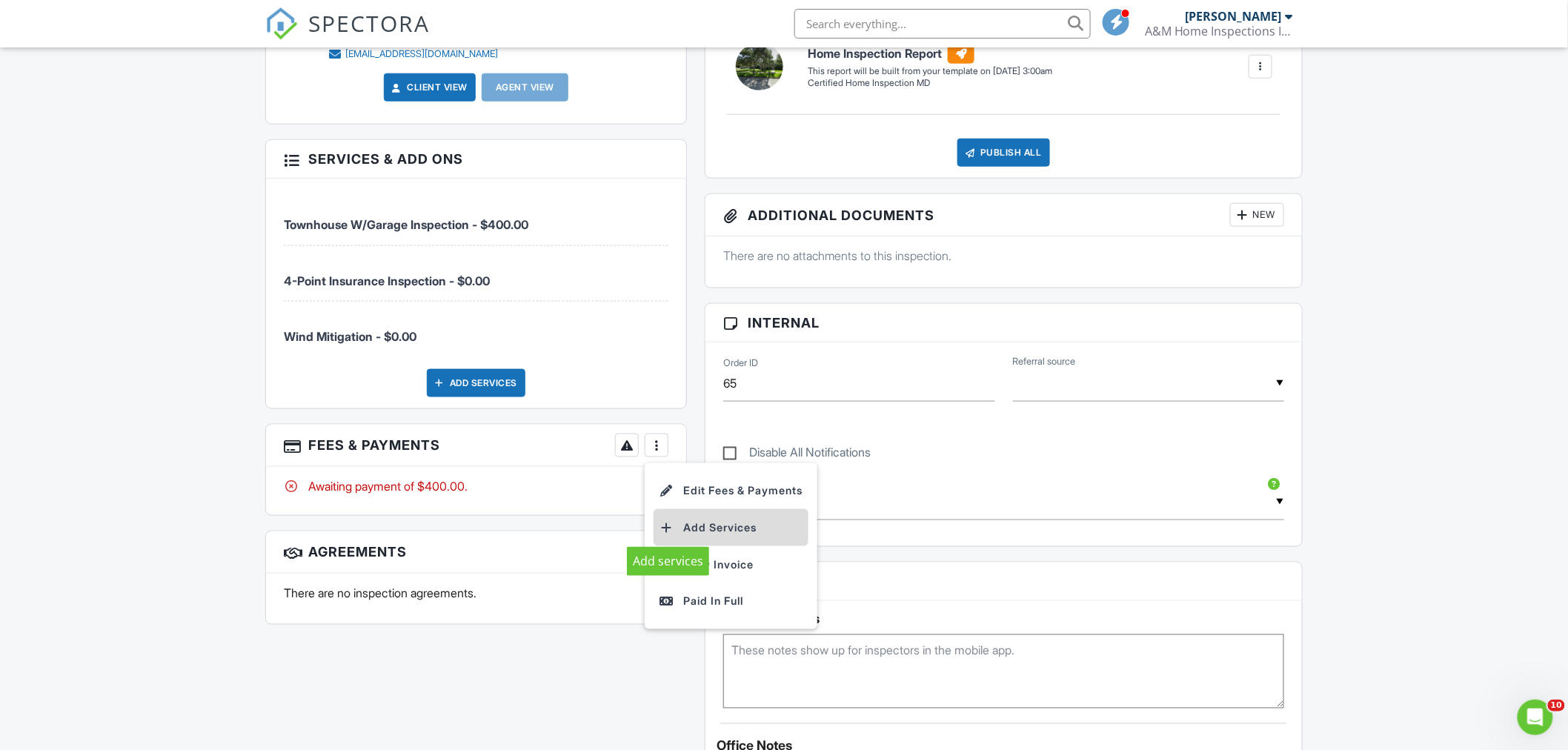
click at [671, 528] on div at bounding box center [667, 528] width 15 height 15
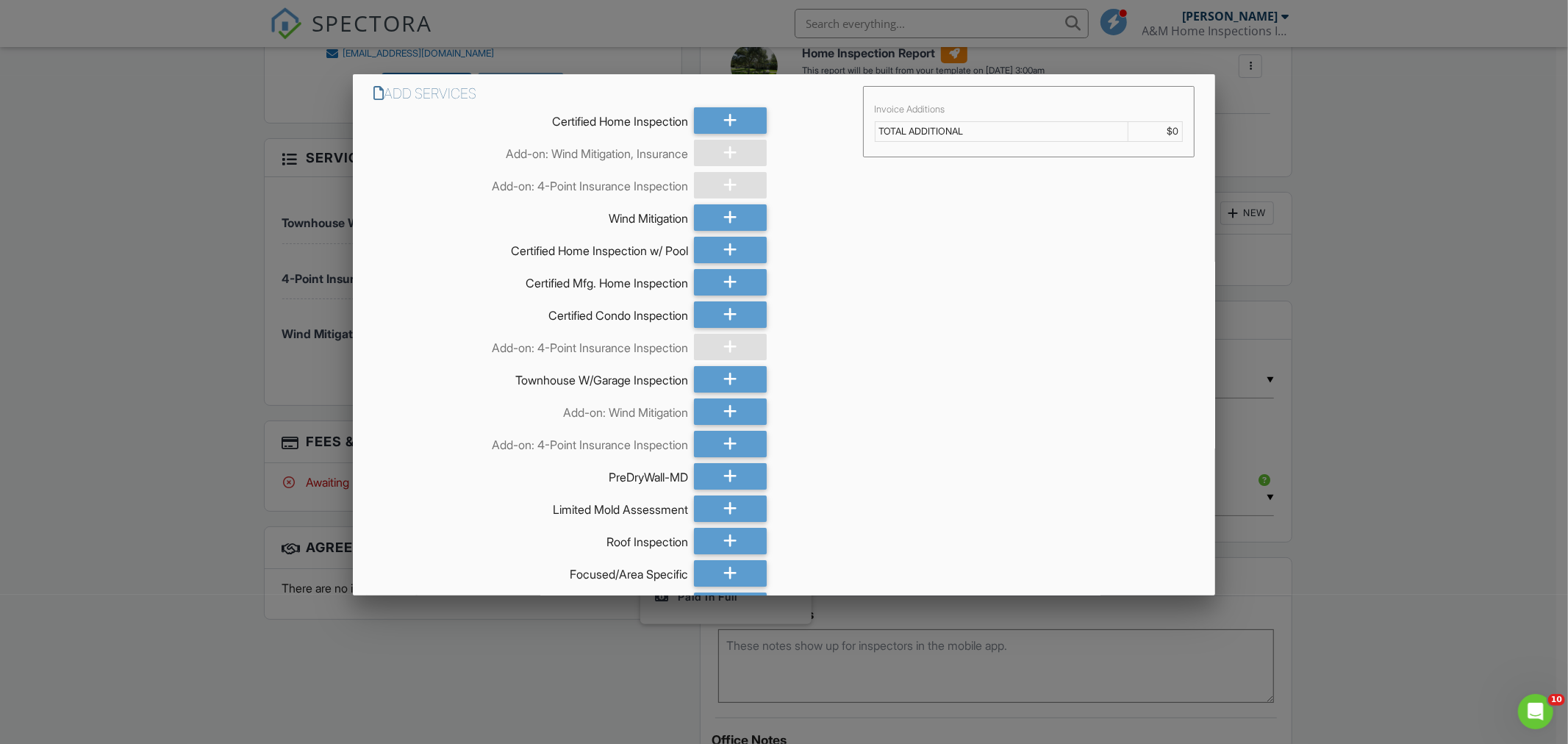
click at [63, 269] on div at bounding box center [784, 391] width 1568 height 930
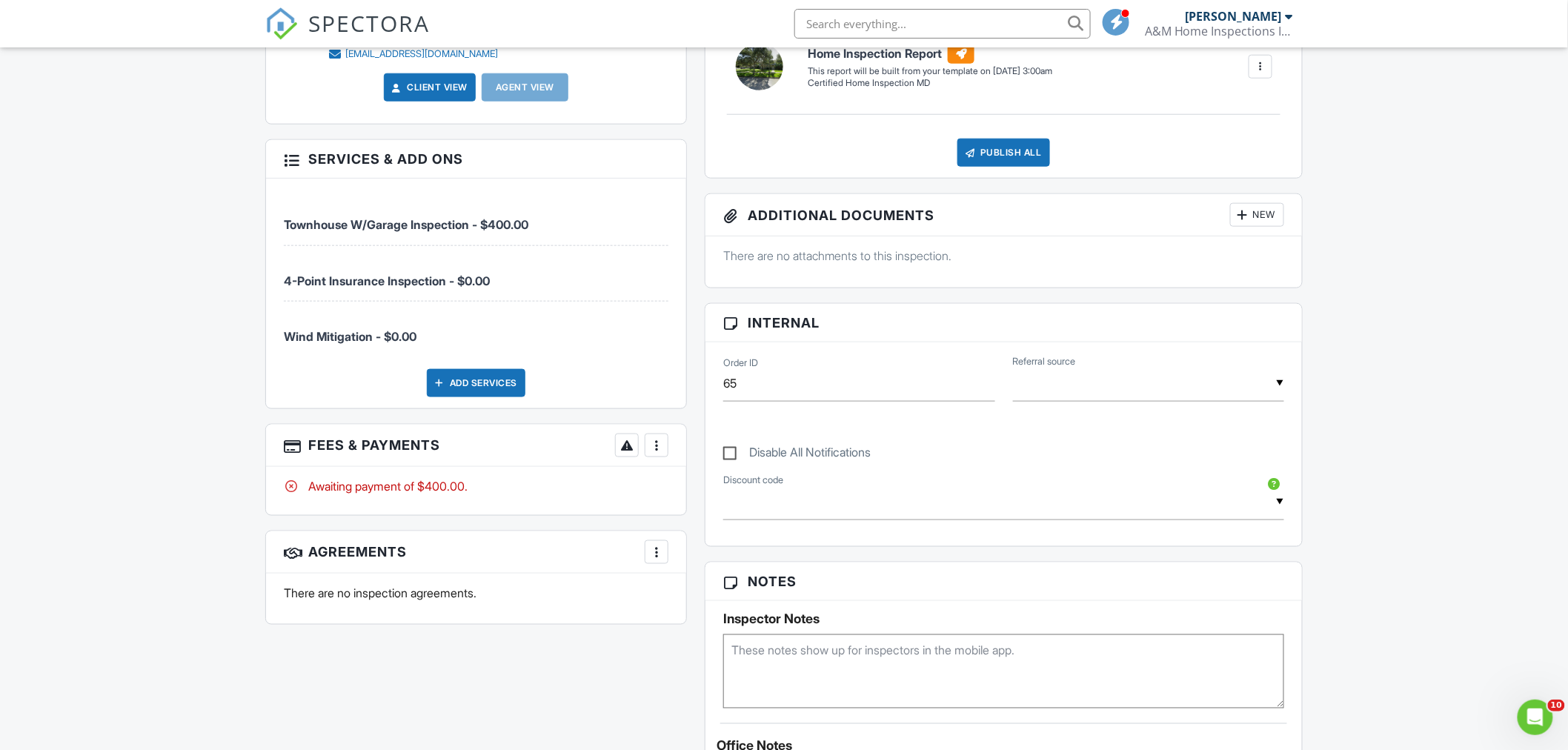
click at [655, 443] on div at bounding box center [657, 445] width 15 height 15
click at [696, 482] on li "Edit Fees & Payments" at bounding box center [731, 490] width 155 height 37
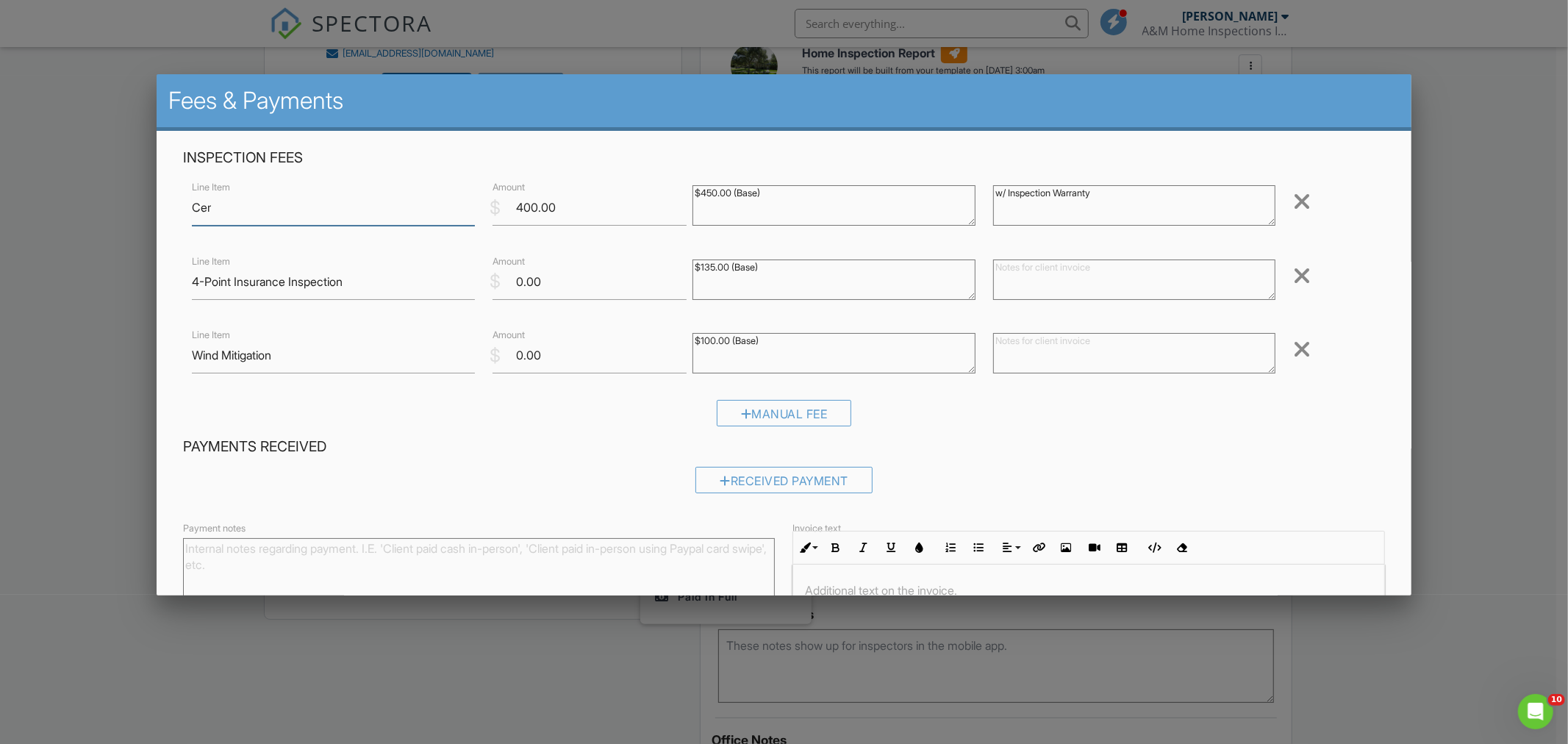
type input "Certified Home Inspection"
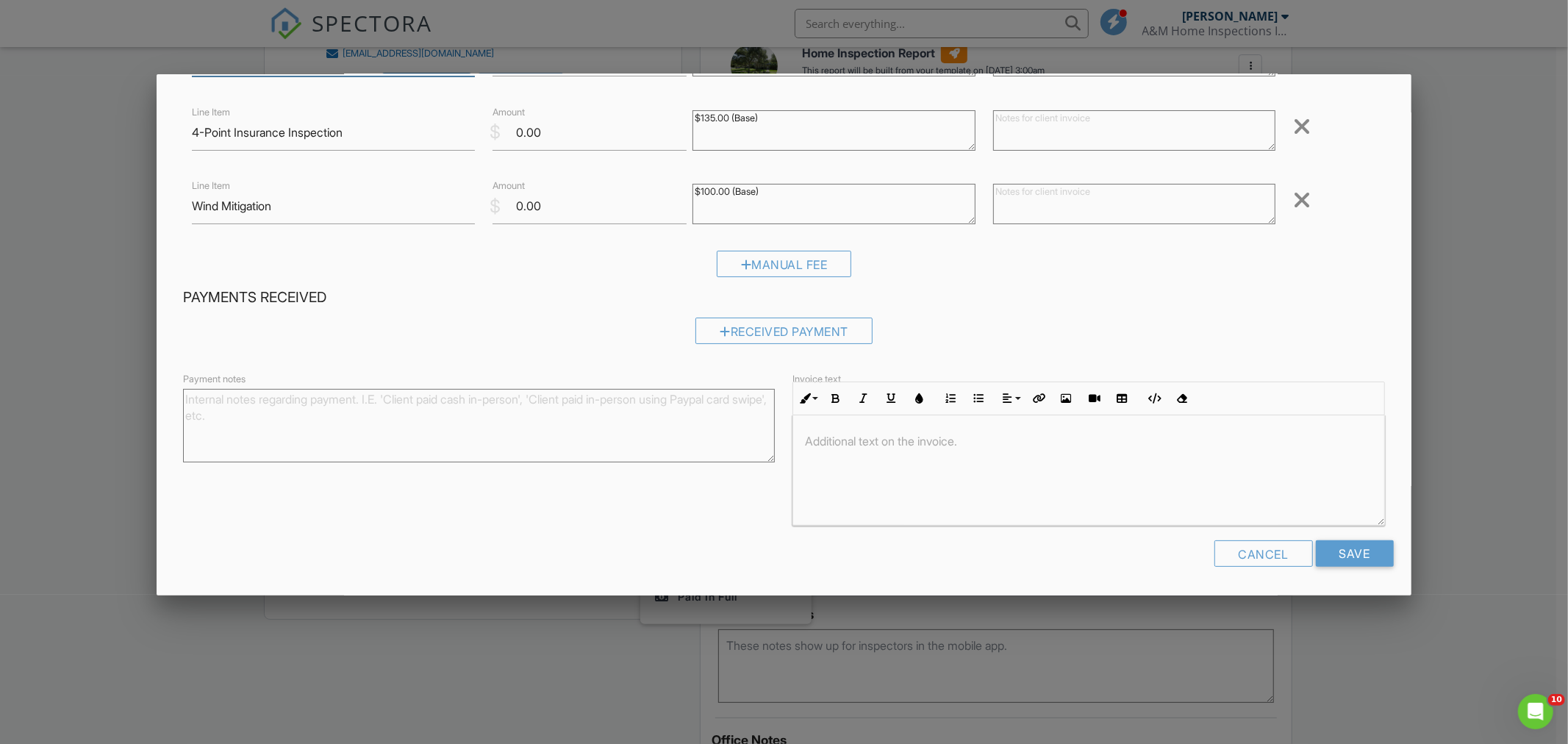
scroll to position [1, 0]
click at [1340, 549] on input "Save" at bounding box center [1354, 553] width 78 height 26
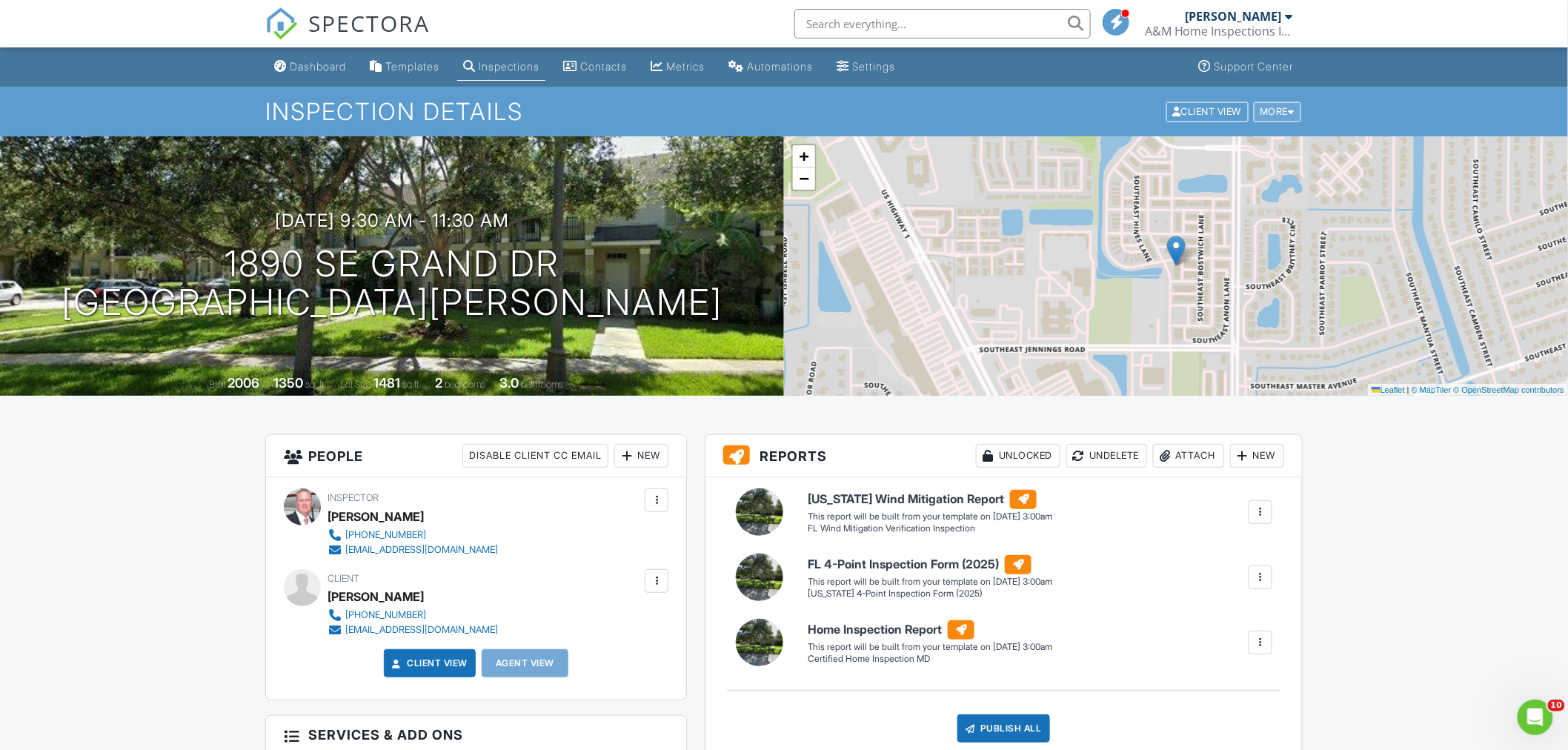
click at [1289, 108] on div at bounding box center [1292, 111] width 7 height 10
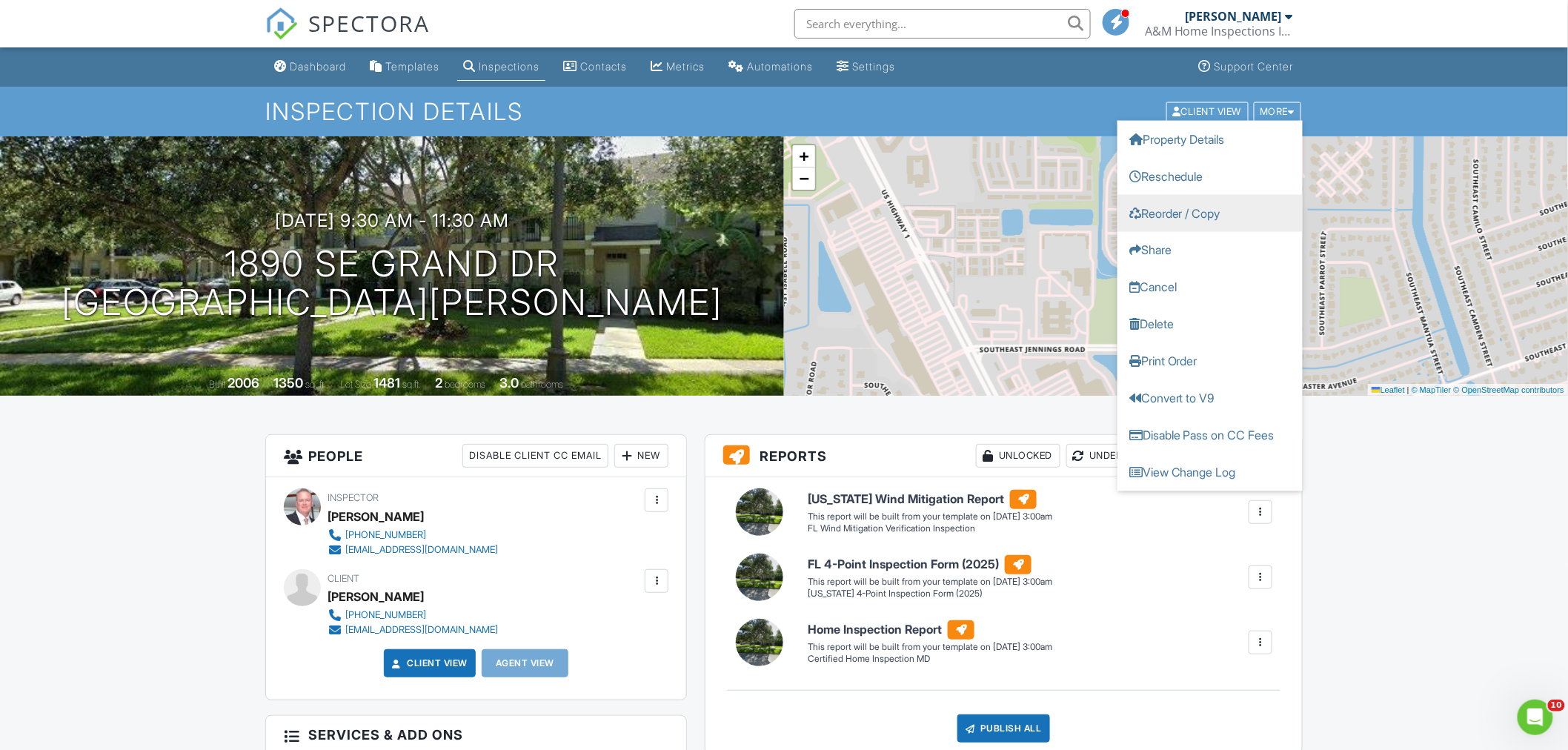
click at [1179, 212] on link "Reorder / Copy" at bounding box center [1210, 212] width 185 height 37
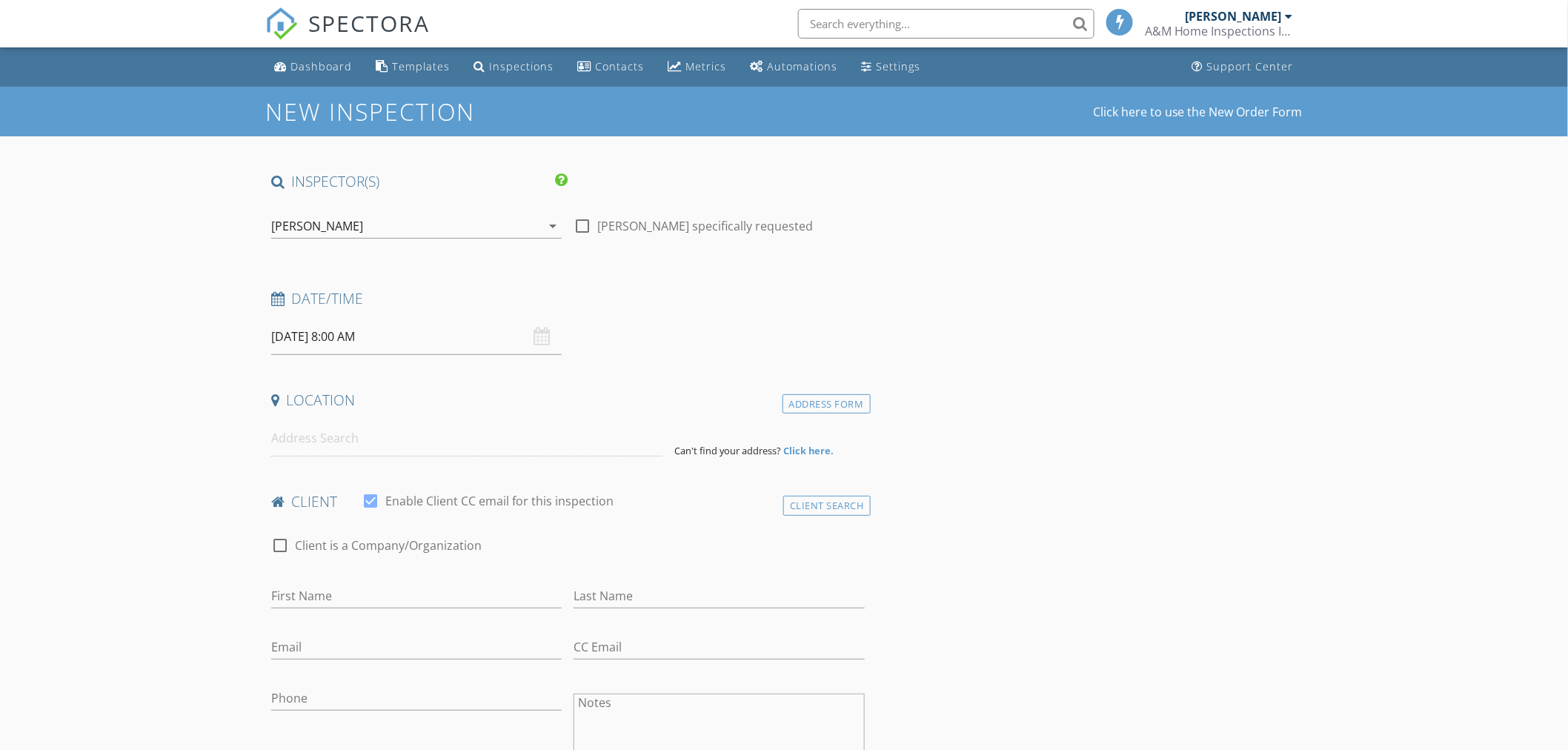
type input "[PERSON_NAME]"
type input "[EMAIL_ADDRESS][DOMAIN_NAME]"
type input "[PHONE_NUMBER]"
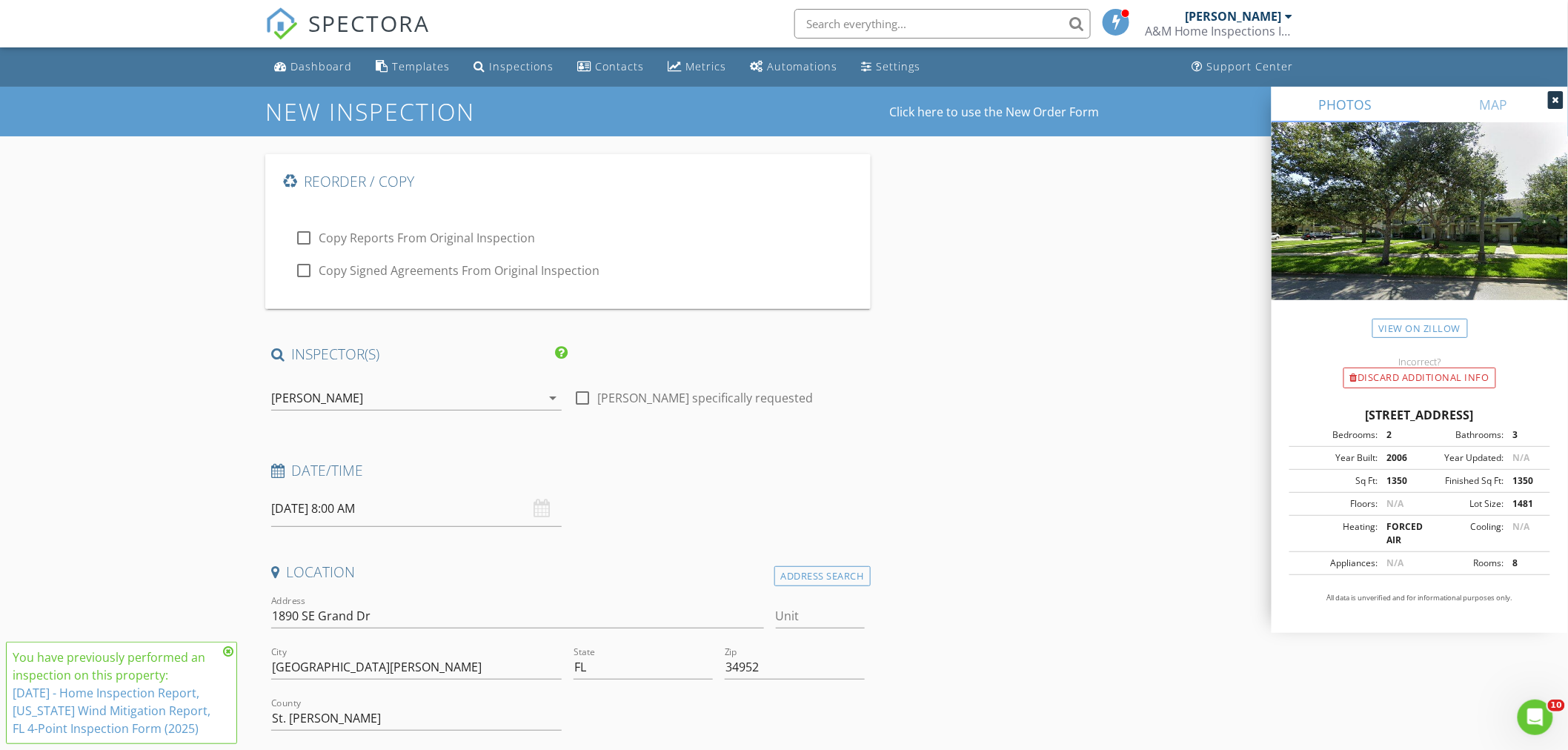
click at [1552, 97] on icon at bounding box center [1555, 100] width 7 height 9
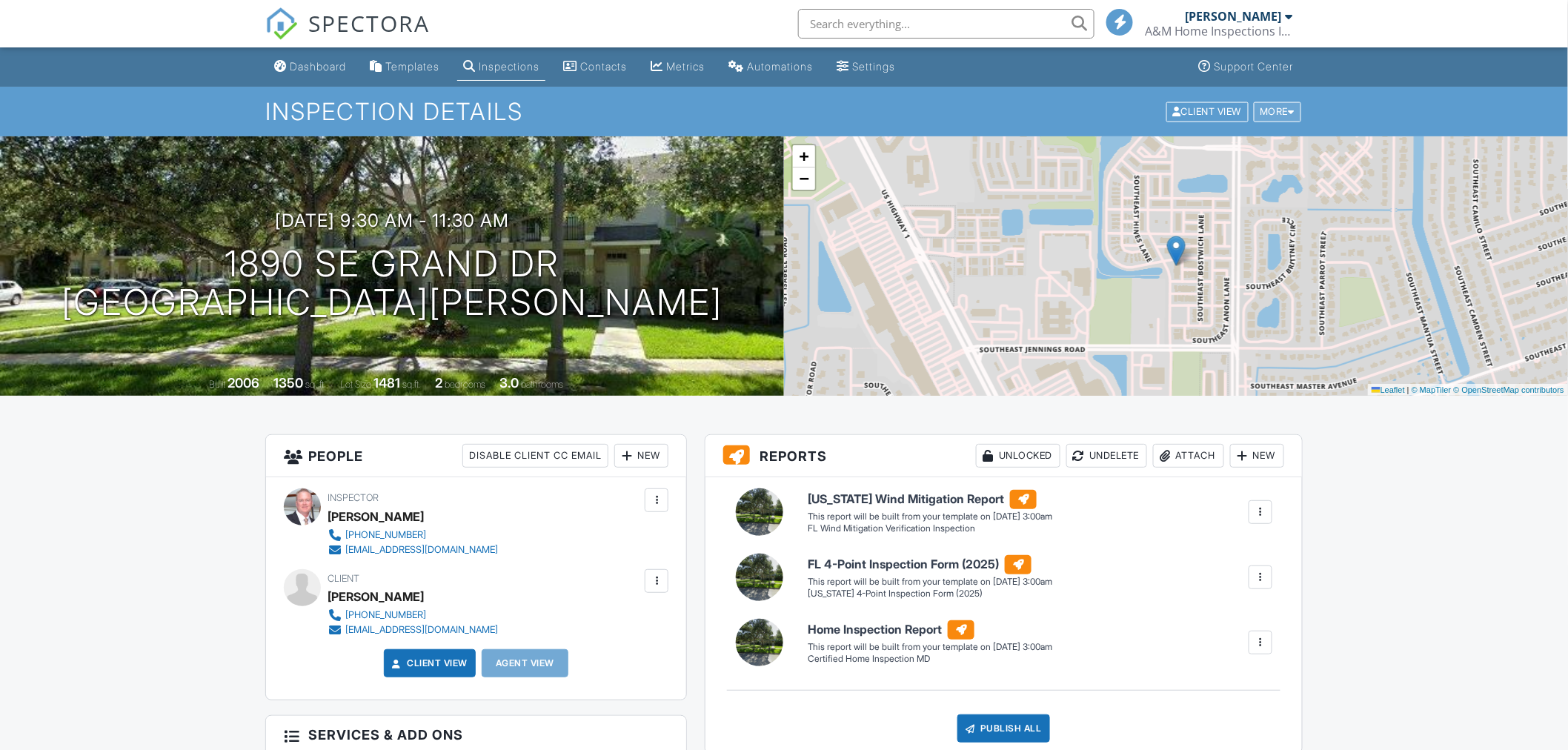
click at [1287, 108] on div "More" at bounding box center [1277, 111] width 48 height 20
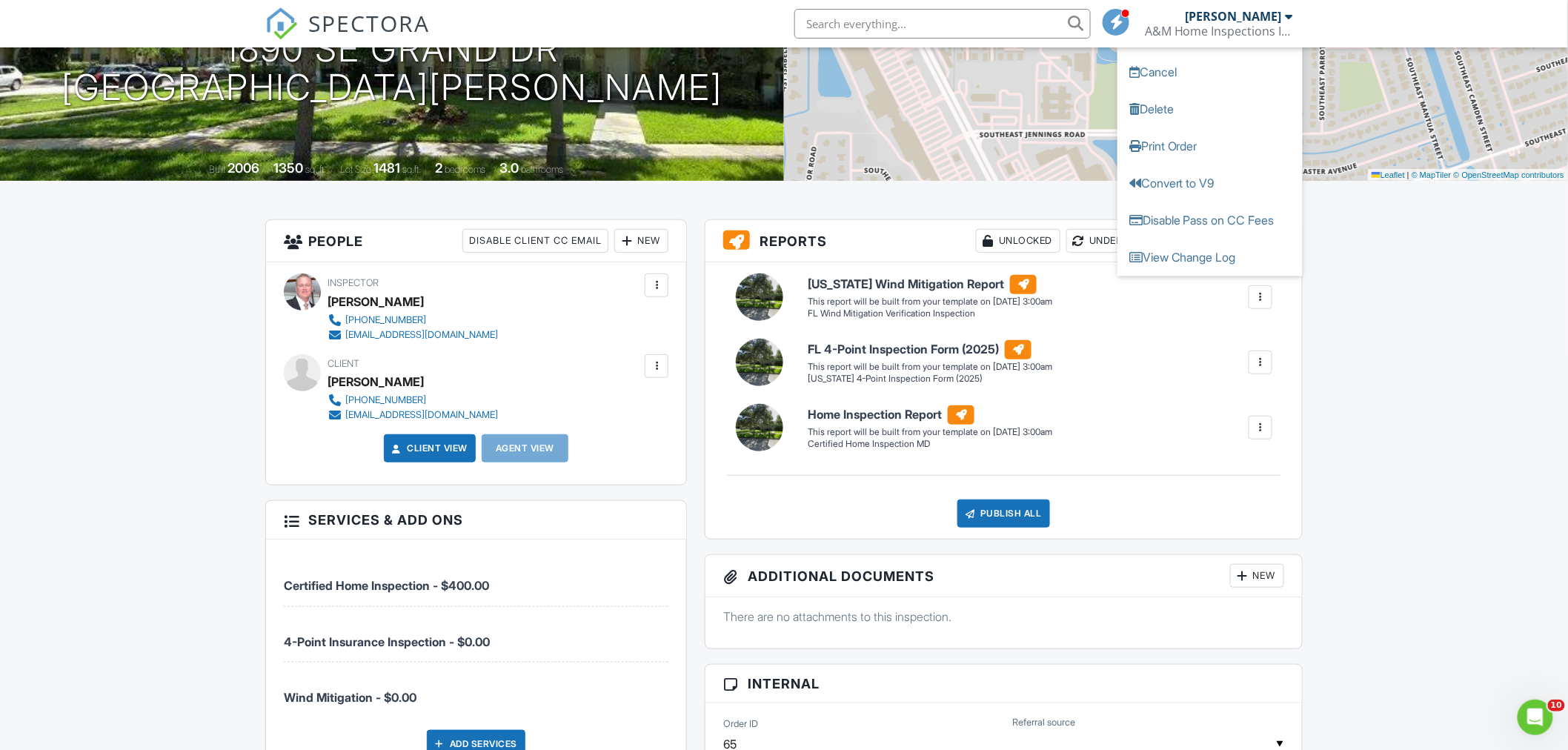
scroll to position [329, 0]
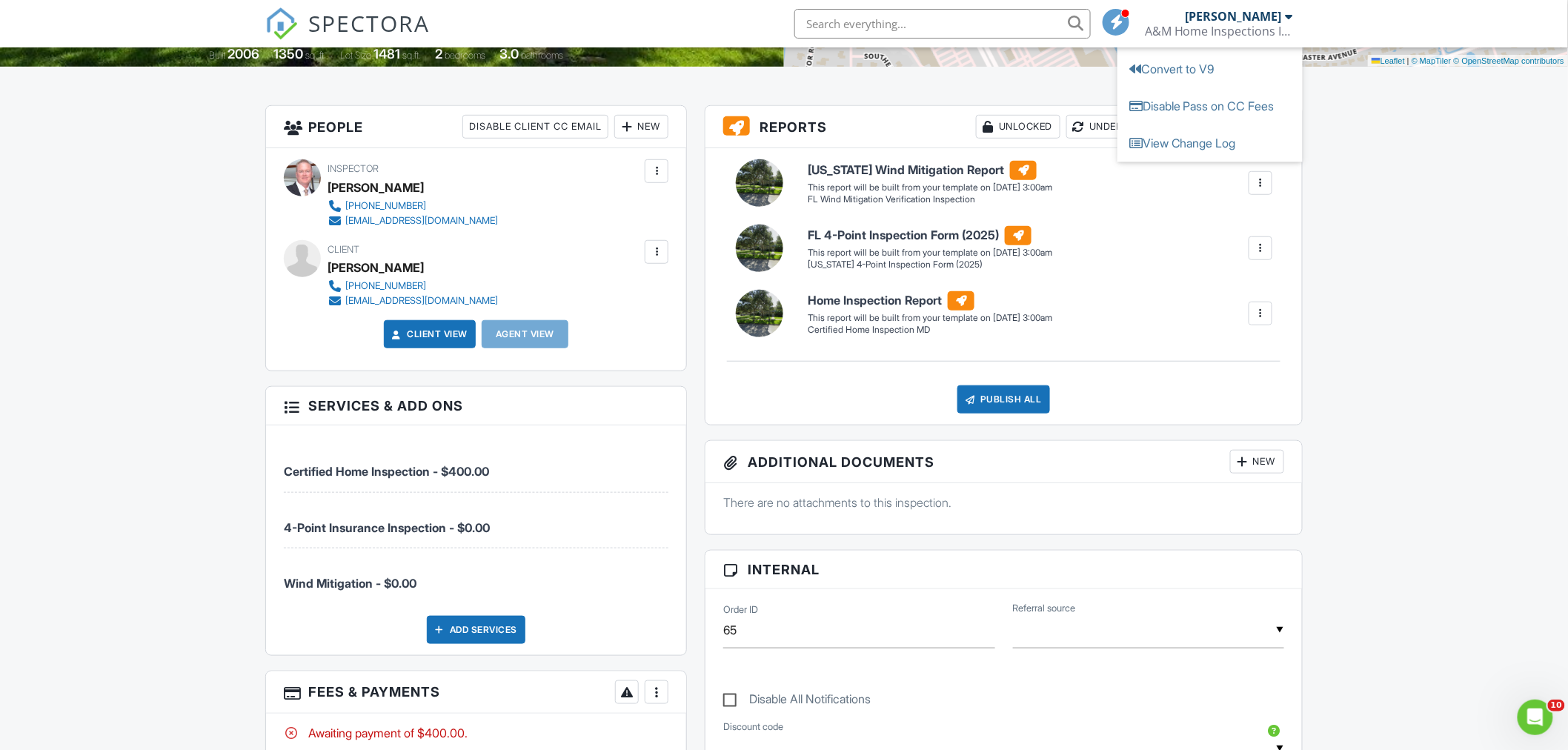
click at [1321, 504] on div "Dashboard Templates Inspections Contacts Metrics Automations Settings Support C…" at bounding box center [784, 728] width 1568 height 2019
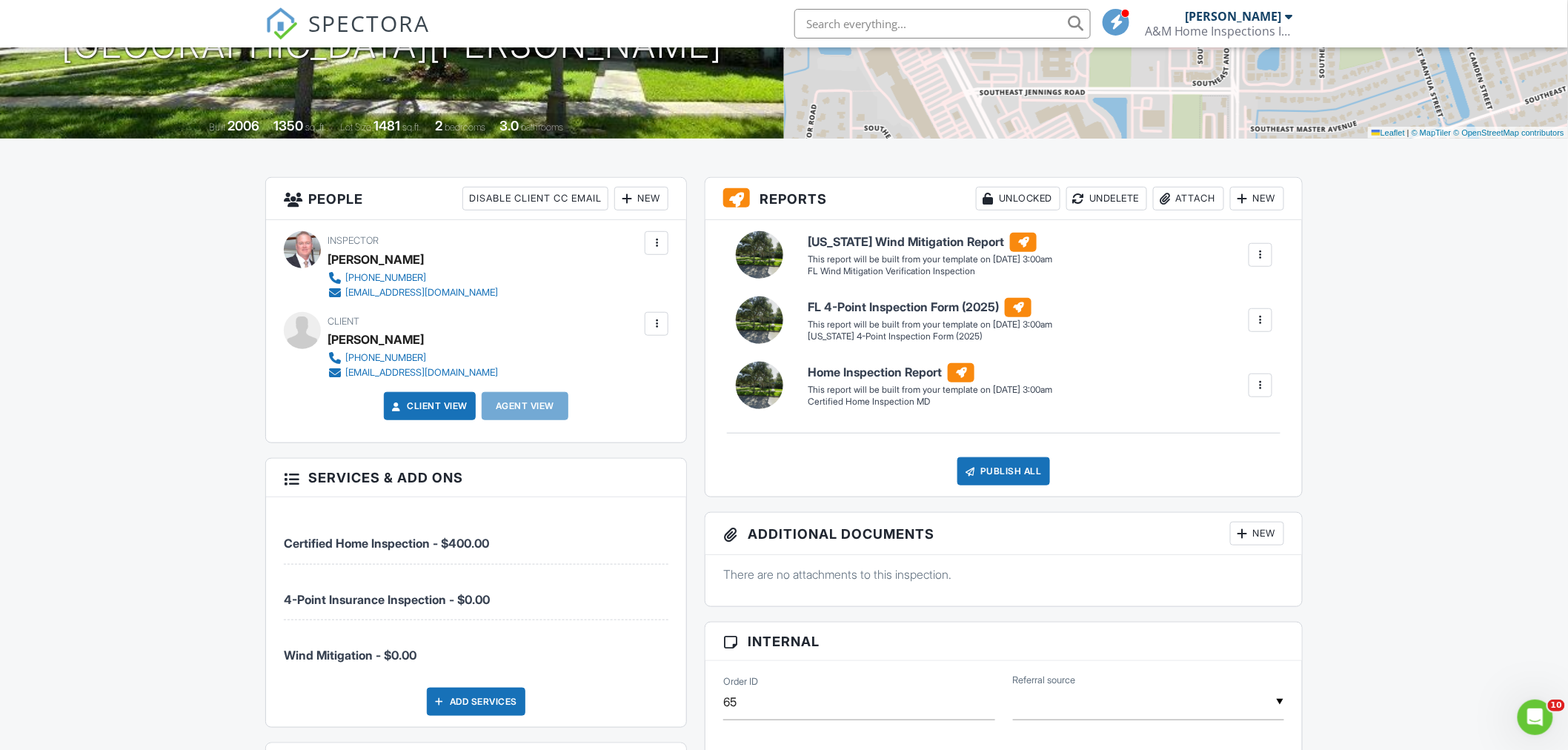
scroll to position [0, 0]
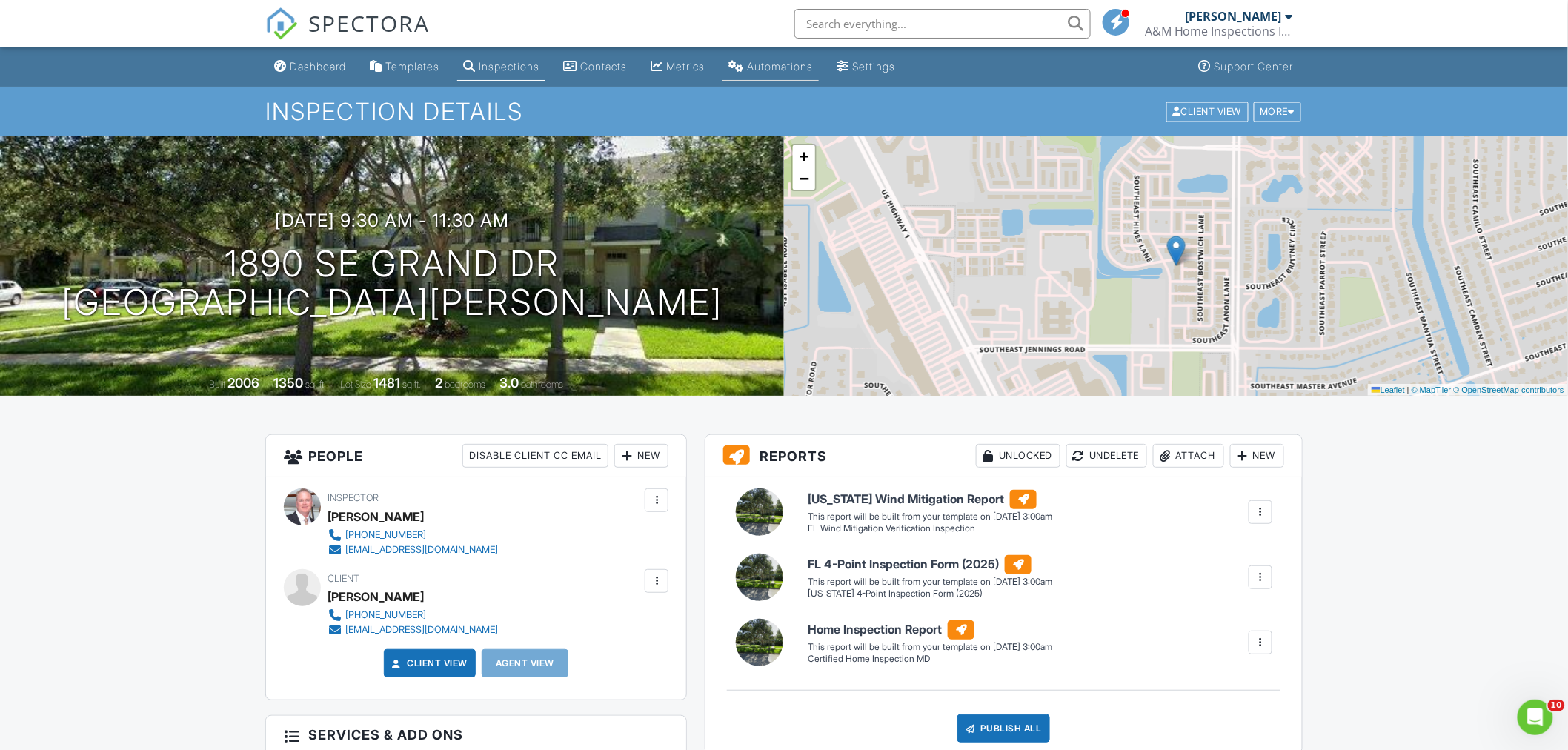
click at [806, 64] on div "Automations" at bounding box center [780, 66] width 66 height 13
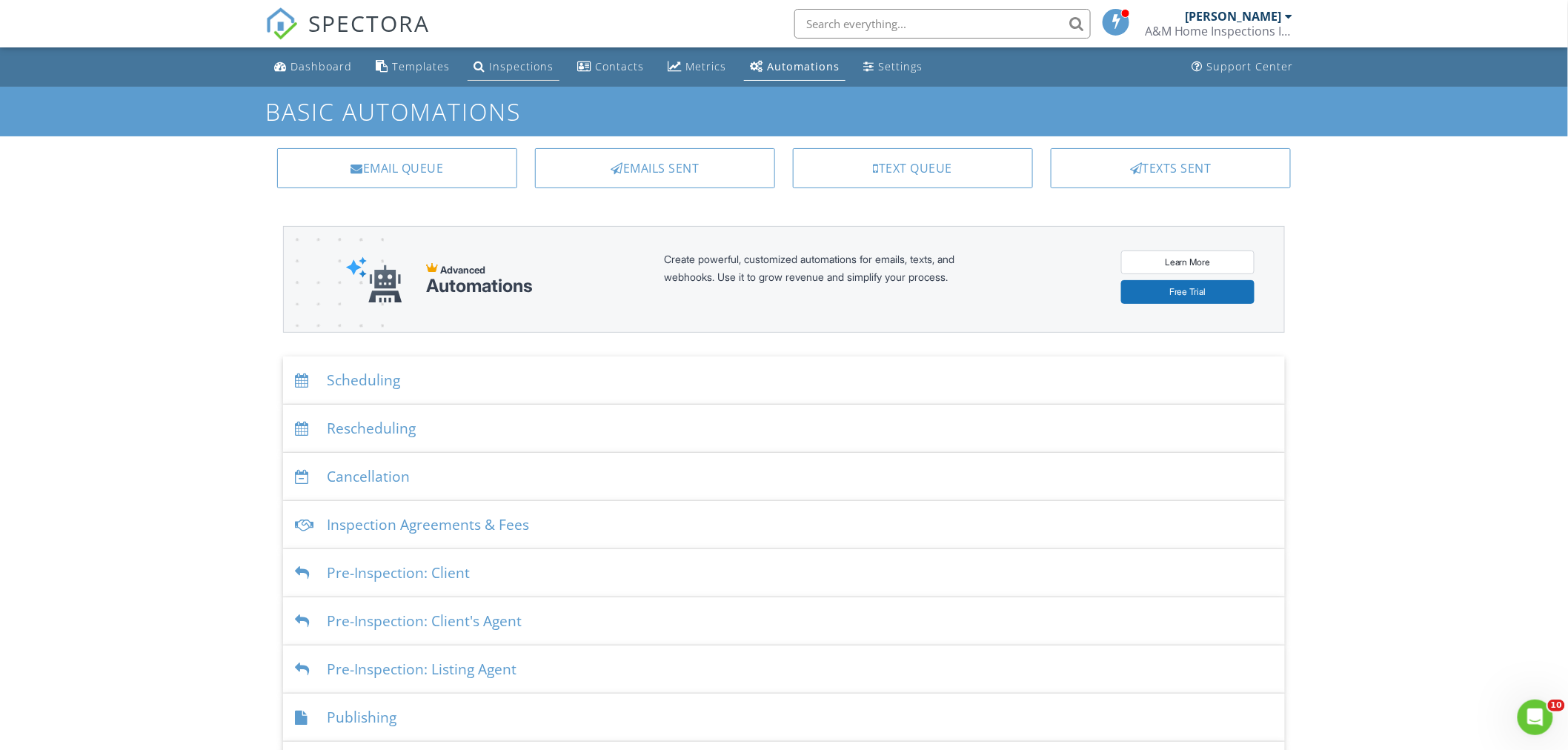
click at [537, 73] on div "Inspections" at bounding box center [521, 66] width 64 height 14
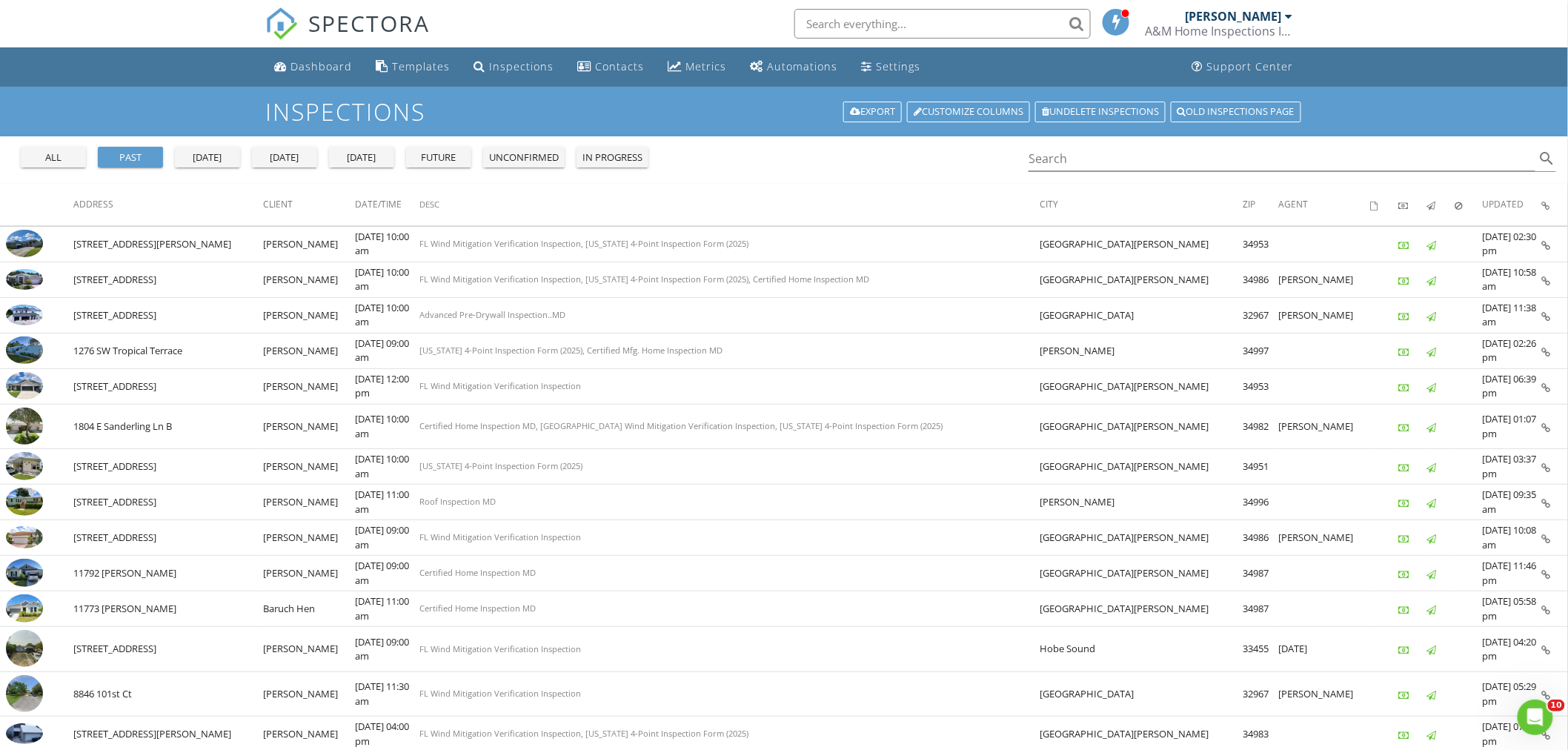
click at [379, 157] on div "tomorrow" at bounding box center [362, 158] width 53 height 15
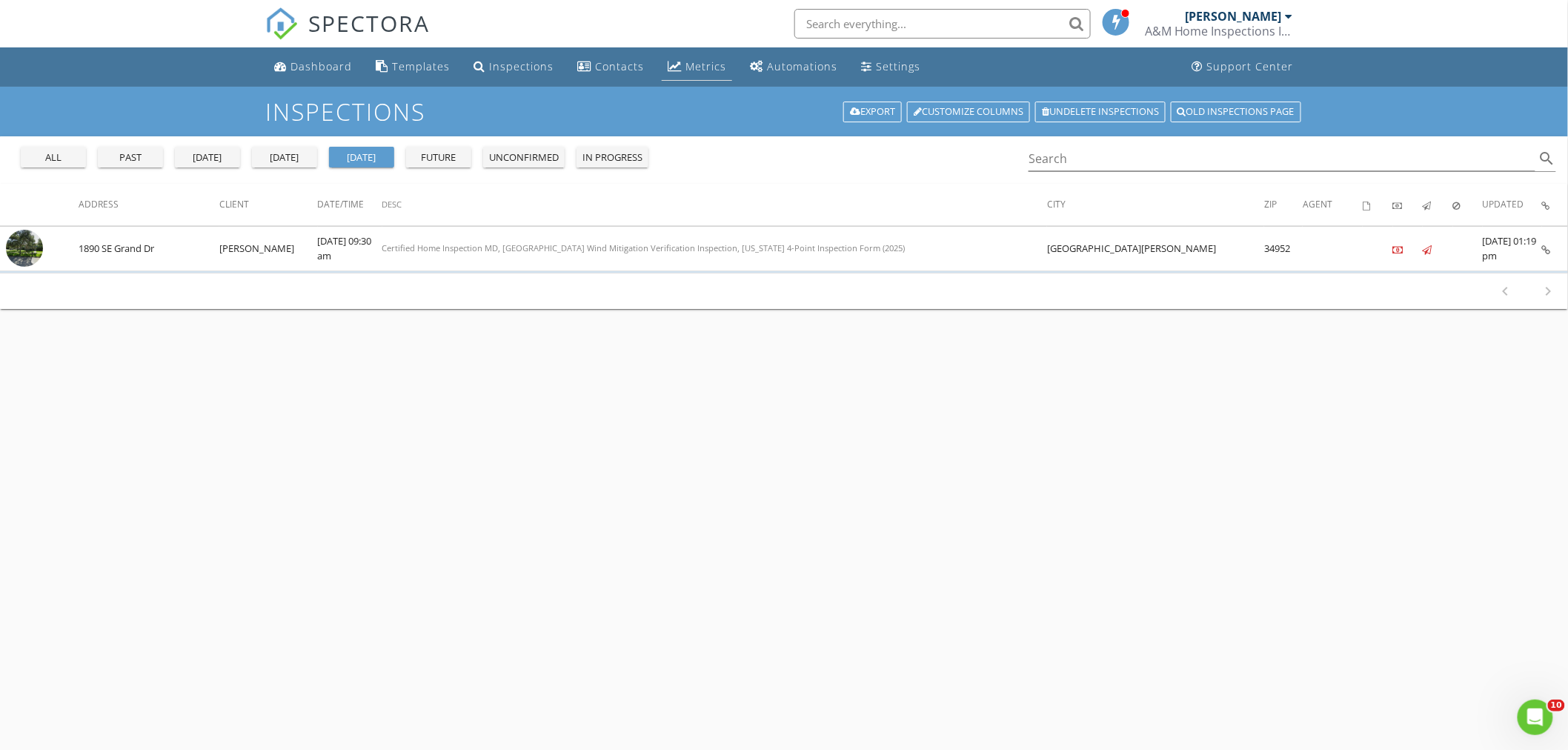
click at [673, 64] on div "Metrics" at bounding box center [674, 66] width 14 height 12
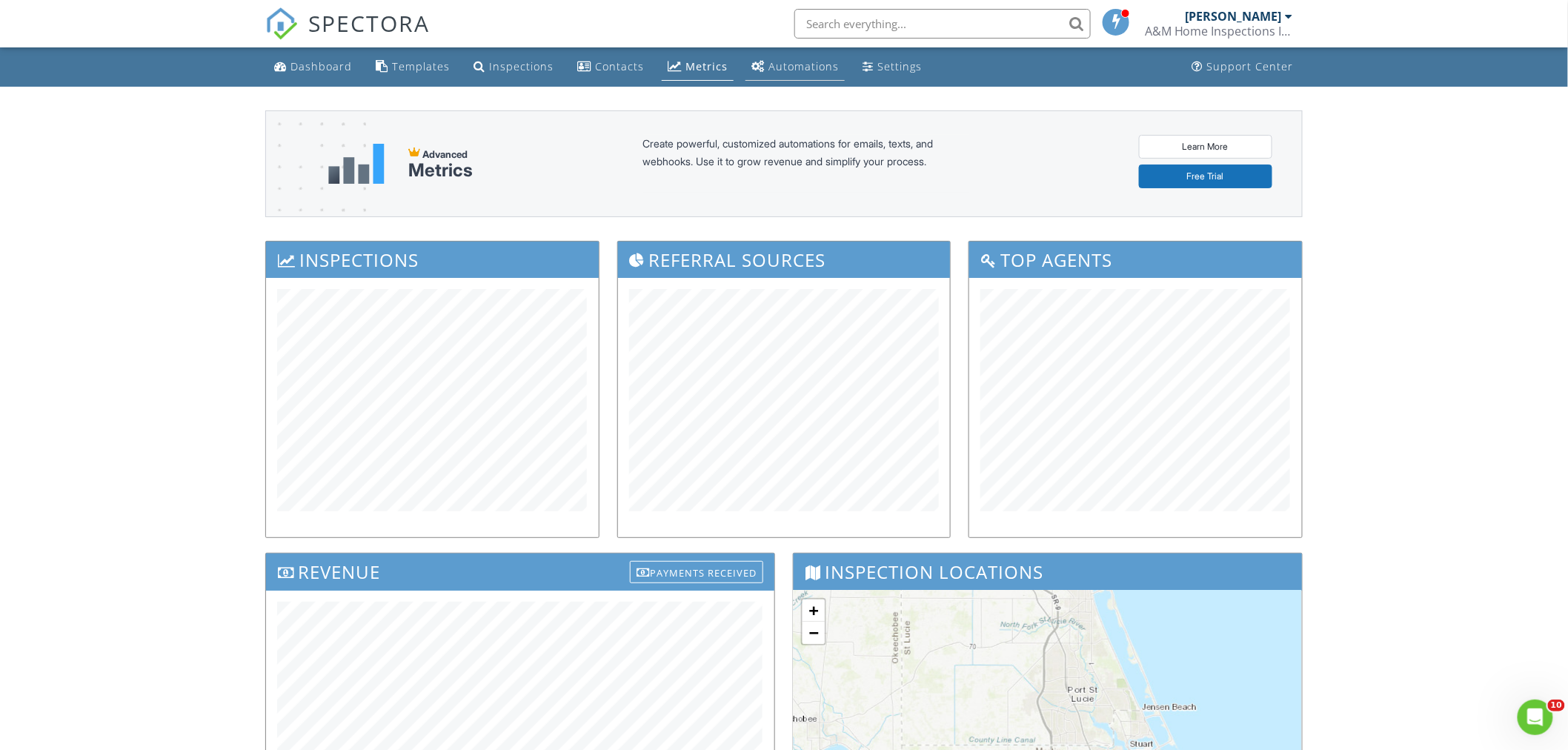
click at [793, 67] on div "Automations" at bounding box center [803, 66] width 71 height 14
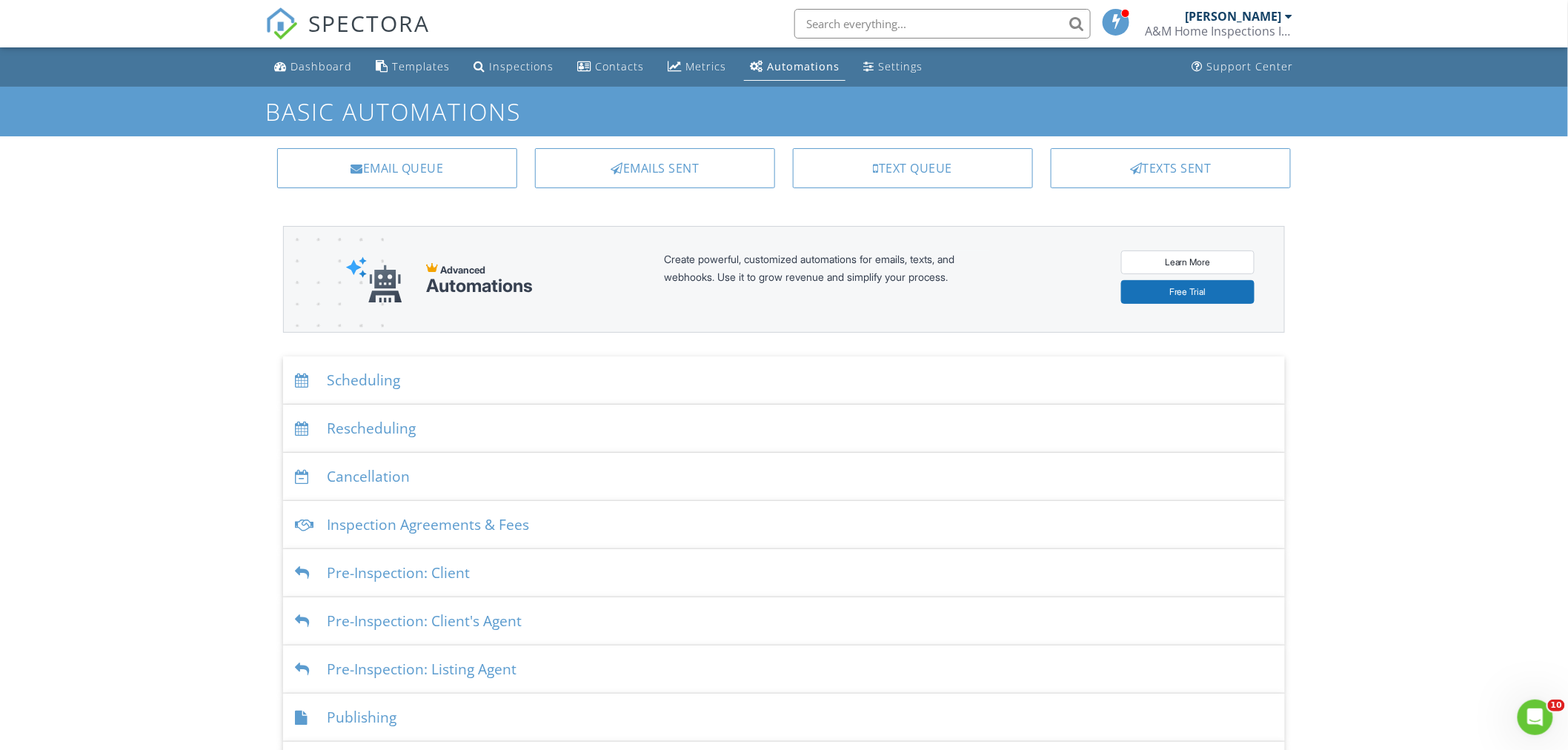
click at [889, 68] on div "Settings" at bounding box center [900, 66] width 45 height 14
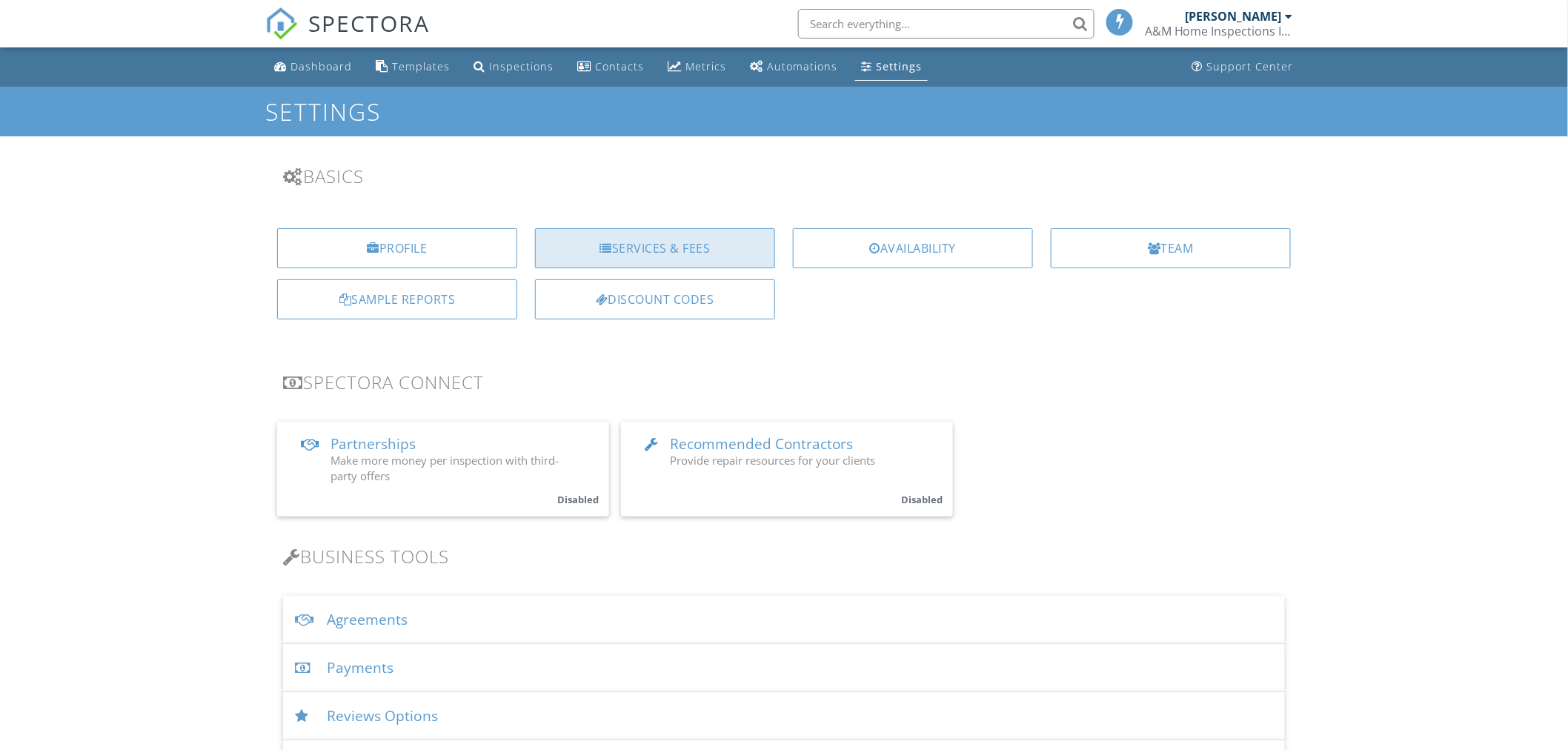
click at [627, 240] on div "Services & Fees" at bounding box center [655, 248] width 240 height 40
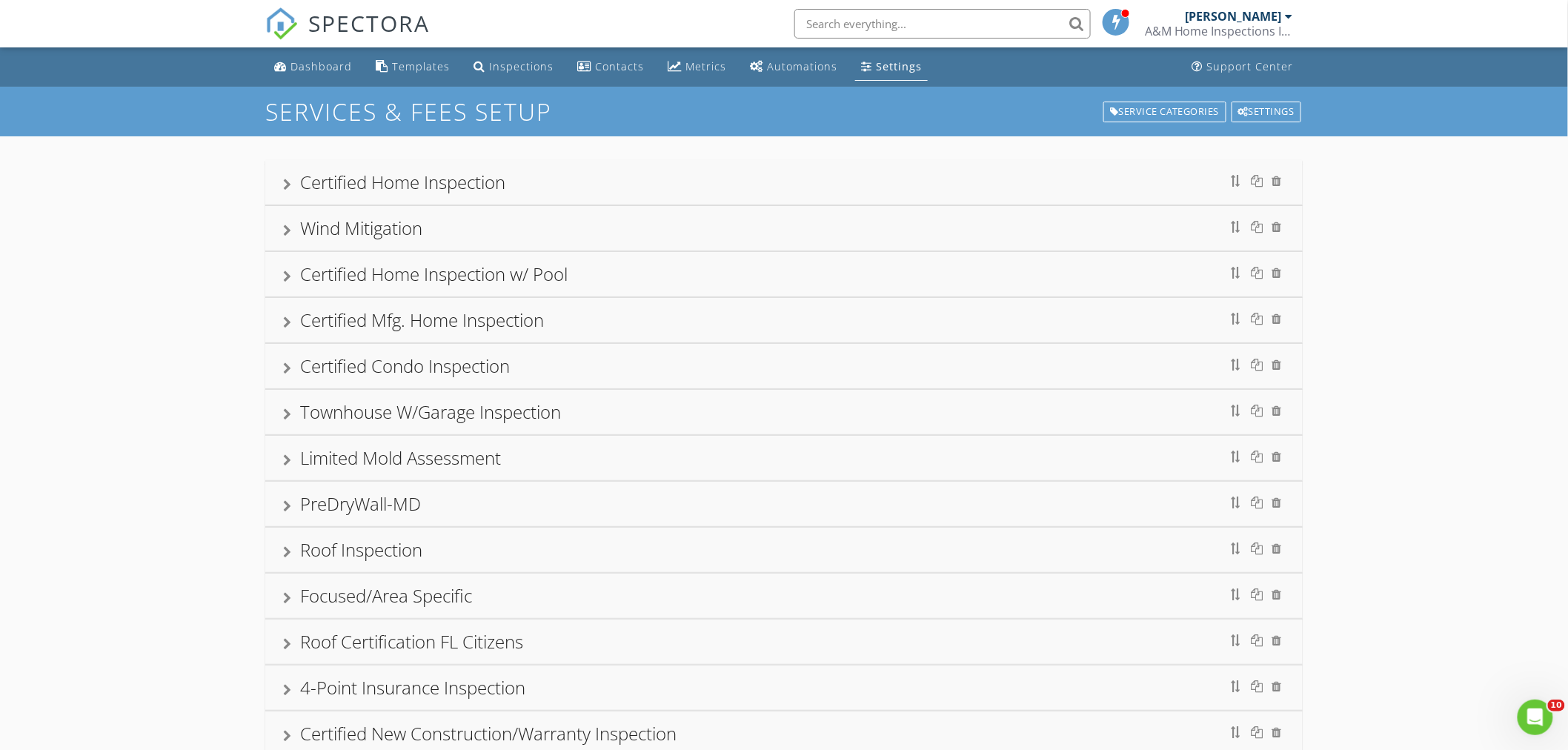
click at [283, 418] on div at bounding box center [287, 414] width 8 height 12
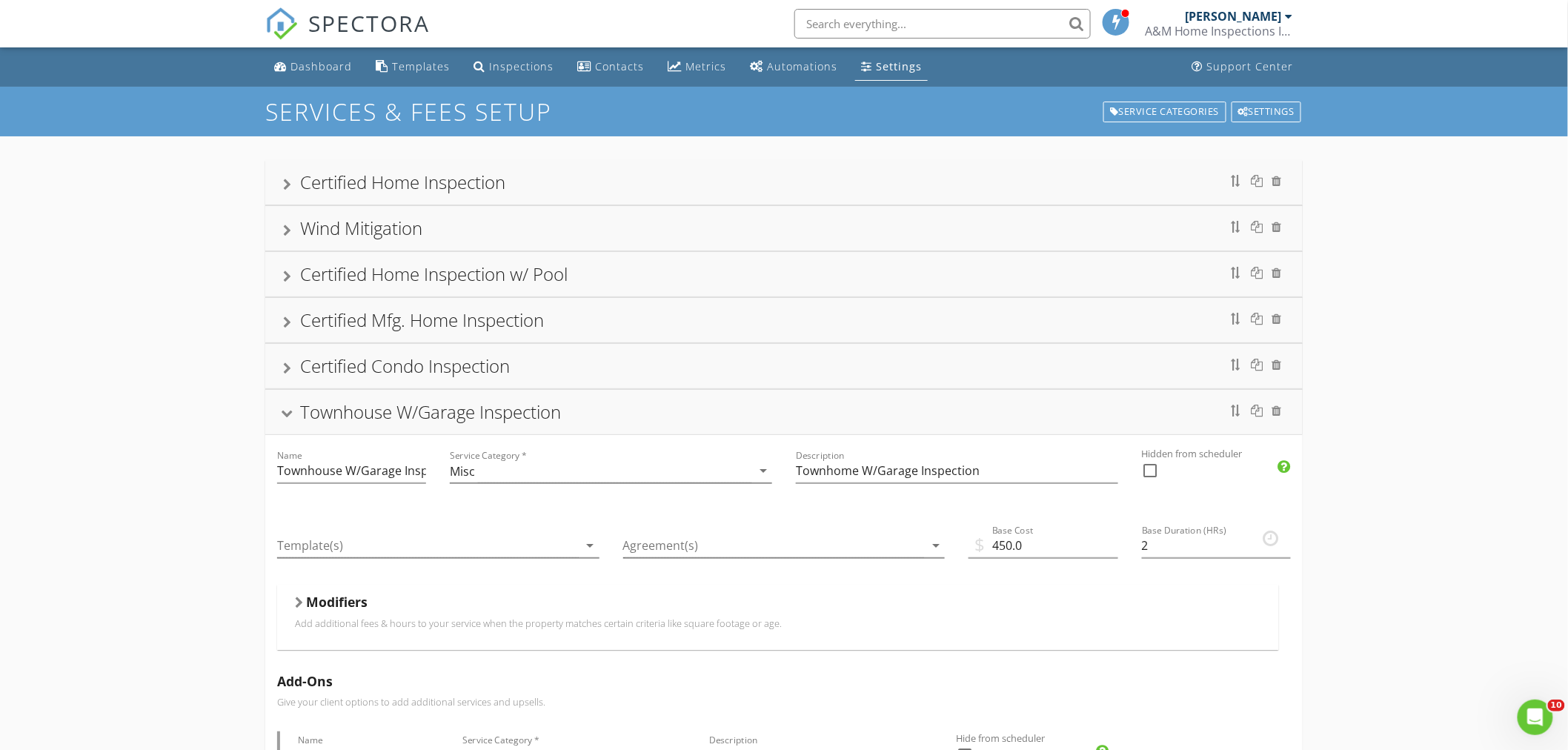
click at [289, 186] on div at bounding box center [287, 184] width 8 height 12
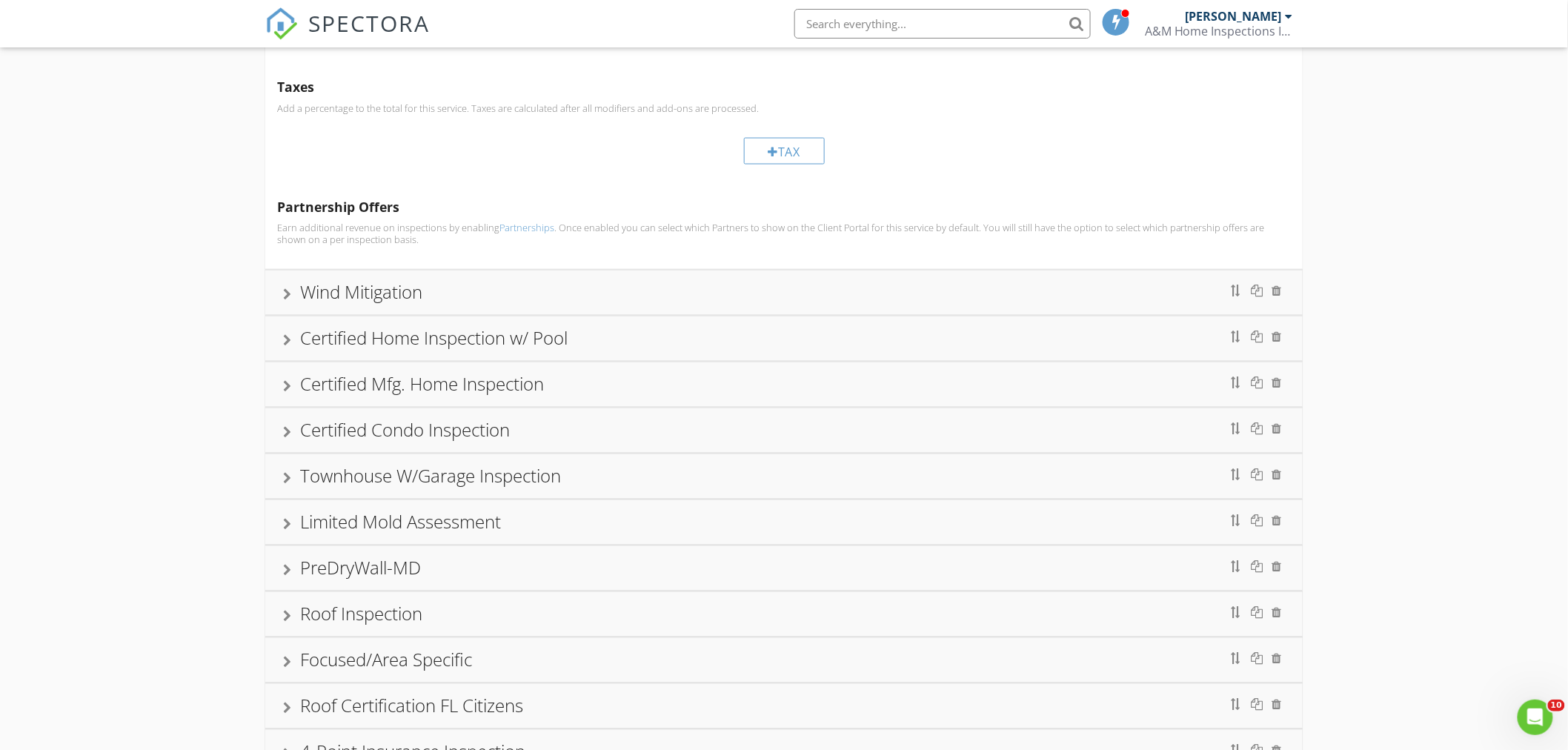
scroll to position [1064, 0]
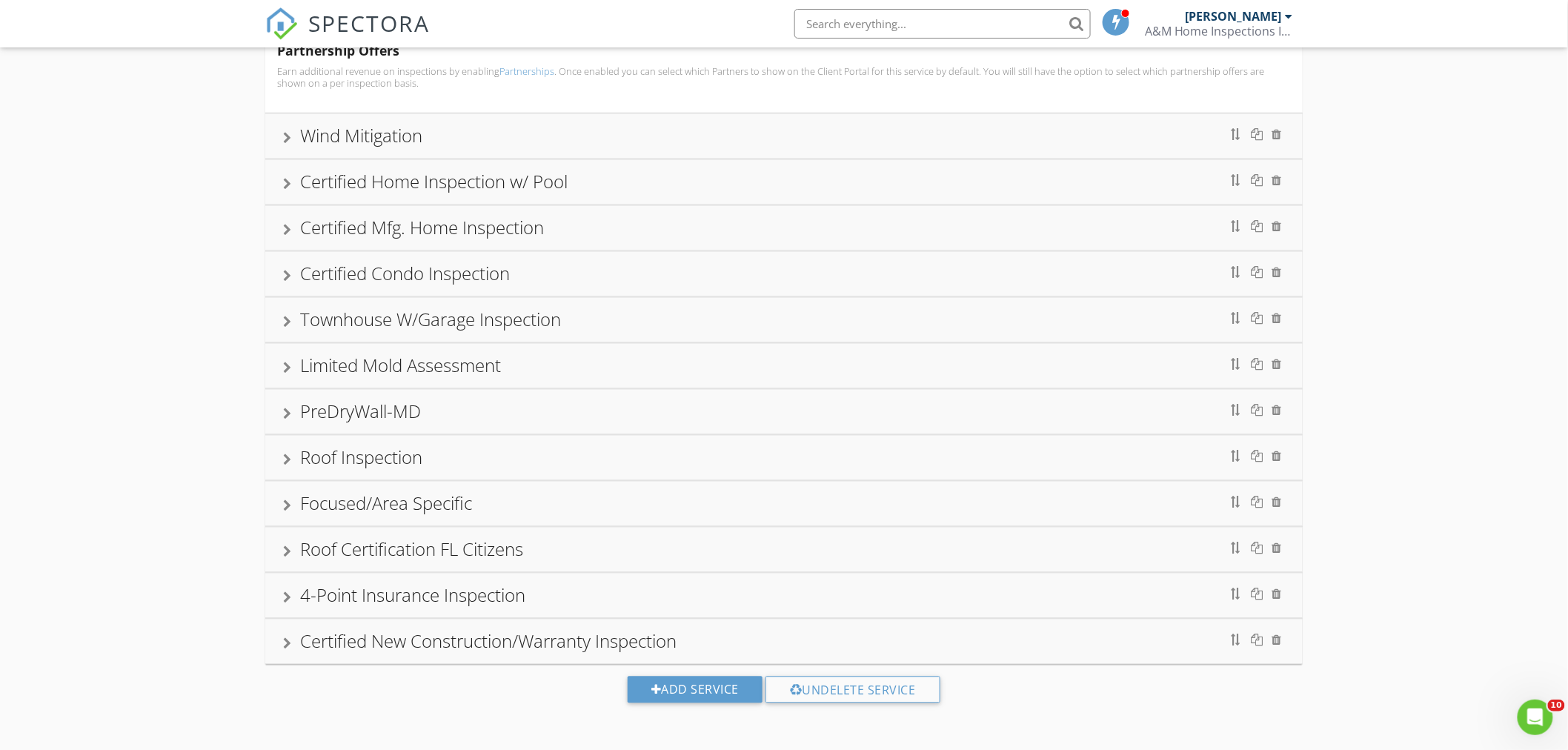
click at [290, 324] on div at bounding box center [287, 322] width 8 height 12
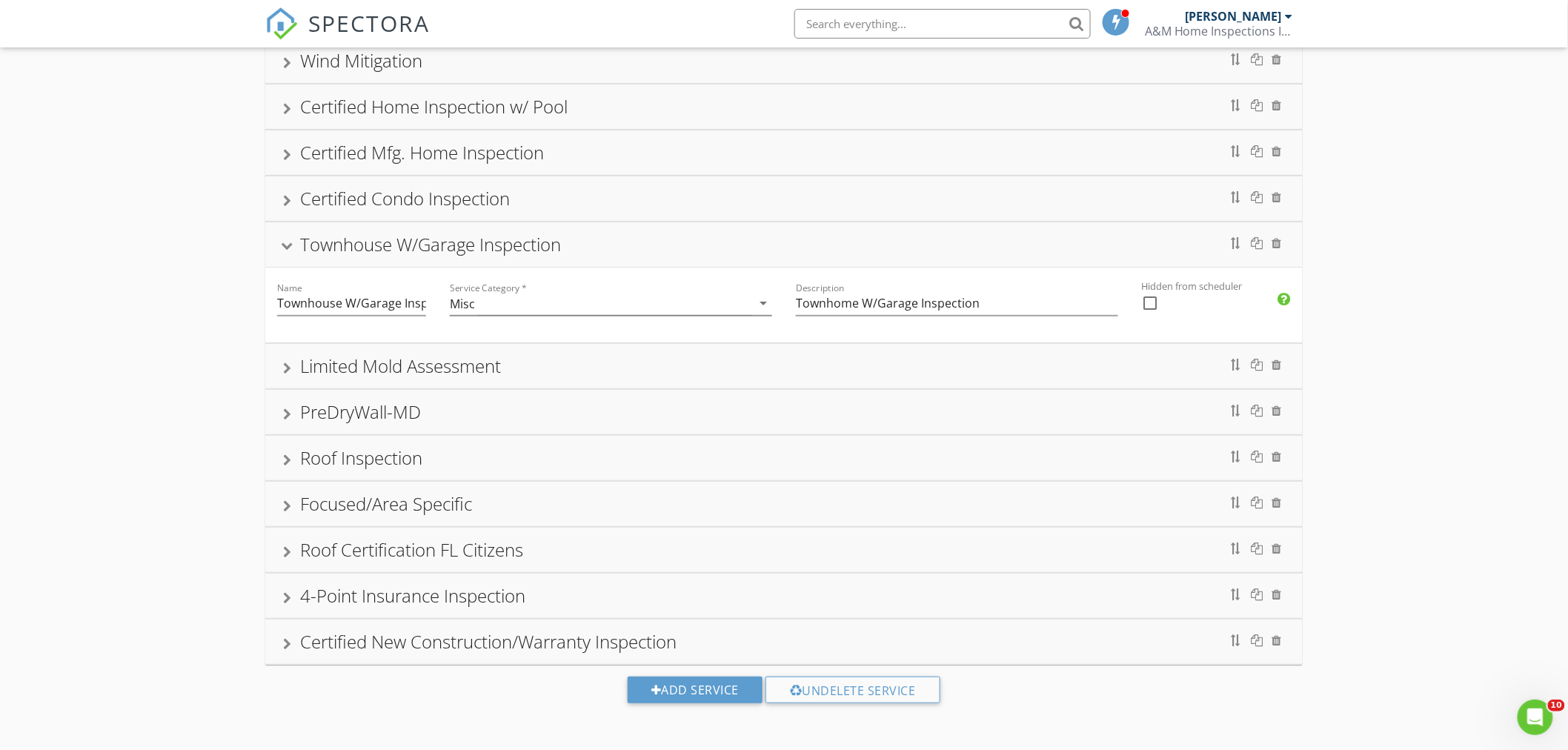
scroll to position [195, 0]
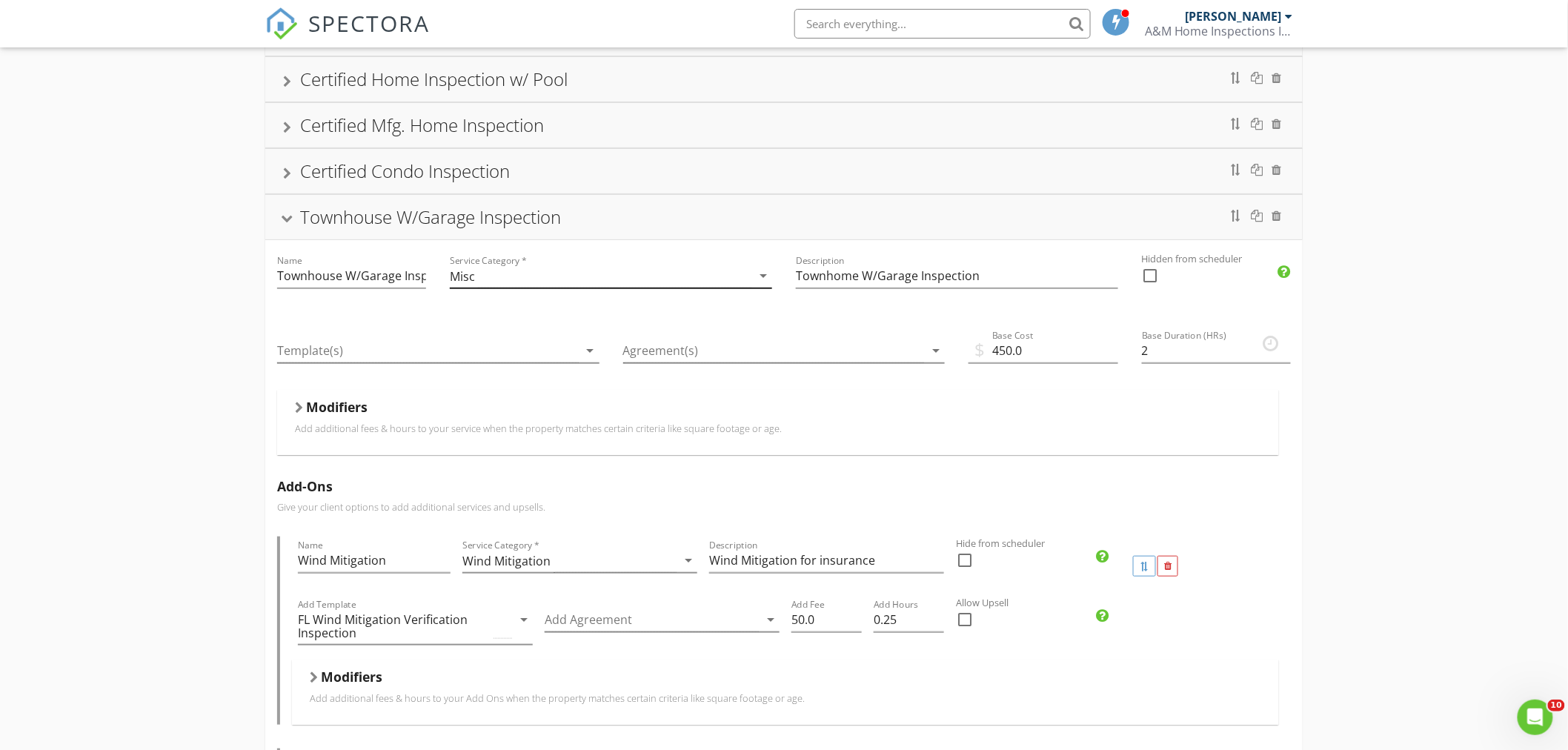
click at [761, 277] on icon "arrow_drop_down" at bounding box center [762, 275] width 17 height 17
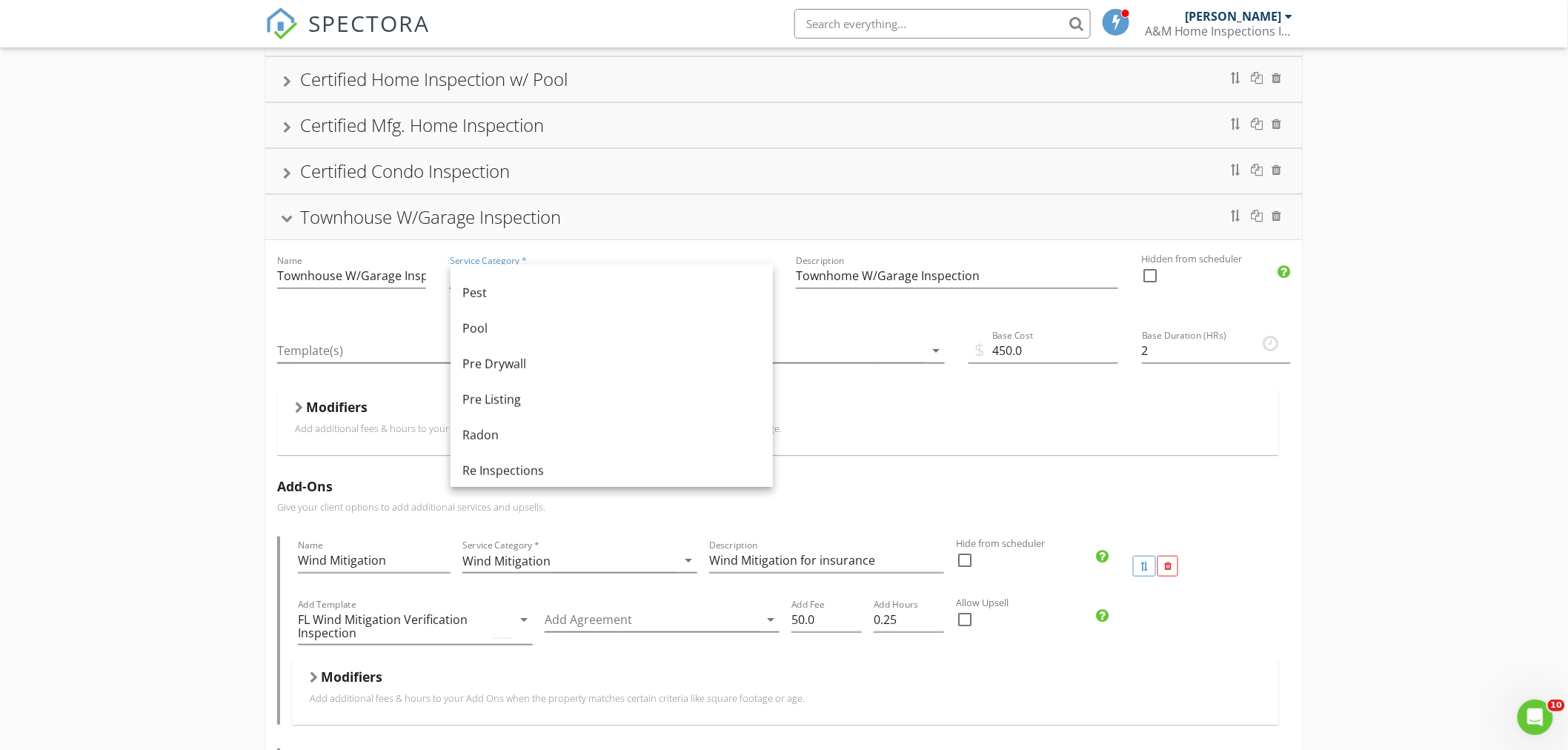
scroll to position [576, 0]
click at [498, 450] on div "Residential" at bounding box center [612, 459] width 299 height 17
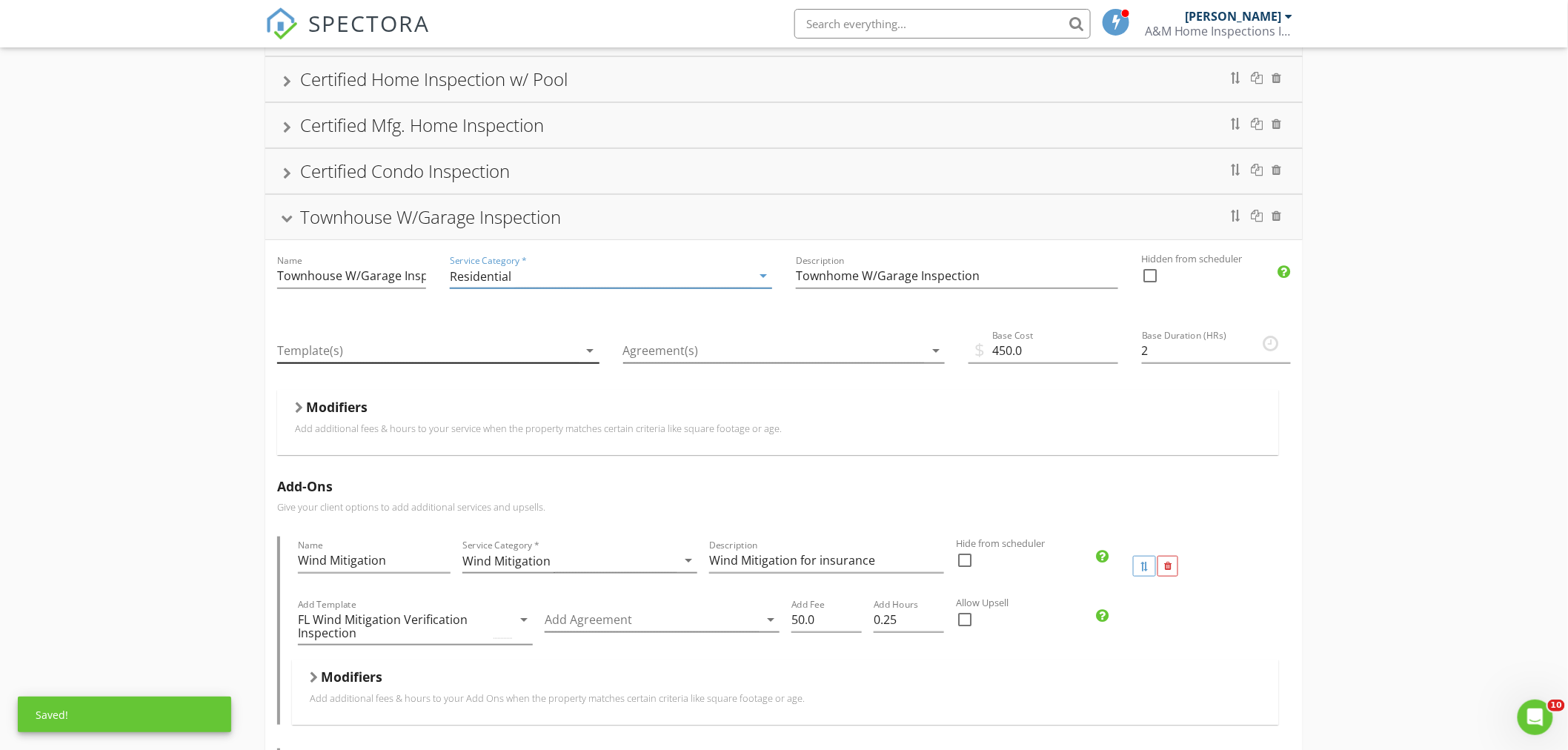
click at [591, 350] on icon "arrow_drop_down" at bounding box center [590, 350] width 17 height 17
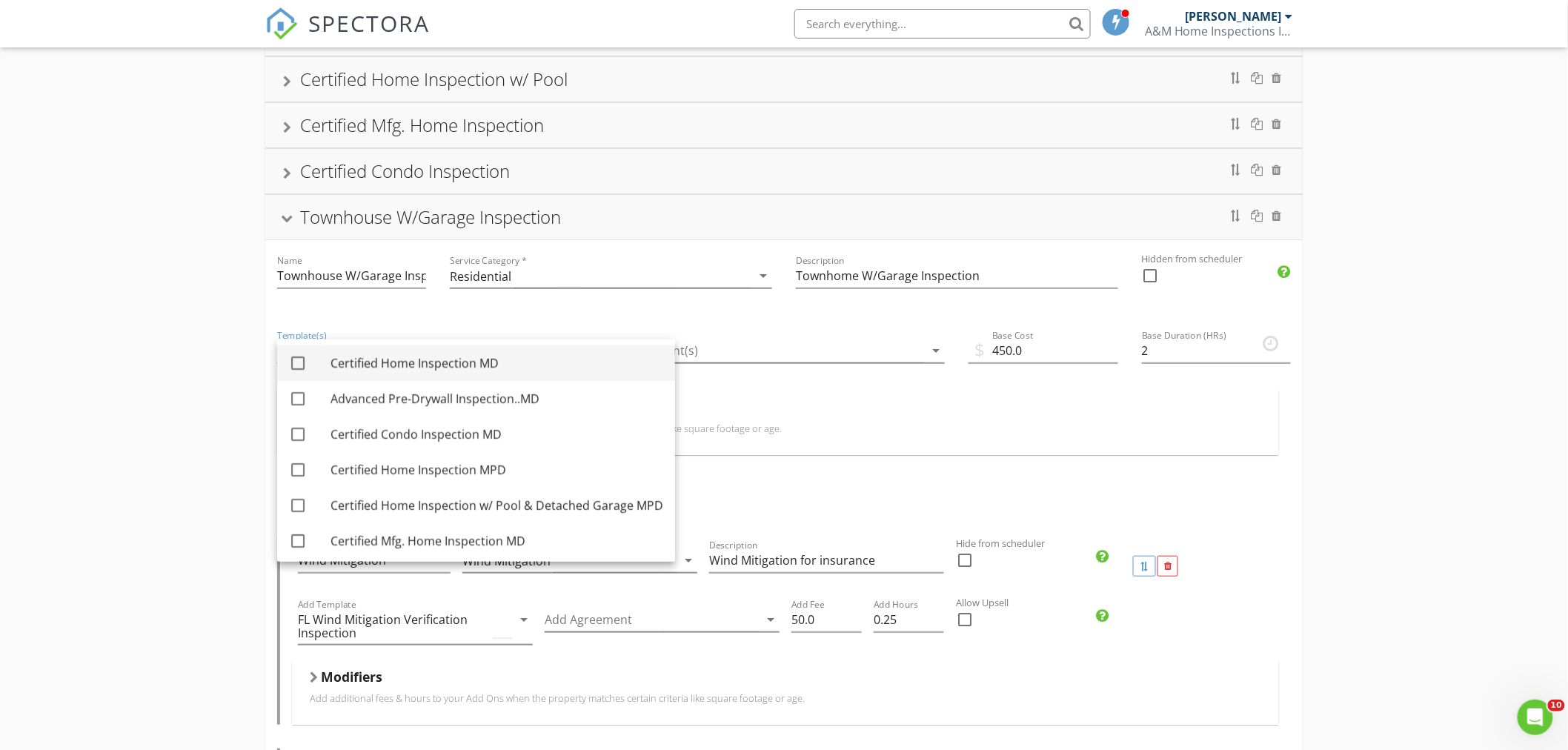
click at [295, 363] on div at bounding box center [297, 362] width 25 height 25
checkbox input "true"
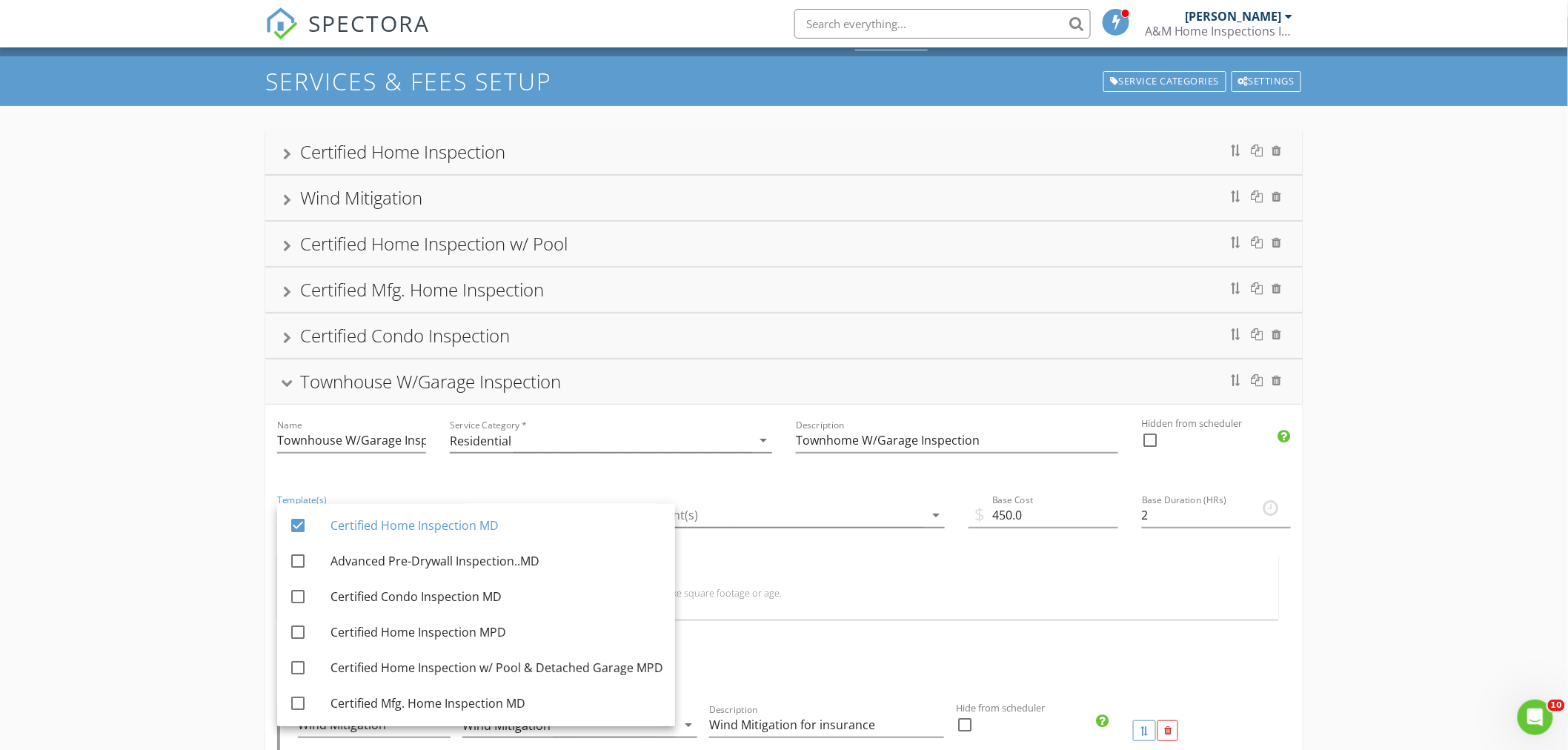
scroll to position [0, 0]
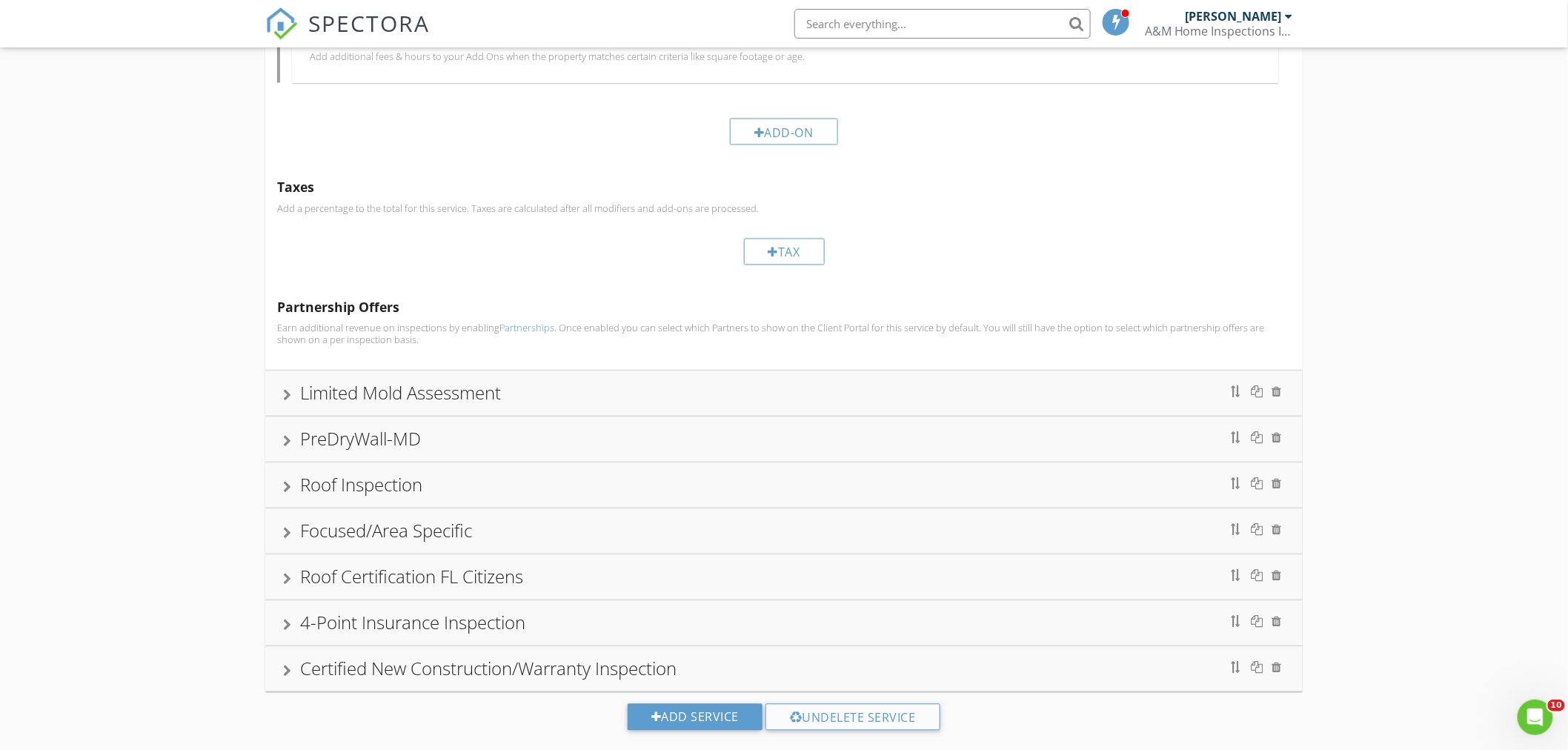
scroll to position [1064, 0]
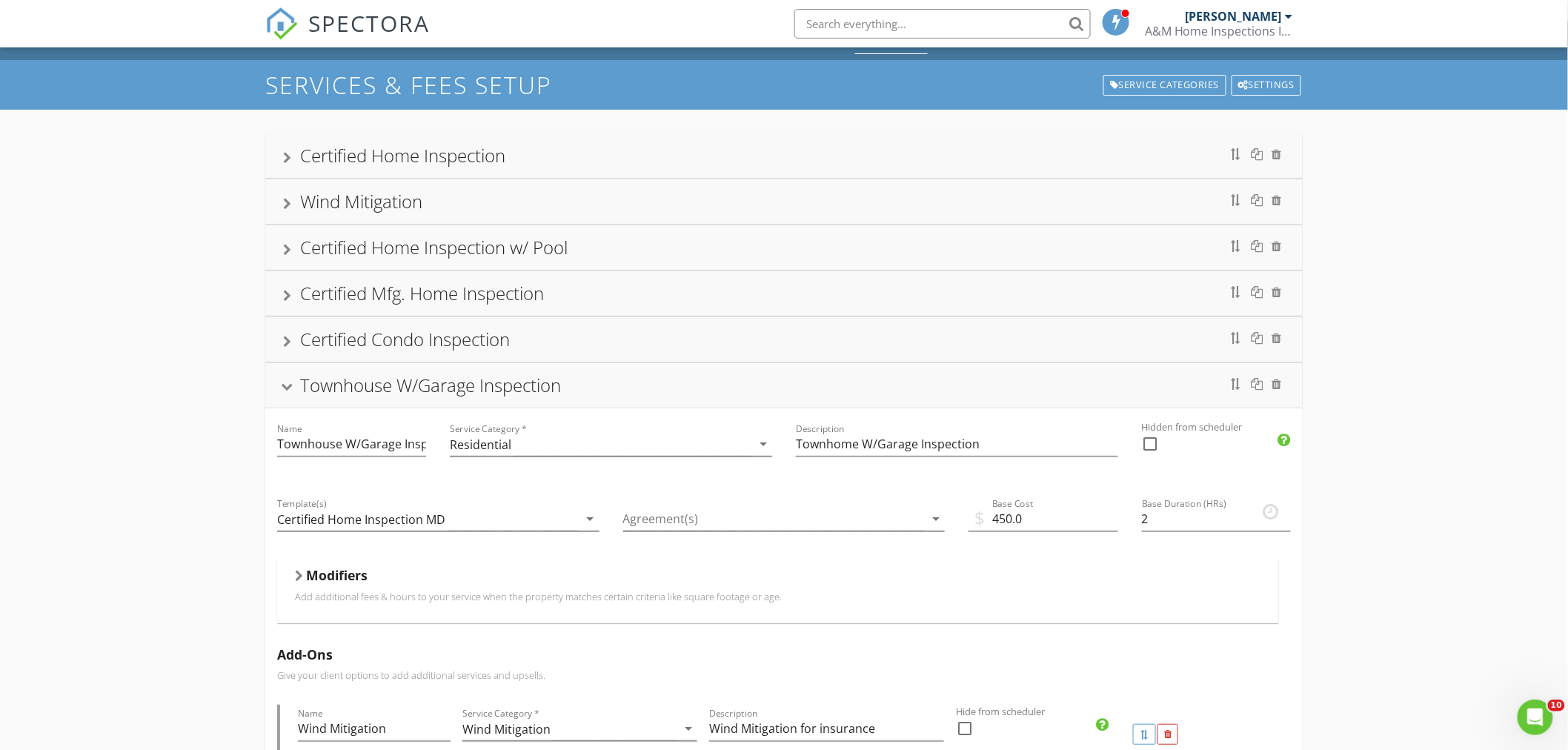
scroll to position [0, 0]
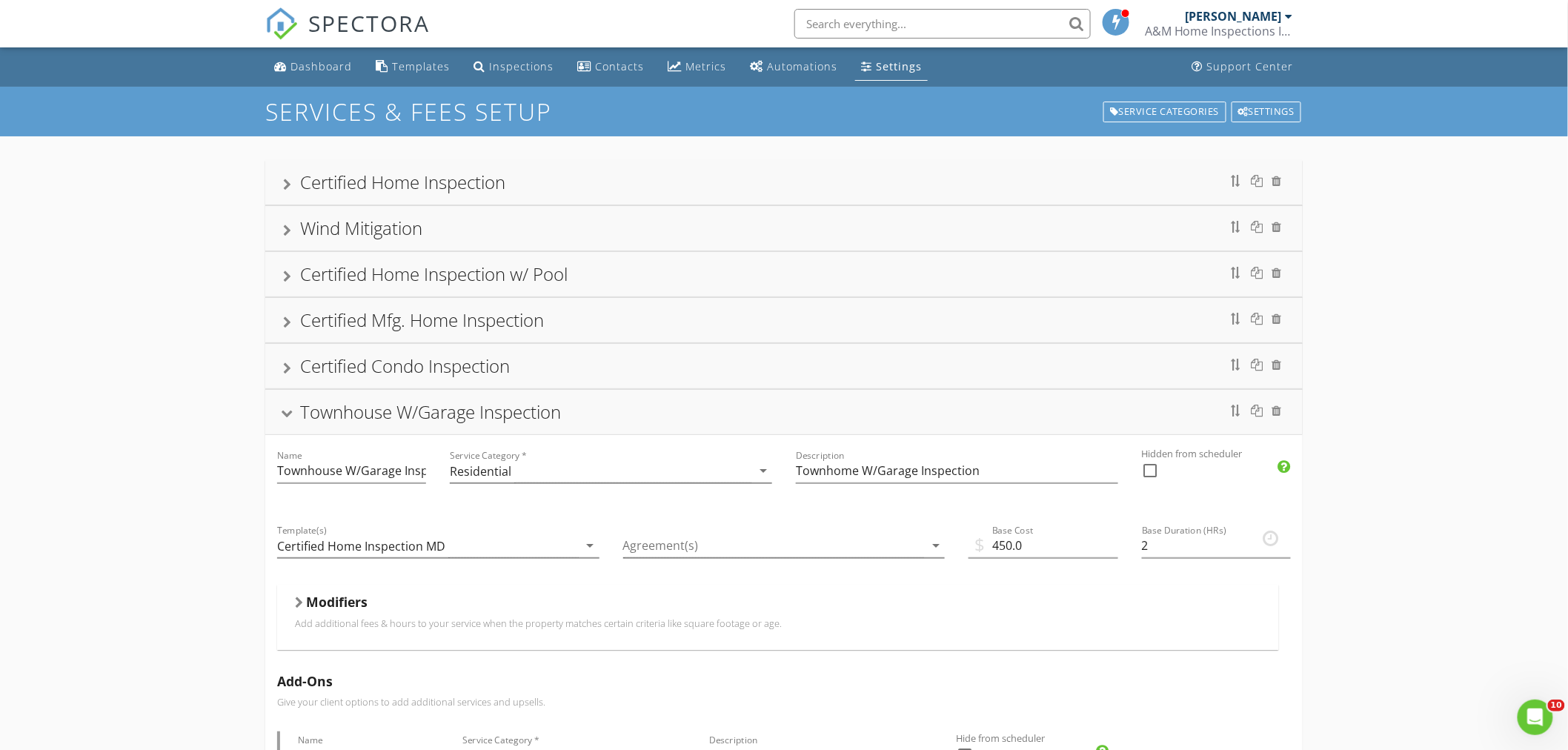
click at [287, 415] on div at bounding box center [288, 414] width 12 height 8
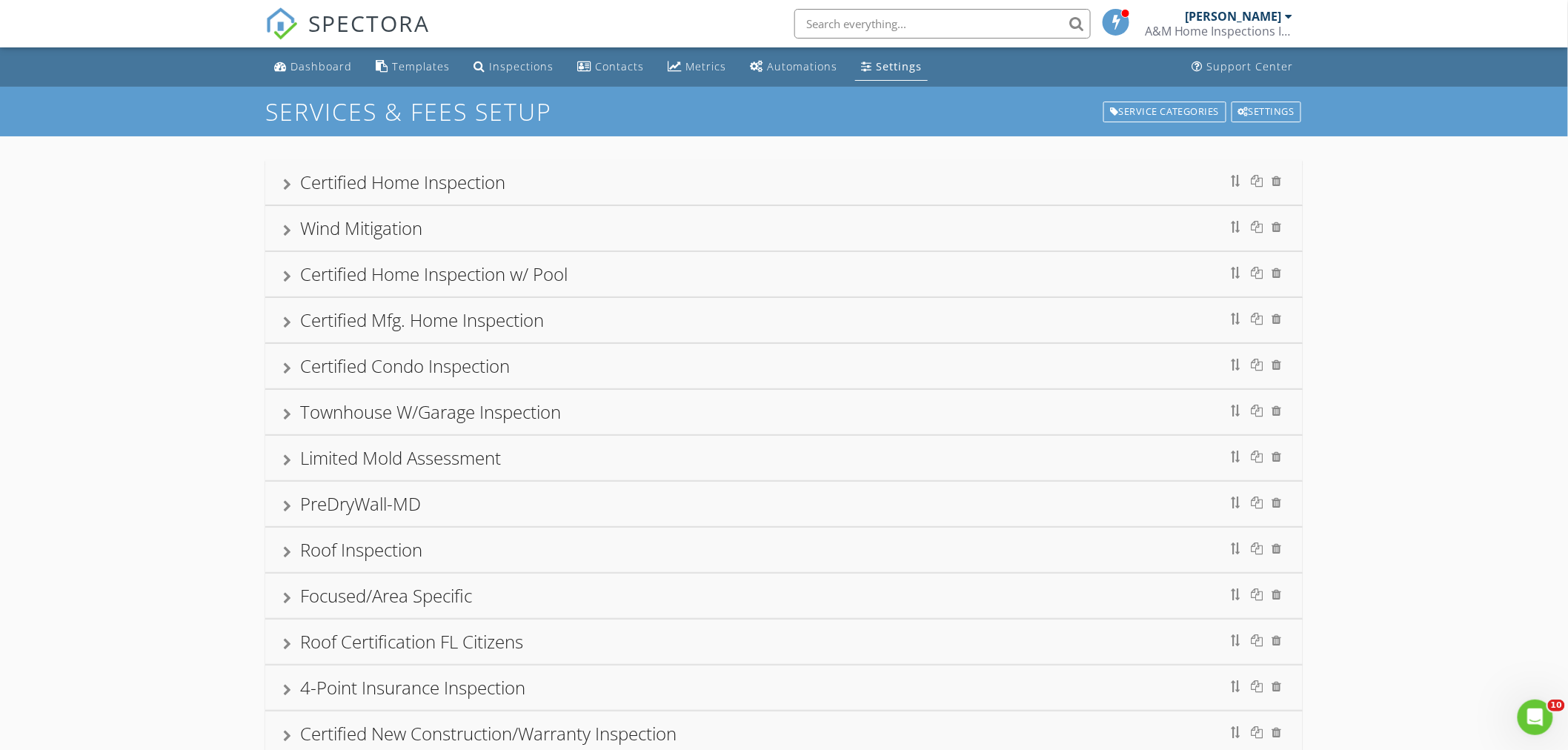
click at [363, 410] on div "Townhouse W/Garage Inspection" at bounding box center [431, 411] width 261 height 24
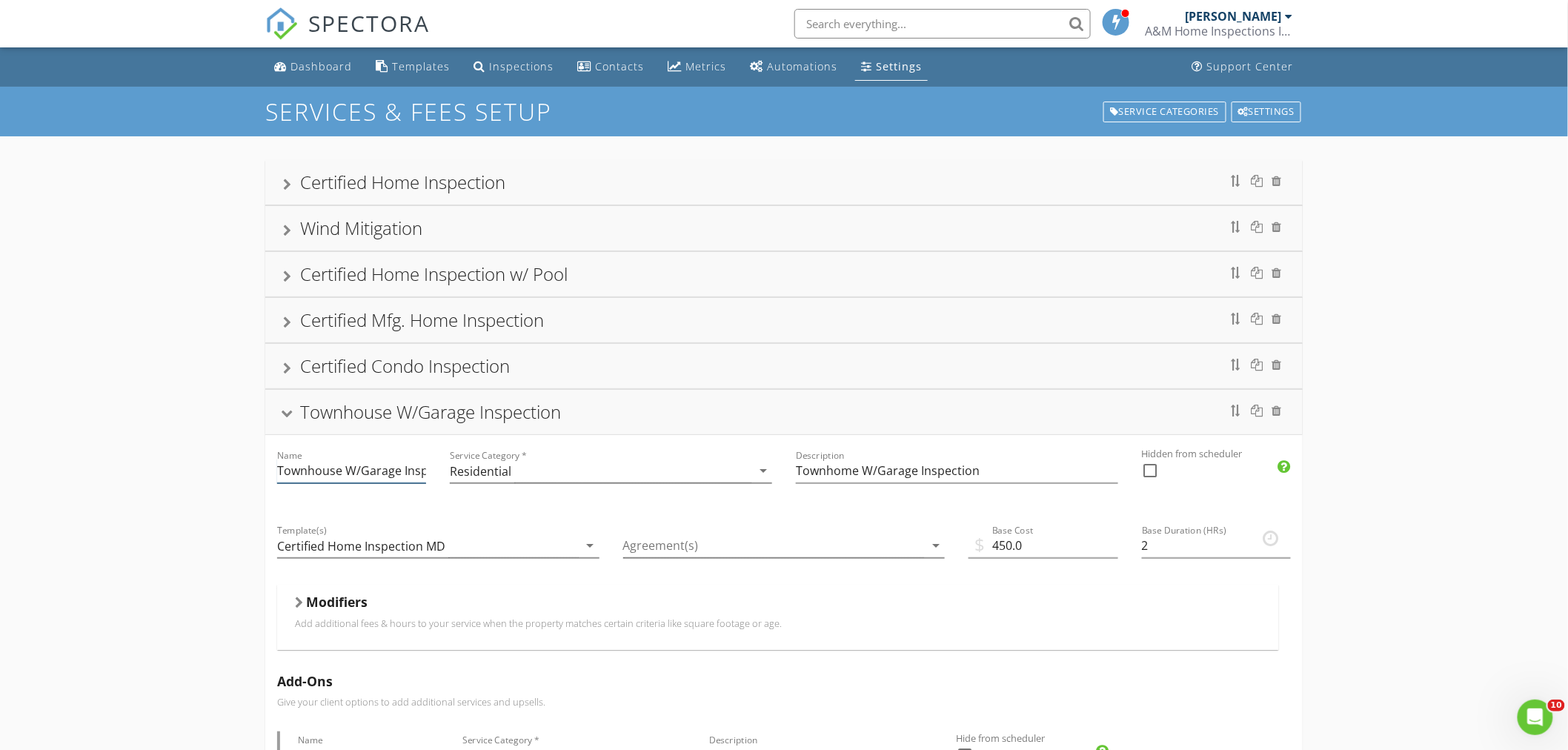
click at [277, 471] on input "Townhouse W/Garage Inspection" at bounding box center [351, 471] width 149 height 24
click at [403, 470] on input "Certified Townhouse W/Garage Inspection" at bounding box center [351, 471] width 149 height 24
type input "Certified Townhouse w/Garage Inspection"
click at [870, 467] on input "Townhome W/Garage Inspection" at bounding box center [957, 471] width 322 height 24
type input "Townhome w/Garage Inspection"
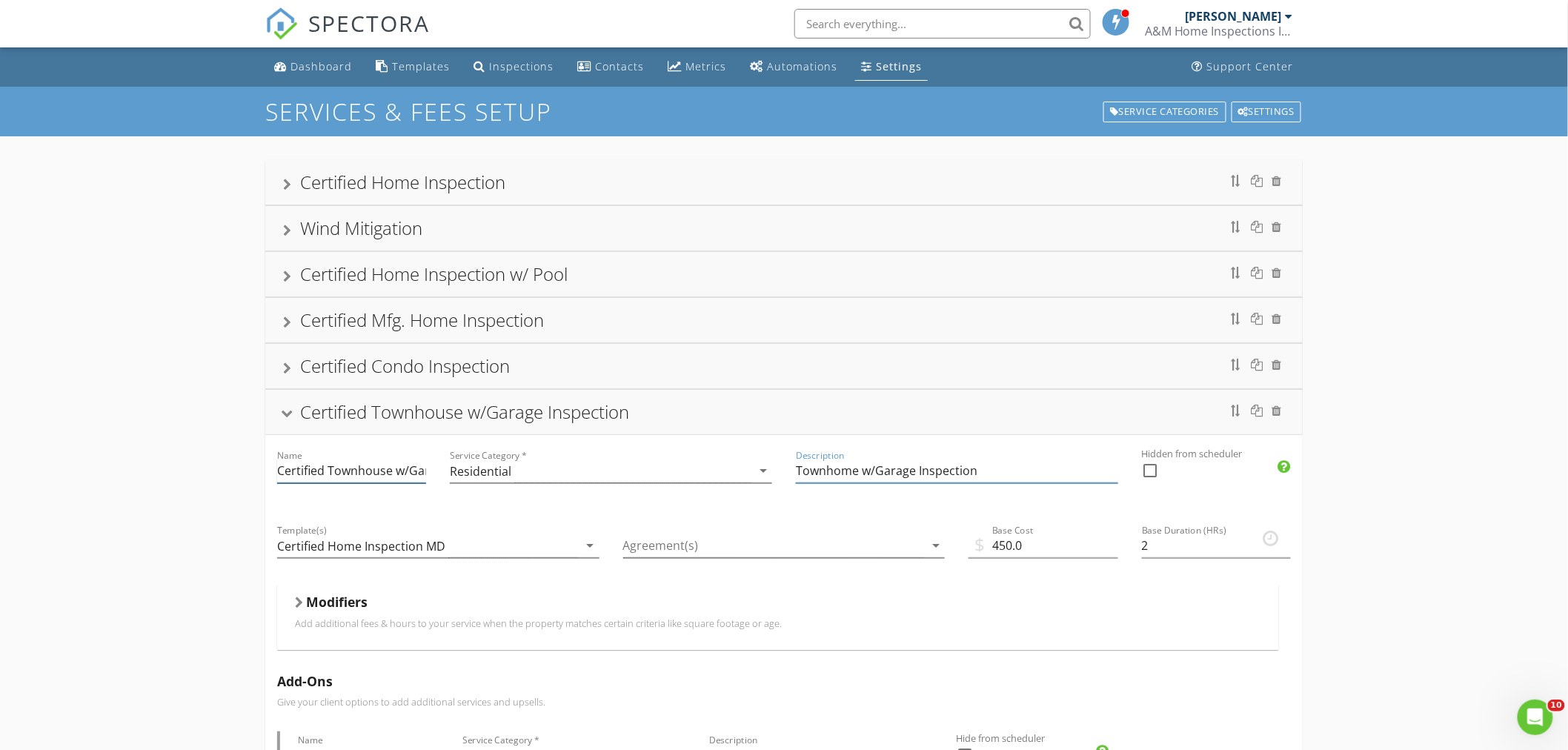
click at [389, 474] on input "Certified Townhouse w/Garage Inspection" at bounding box center [351, 471] width 149 height 24
type input "Certified Townhome w/Garage Inspection"
click at [726, 403] on div "Certified Townhome w/Garage Inspection" at bounding box center [784, 412] width 1002 height 27
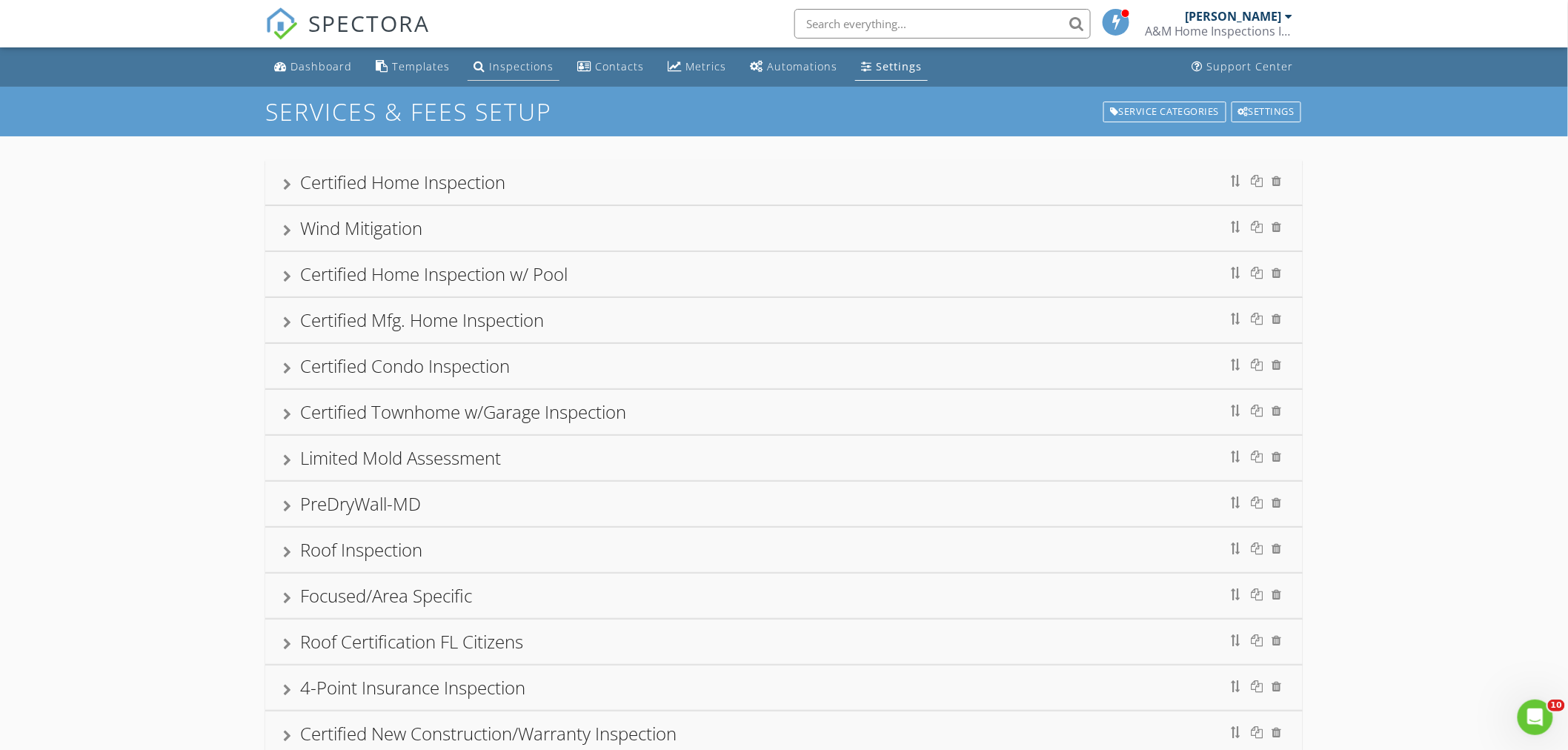
click at [536, 59] on div "Inspections" at bounding box center [521, 66] width 64 height 14
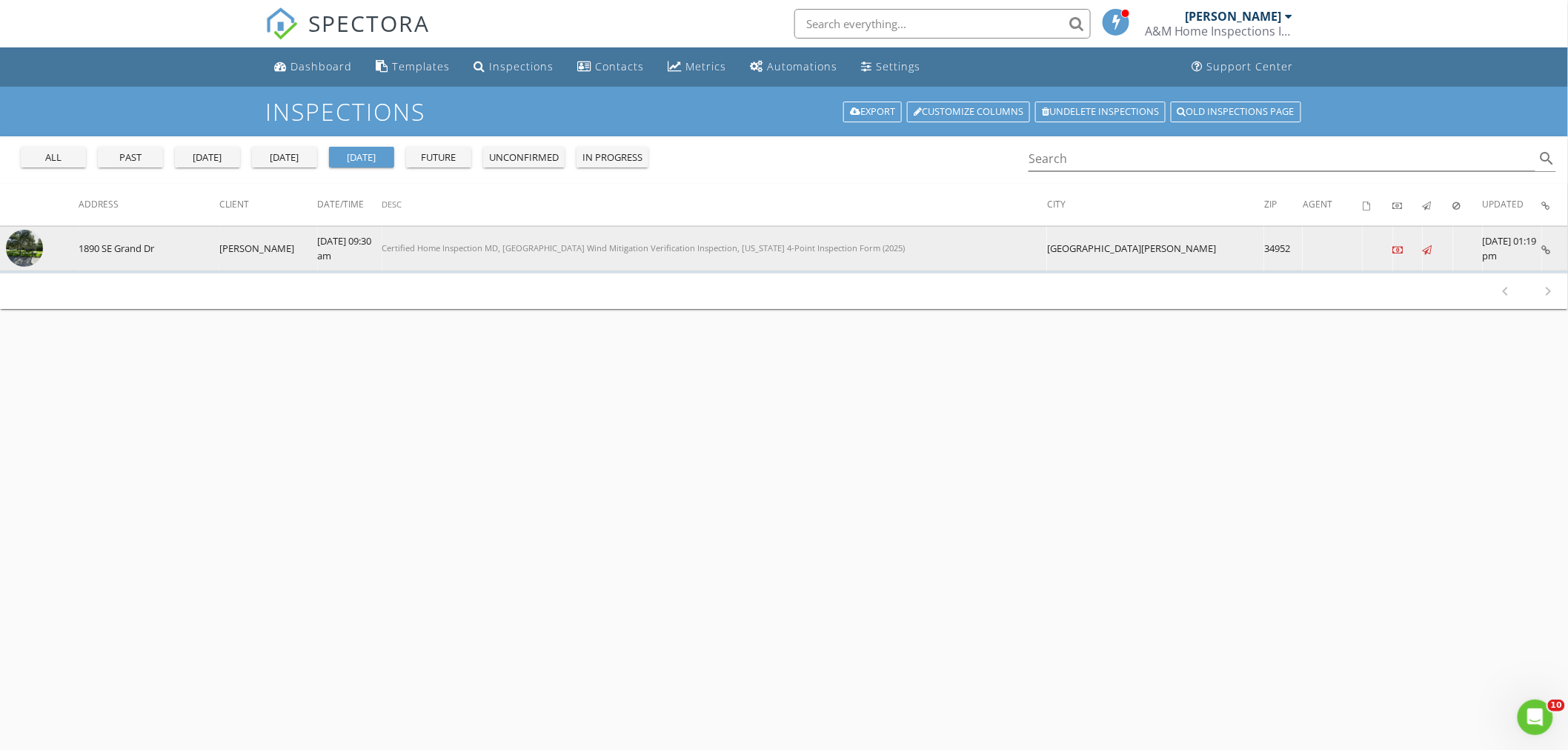
click at [30, 250] on img at bounding box center [24, 248] width 37 height 37
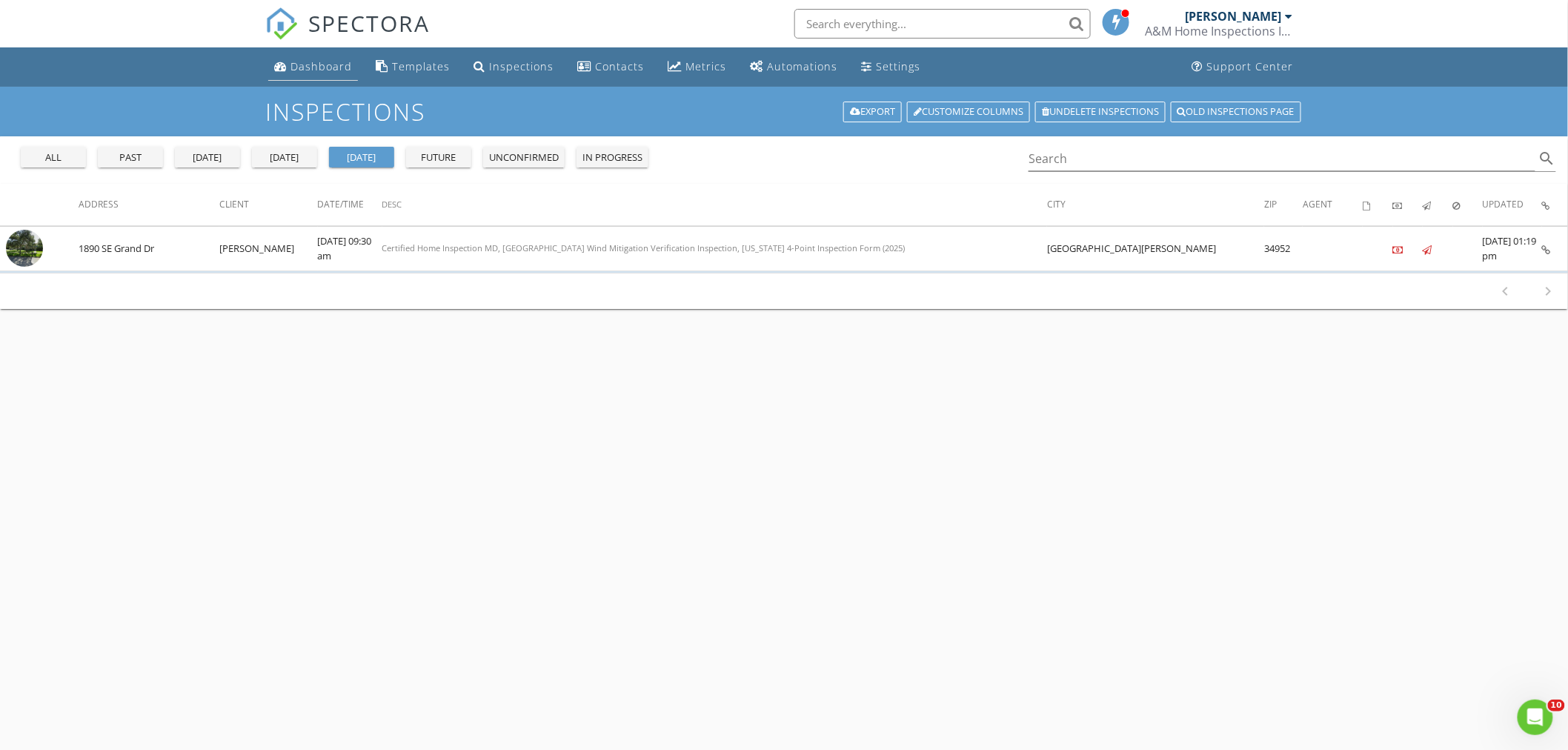
click at [289, 63] on link "Dashboard" at bounding box center [313, 67] width 90 height 27
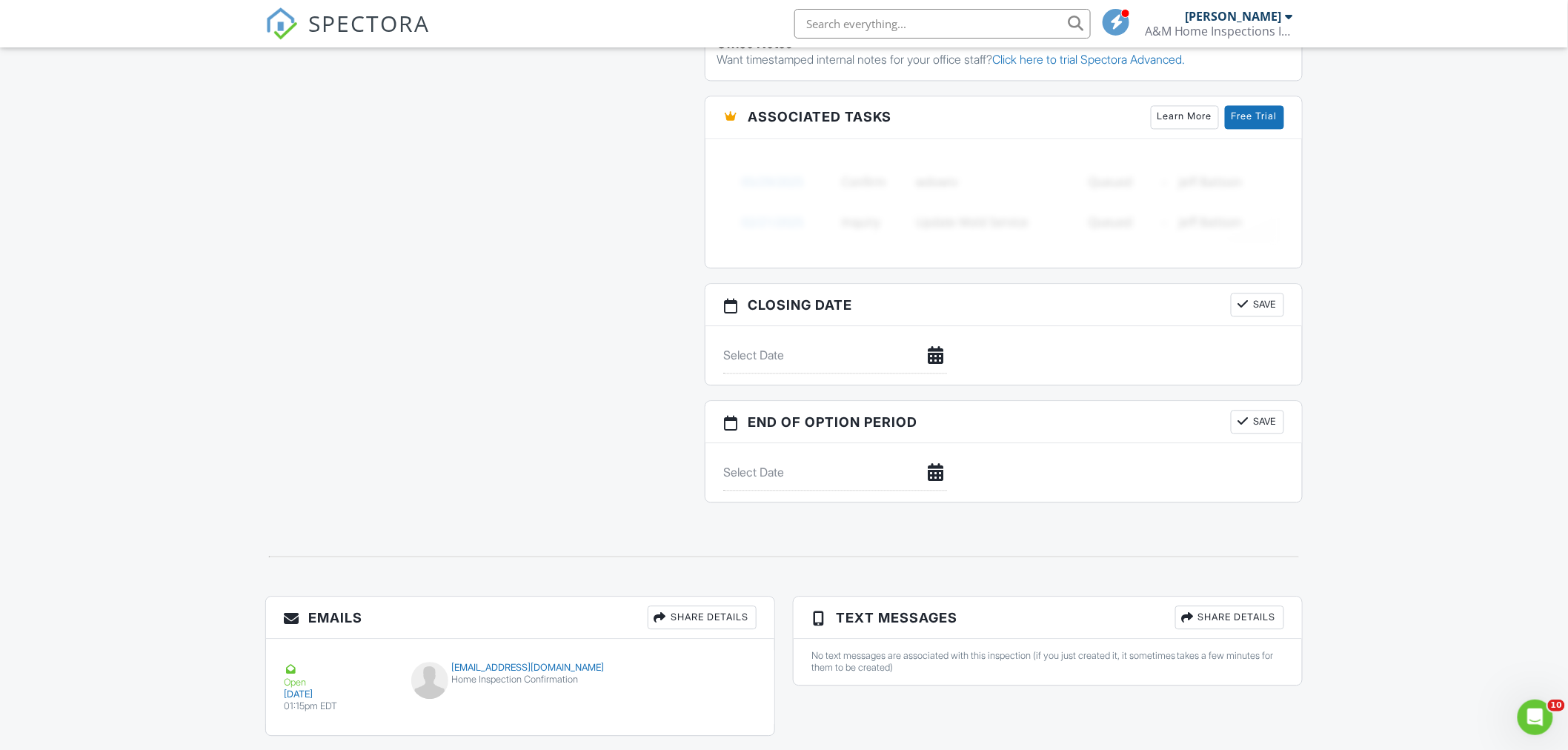
scroll to position [1319, 0]
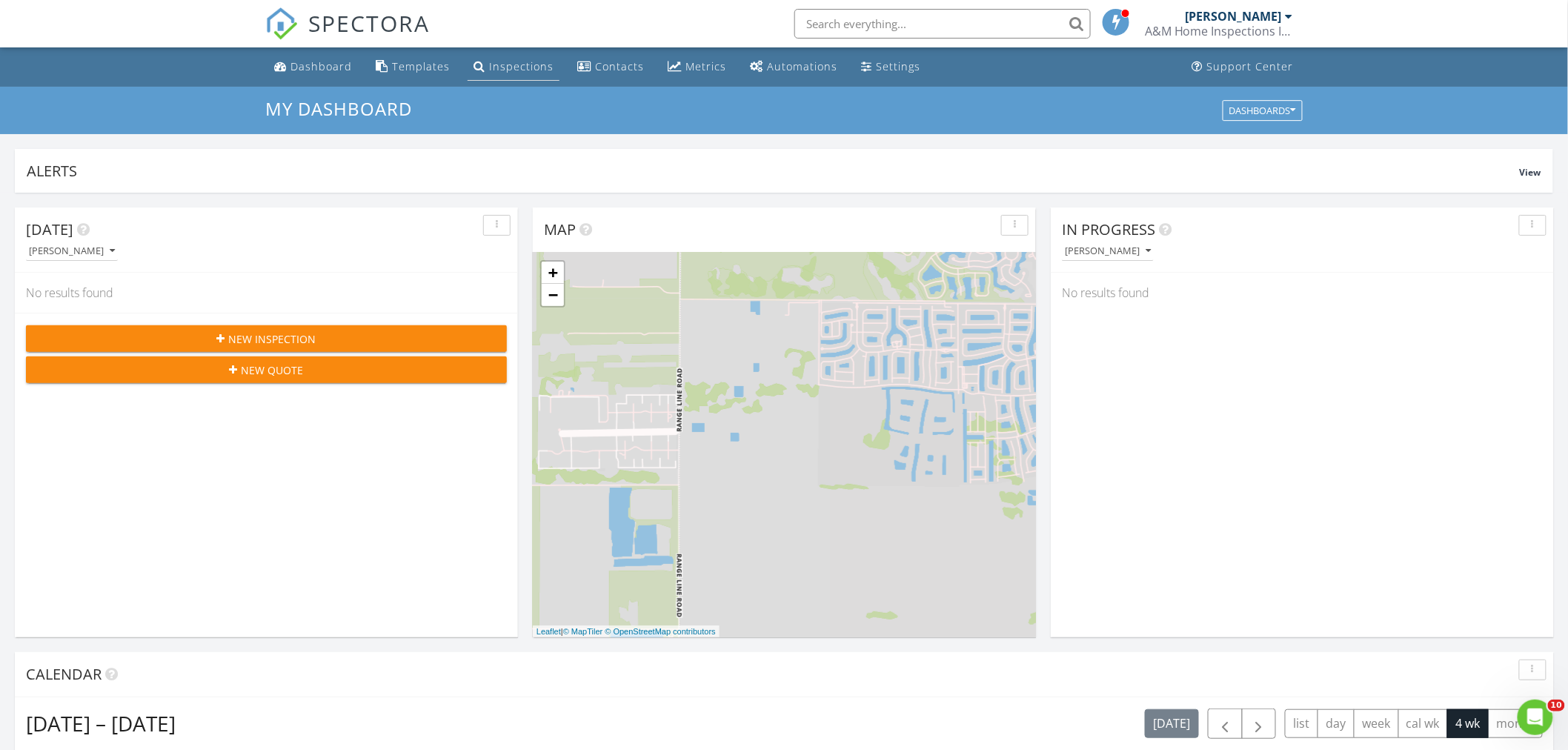
click at [505, 67] on div "Inspections" at bounding box center [521, 66] width 64 height 14
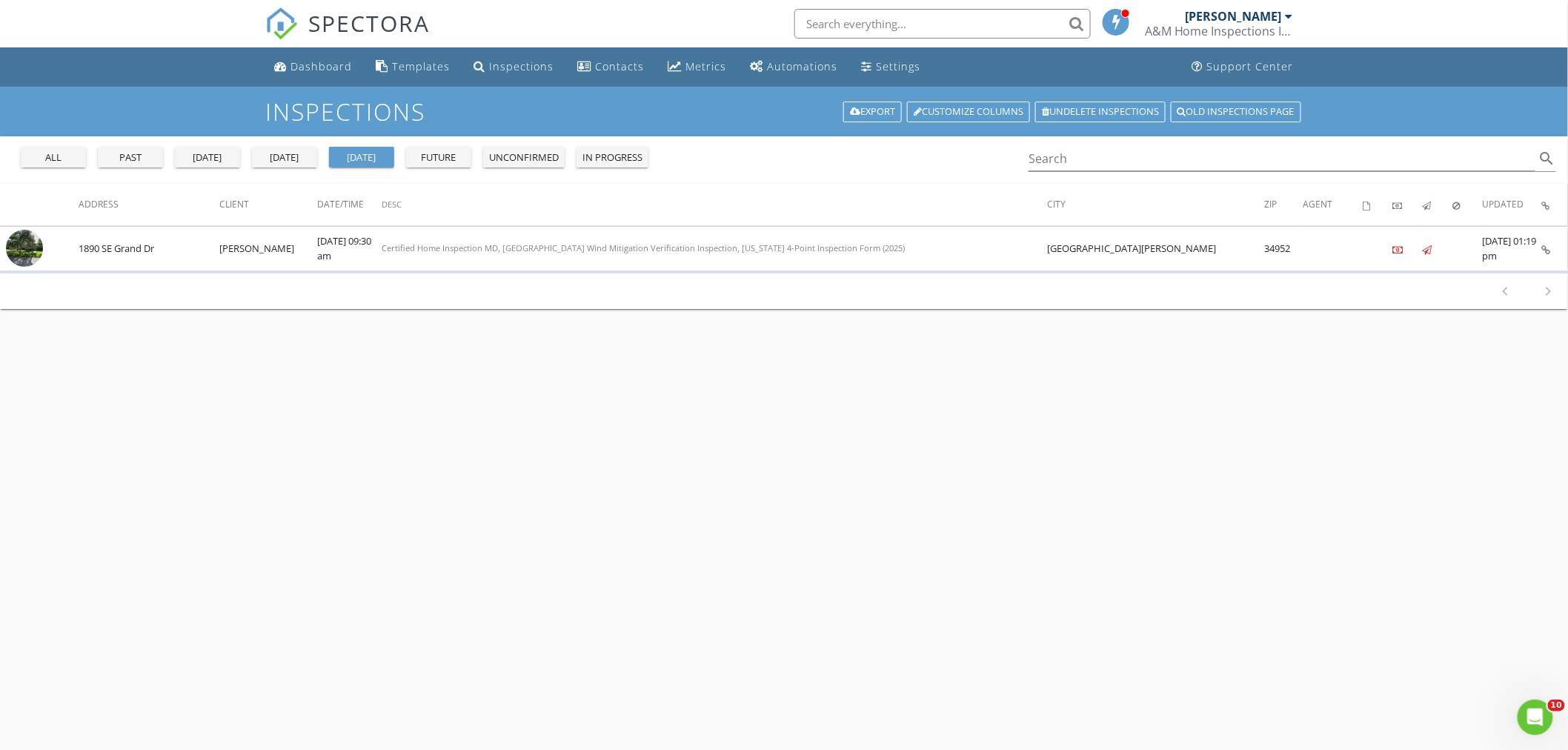
click at [137, 150] on div "past" at bounding box center [130, 158] width 53 height 15
